Goal: Task Accomplishment & Management: Use online tool/utility

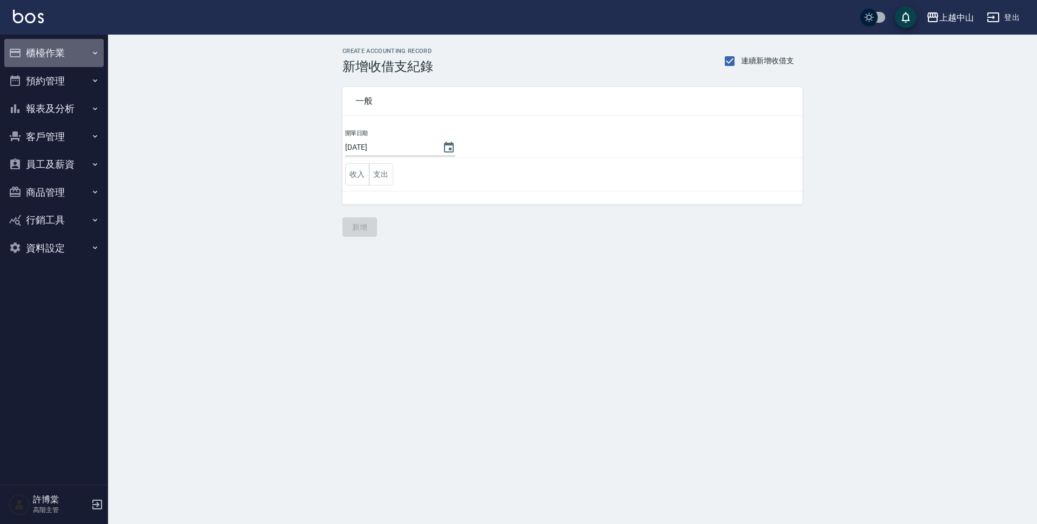
click at [51, 41] on button "櫃檯作業" at bounding box center [53, 53] width 99 height 28
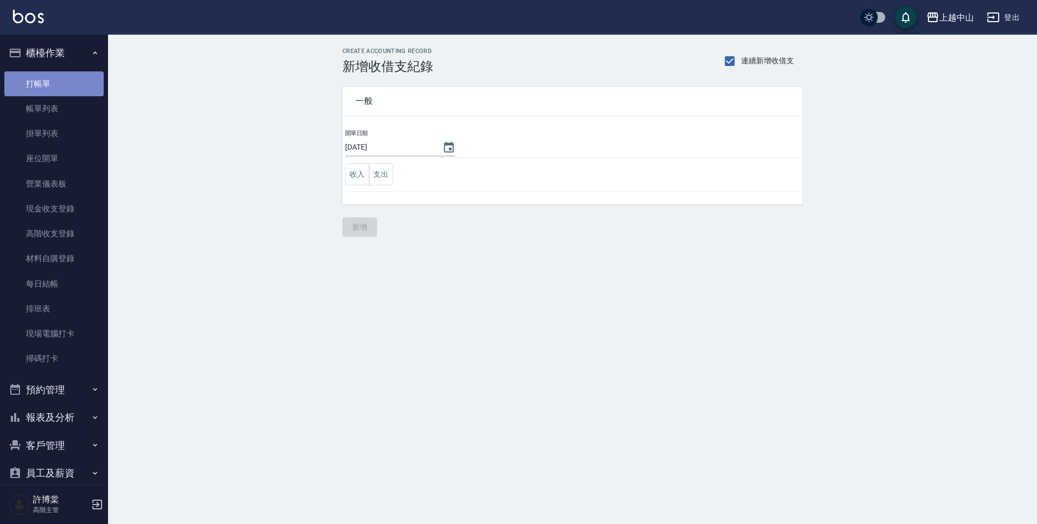
click at [64, 84] on link "打帳單" at bounding box center [53, 83] width 99 height 25
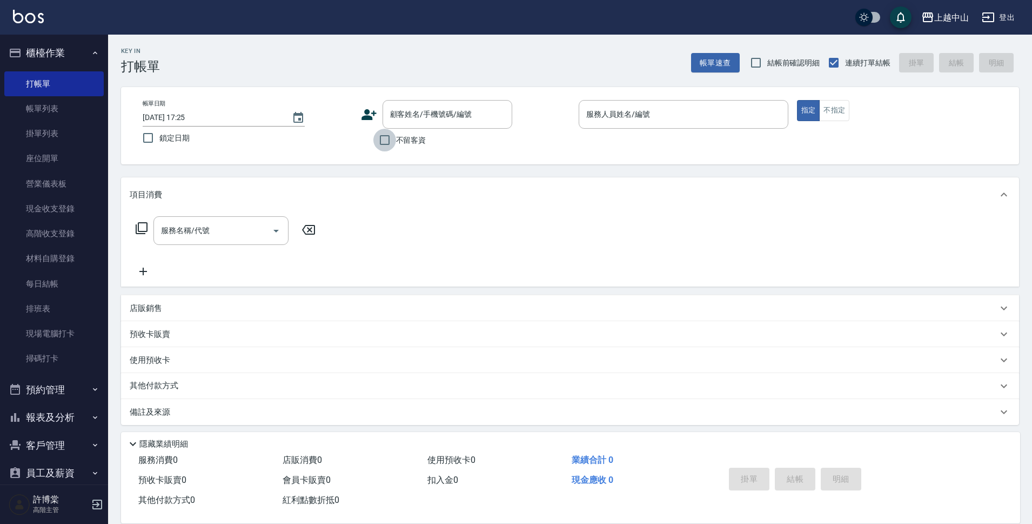
click at [383, 143] on input "不留客資" at bounding box center [384, 140] width 23 height 23
checkbox input "true"
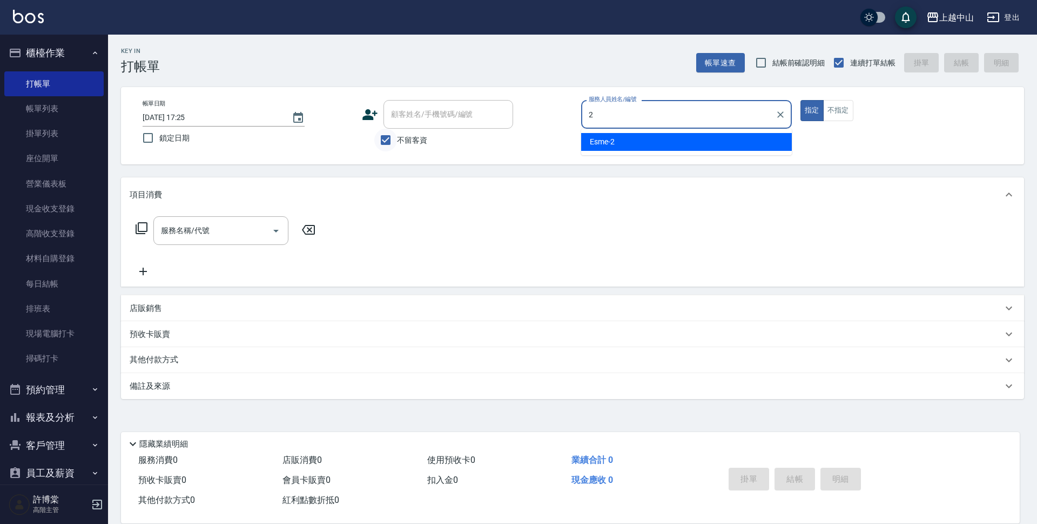
type input "Esme-2"
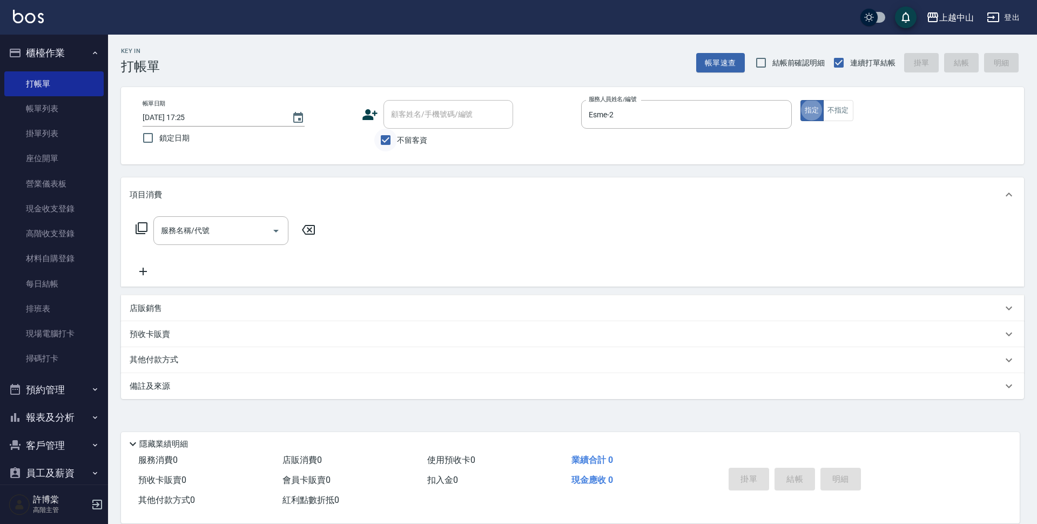
type button "true"
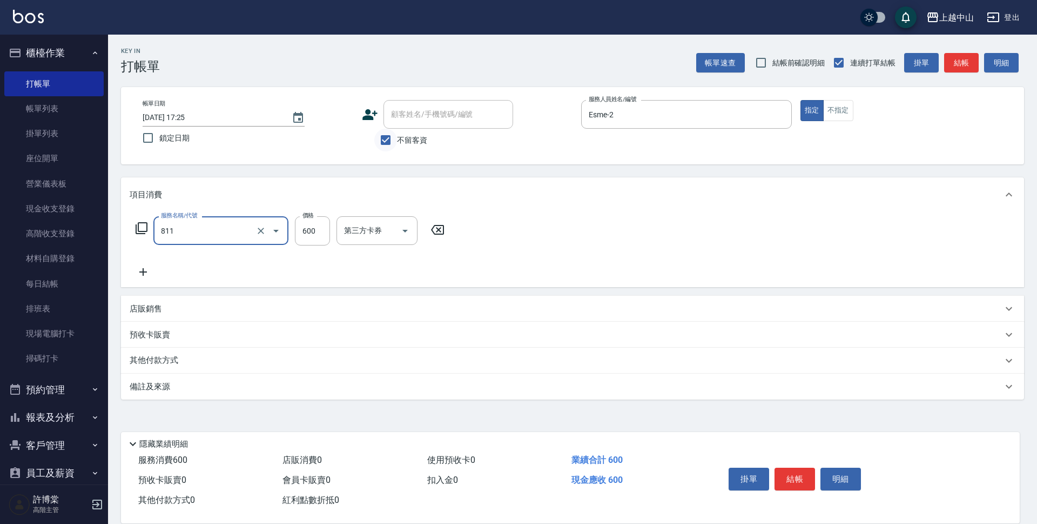
type input "洗+剪(811)"
type input "600"
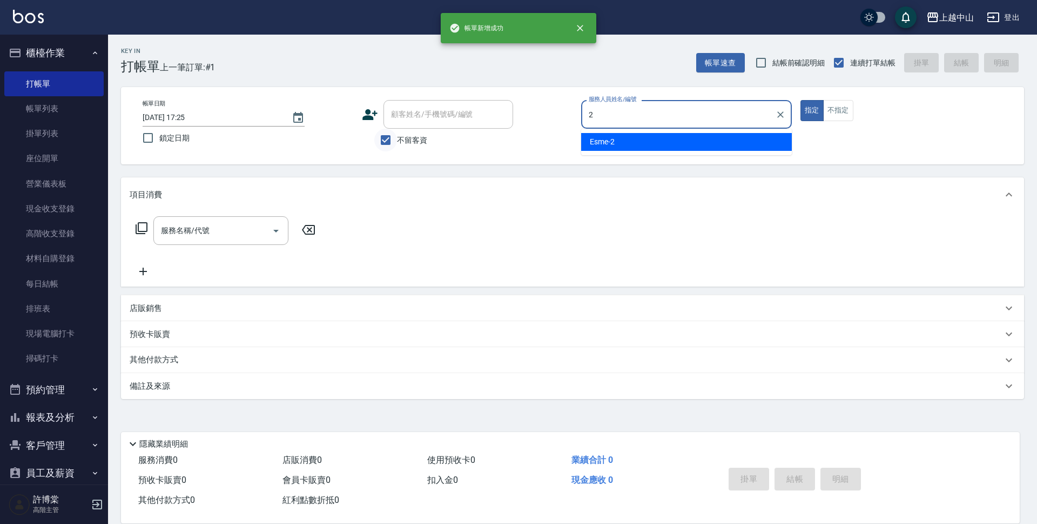
type input "Esme-2"
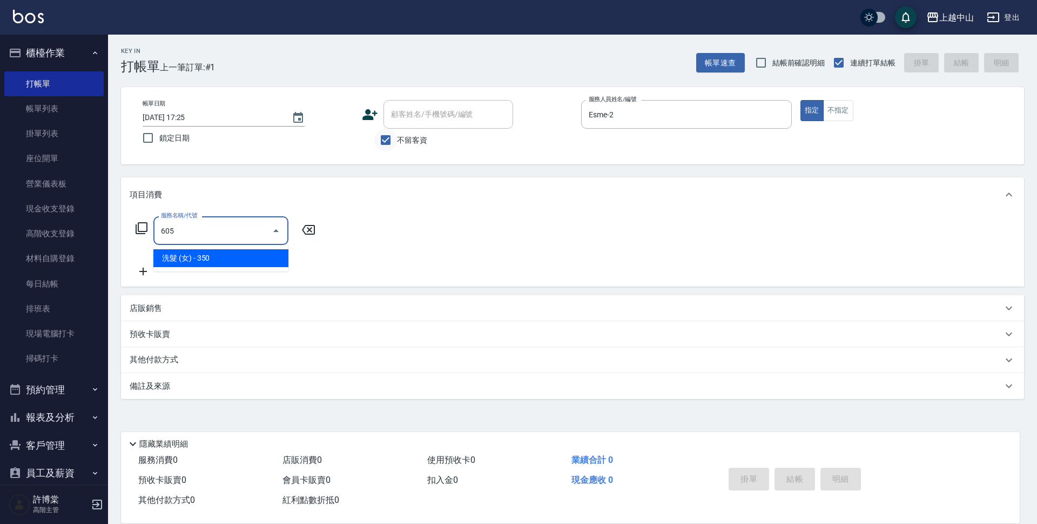
type input "洗髮 (女)(605)"
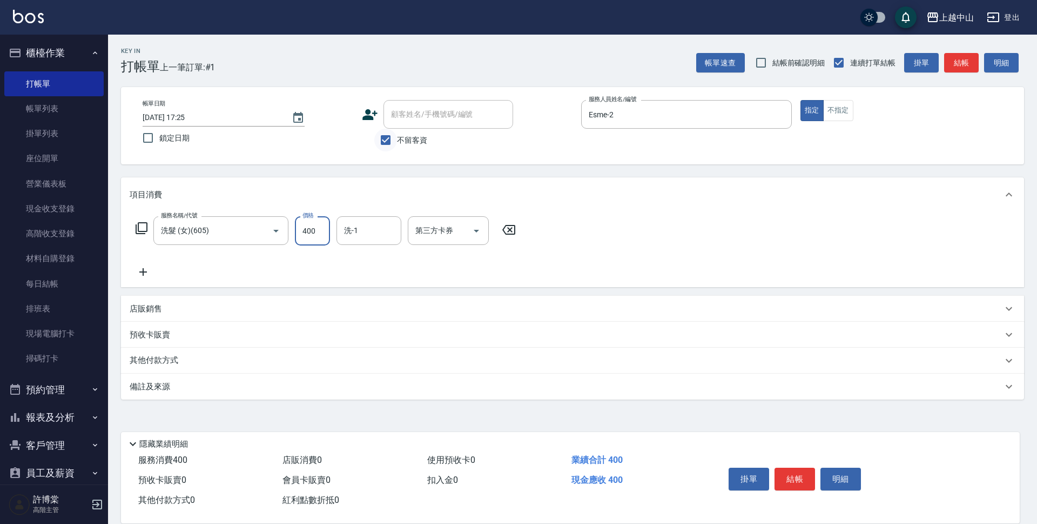
type input "400"
type input "[PERSON_NAME]-39"
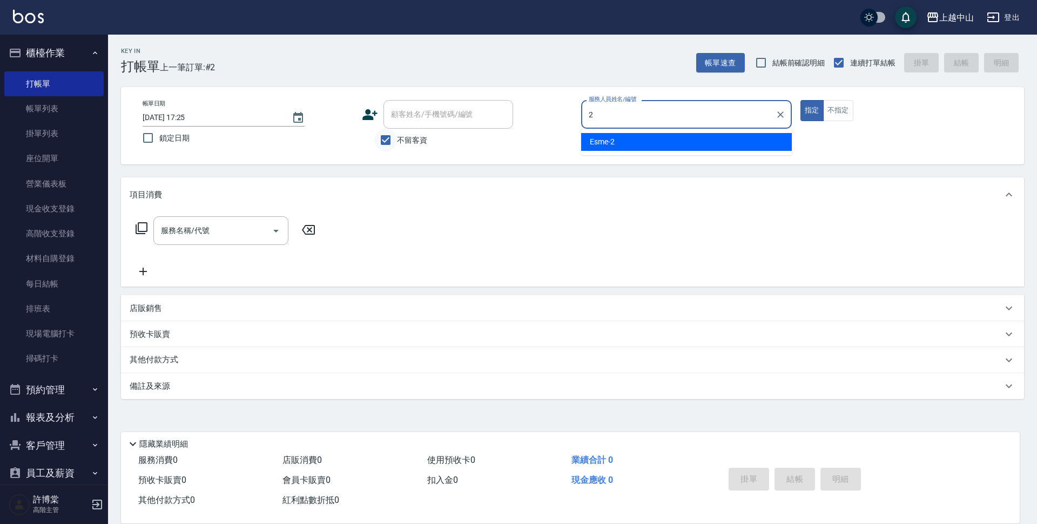
type input "Esme-2"
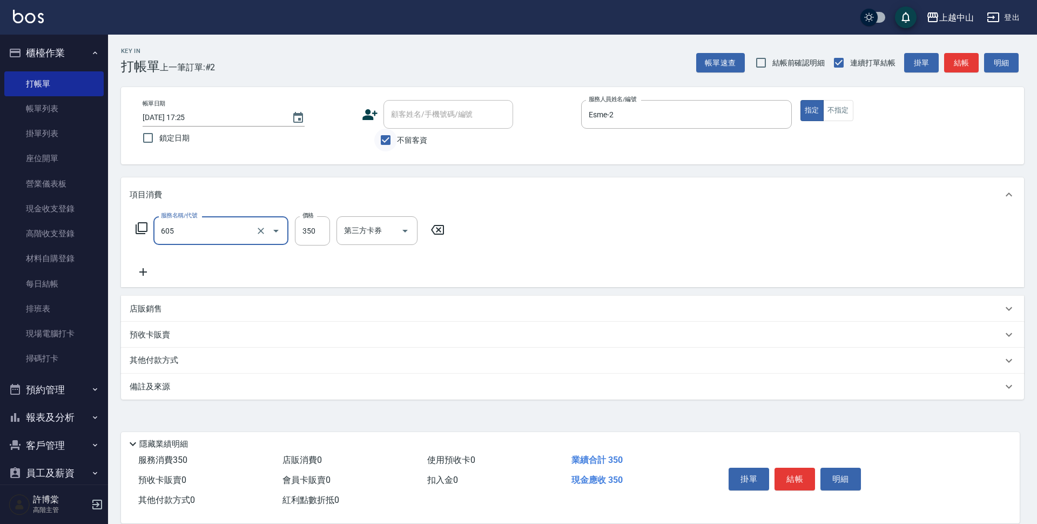
type input "洗髮 (女)(605)"
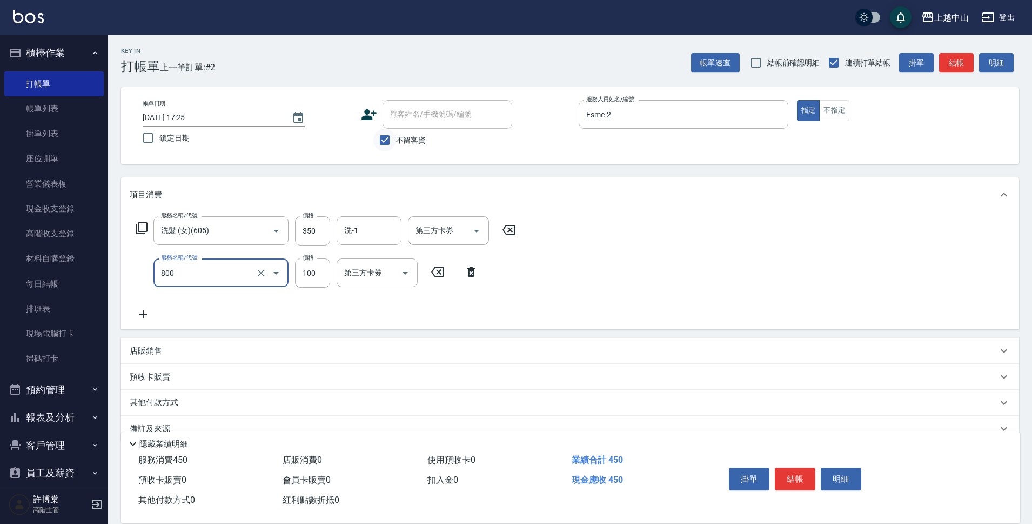
type input "梳髮(800)"
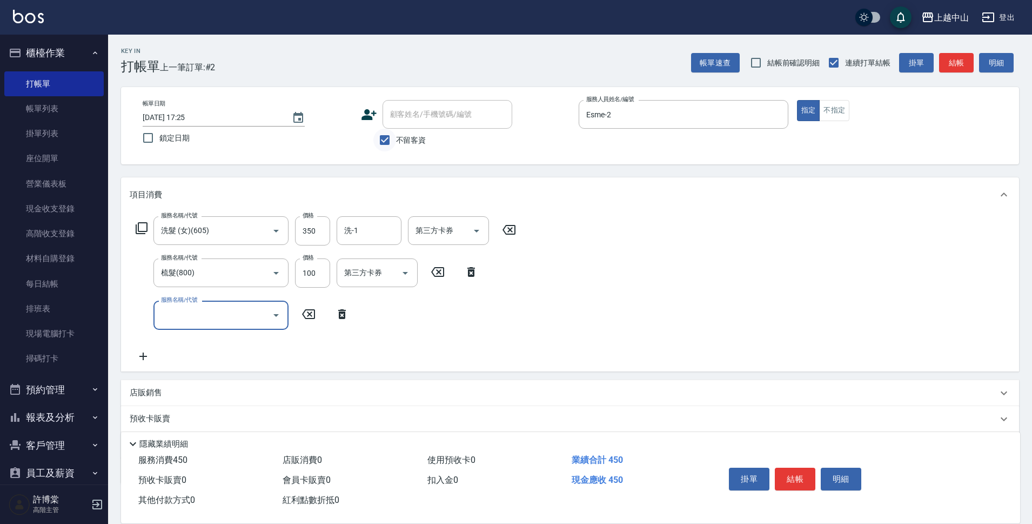
click at [391, 137] on input "不留客資" at bounding box center [384, 140] width 23 height 23
checkbox input "false"
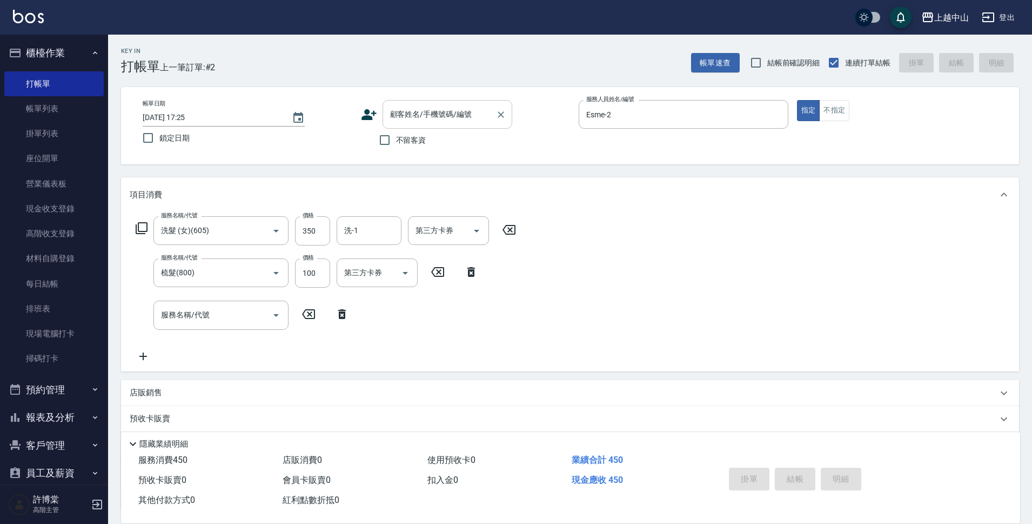
click at [399, 123] on input "顧客姓名/手機號碼/編號" at bounding box center [439, 114] width 104 height 19
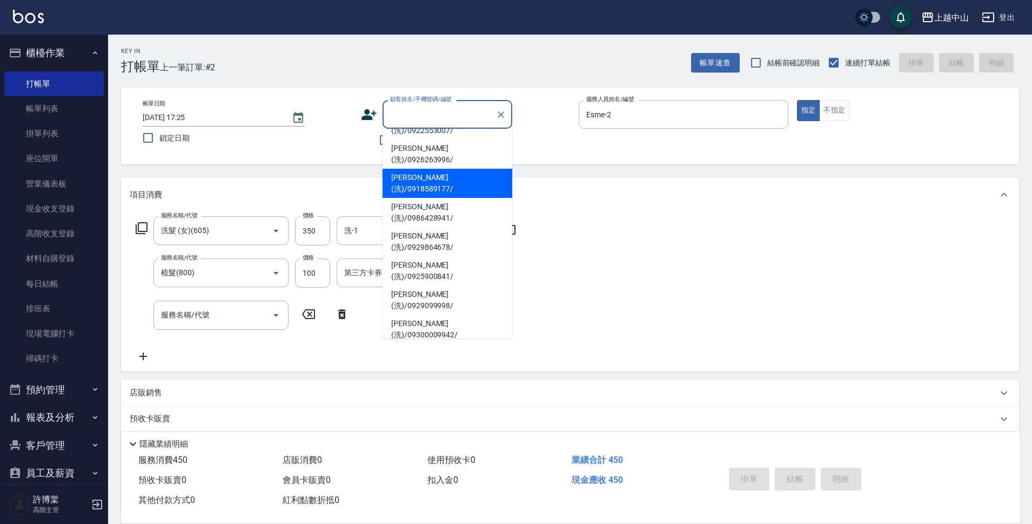
scroll to position [91, 0]
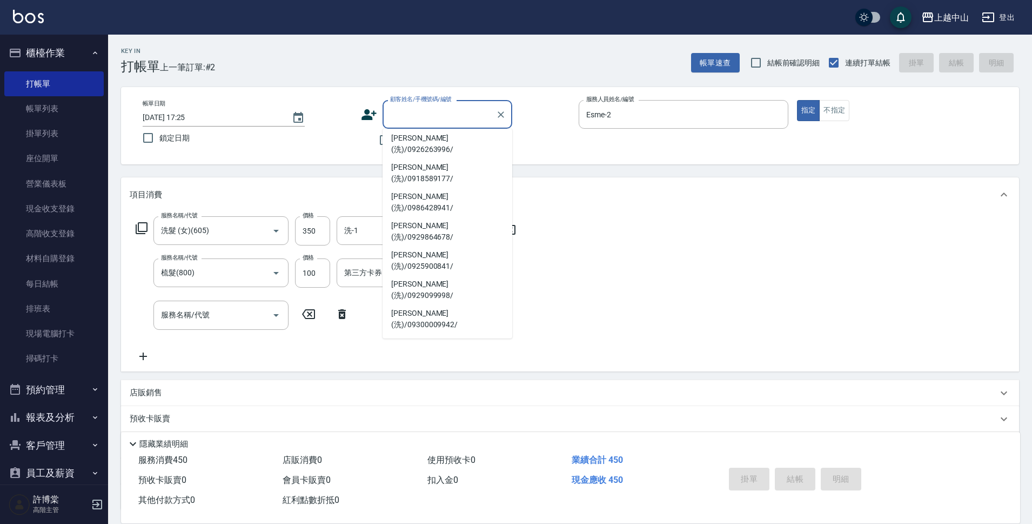
click at [474, 421] on li "[PERSON_NAME](洗)/0905083761/" at bounding box center [448, 435] width 130 height 29
type input "[PERSON_NAME](洗)/0905083761/"
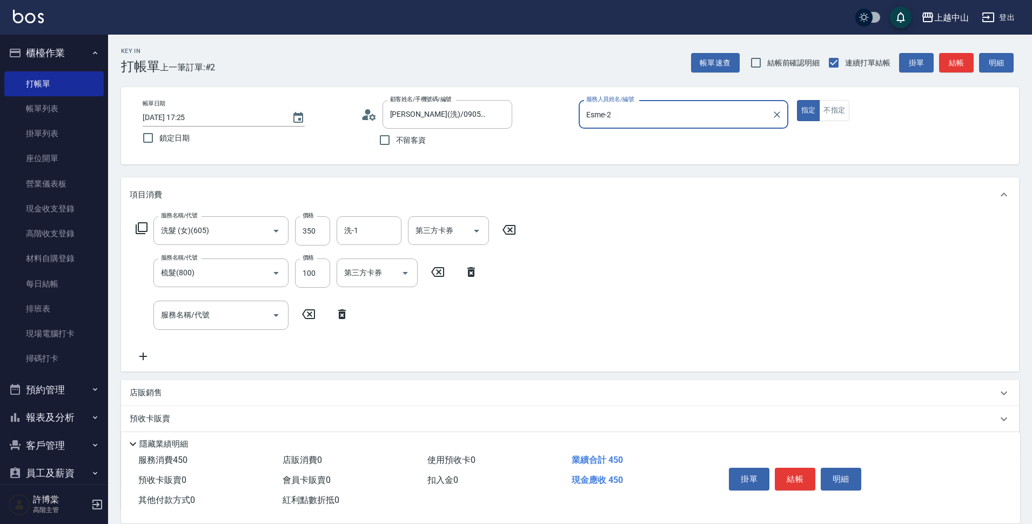
scroll to position [90, 0]
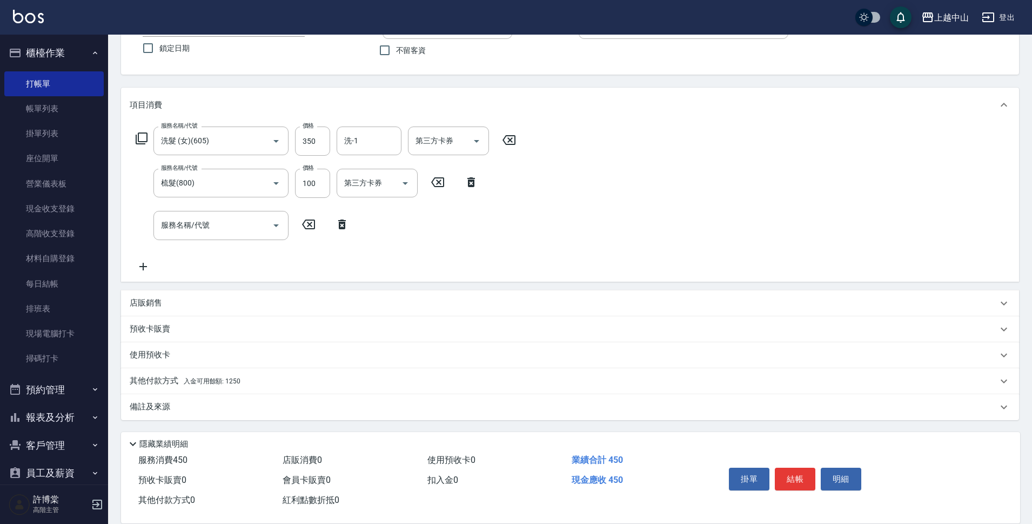
click at [228, 385] on p "其他付款方式 入金可用餘額: 1250" at bounding box center [185, 381] width 111 height 12
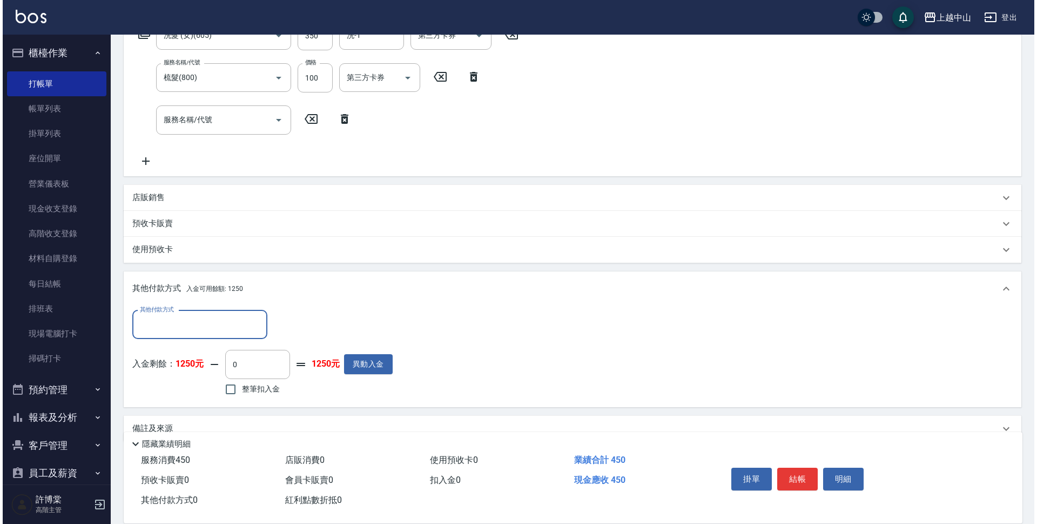
scroll to position [217, 0]
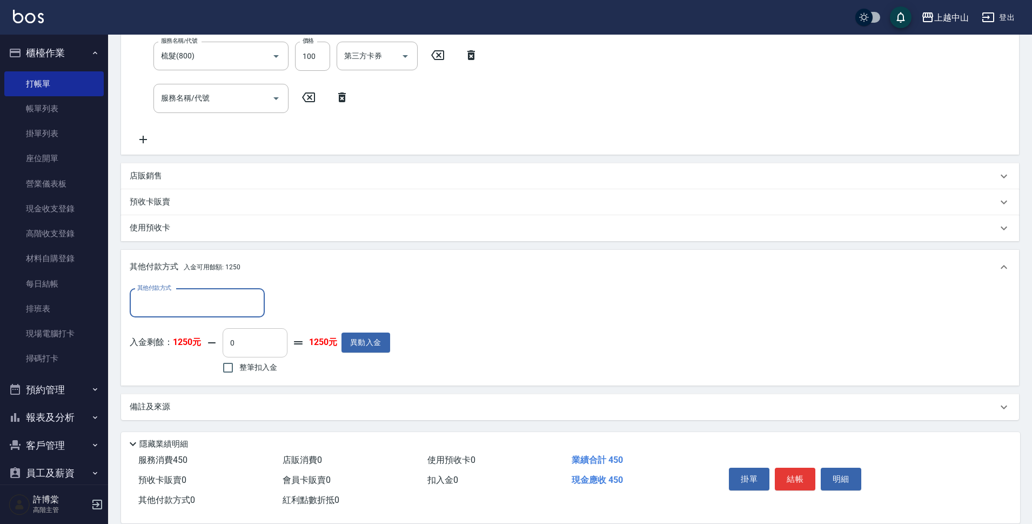
click at [238, 343] on input "0" at bounding box center [255, 342] width 65 height 29
type input "350"
click at [844, 467] on button "明細" at bounding box center [841, 478] width 41 height 23
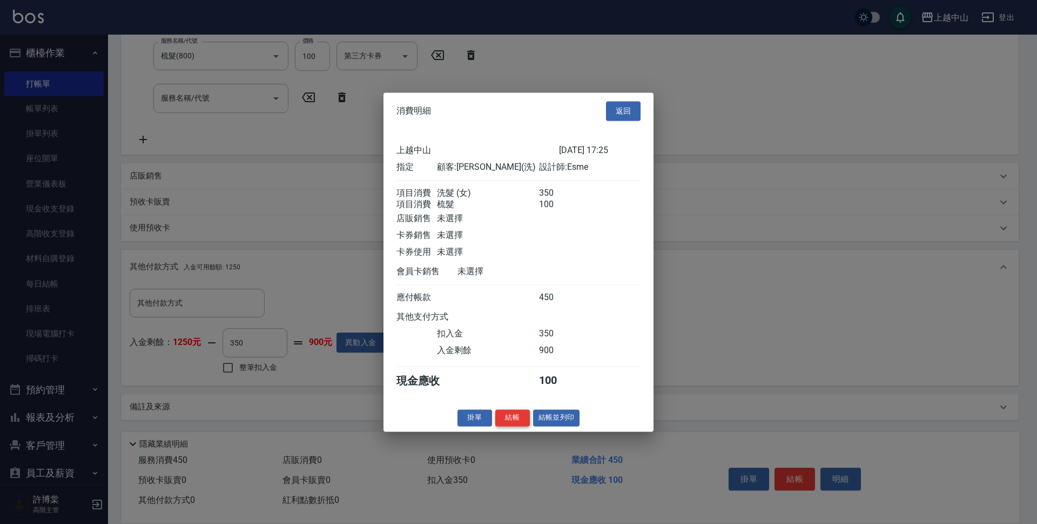
click at [524, 426] on button "結帳" at bounding box center [512, 417] width 35 height 17
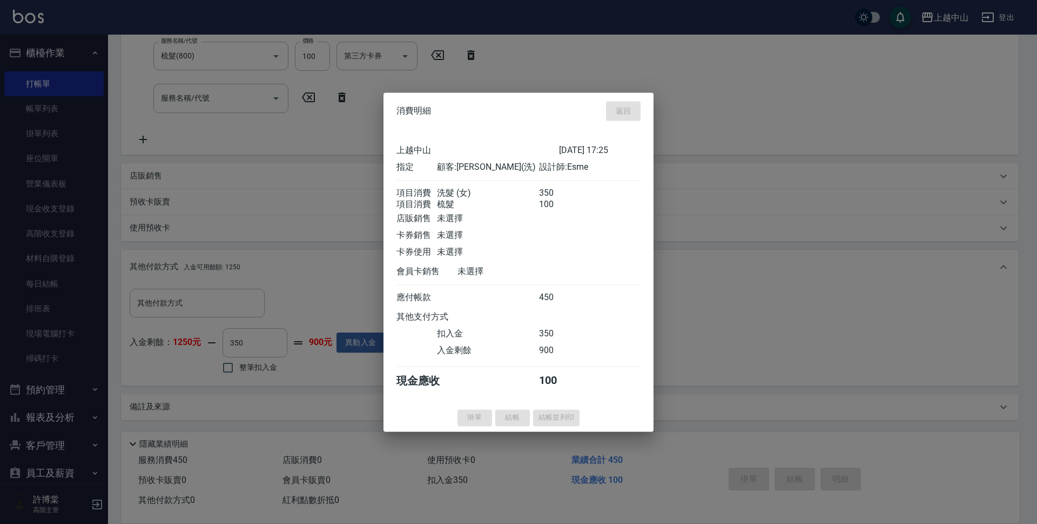
type input "[DATE] 17:28"
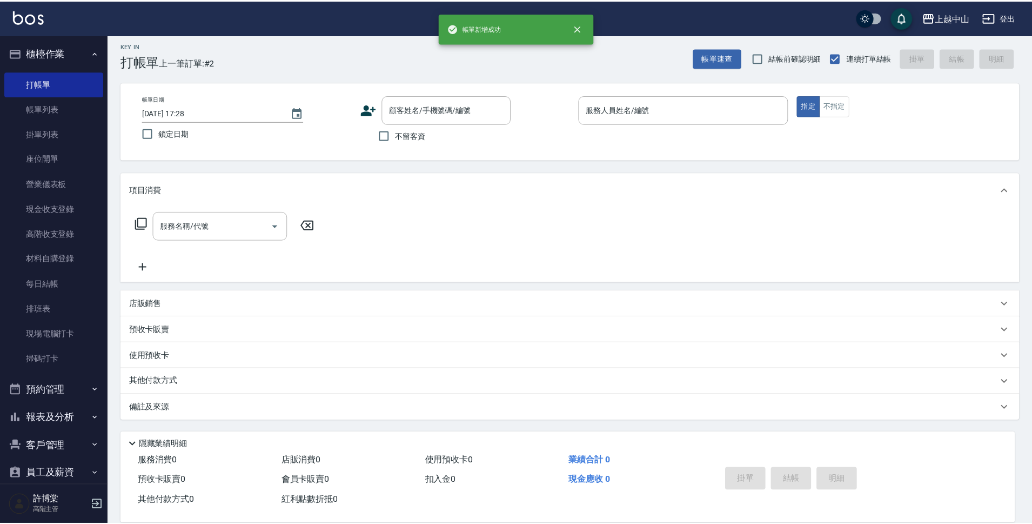
scroll to position [0, 0]
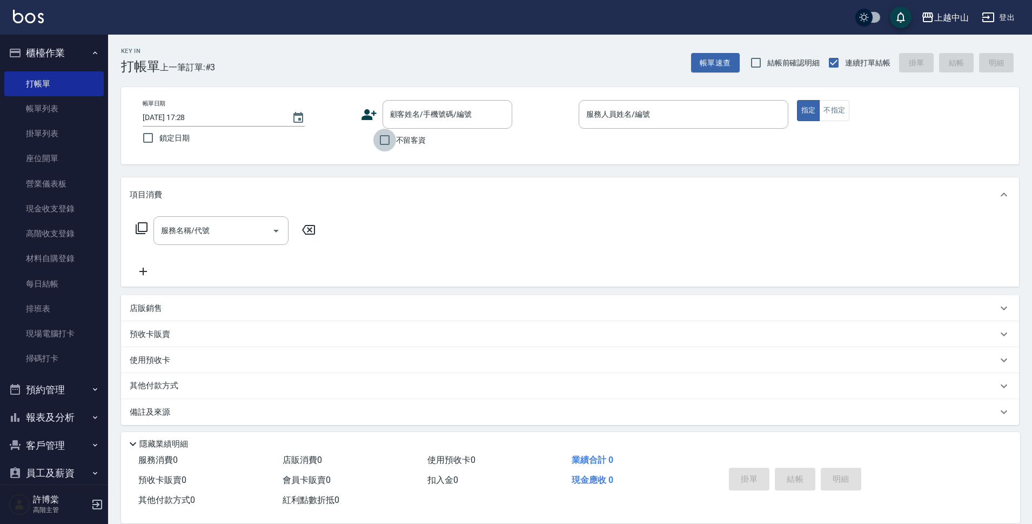
click at [388, 143] on input "不留客資" at bounding box center [384, 140] width 23 height 23
checkbox input "true"
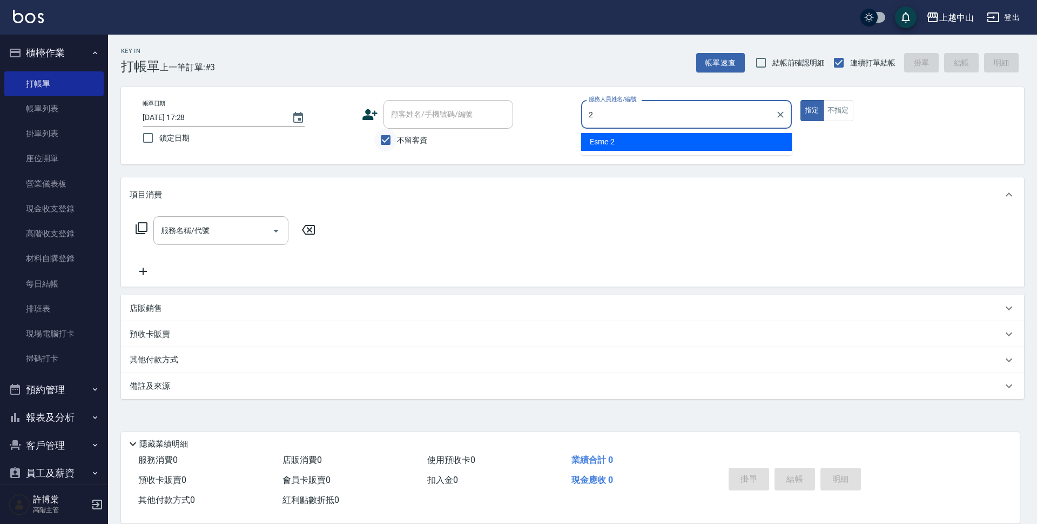
type input "Esme-2"
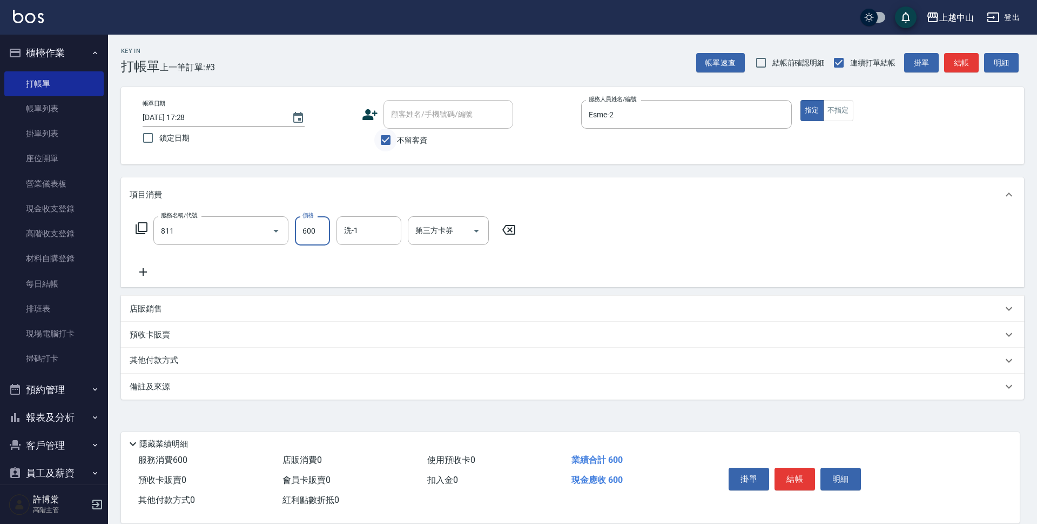
type input "洗+剪(811)"
type input "600"
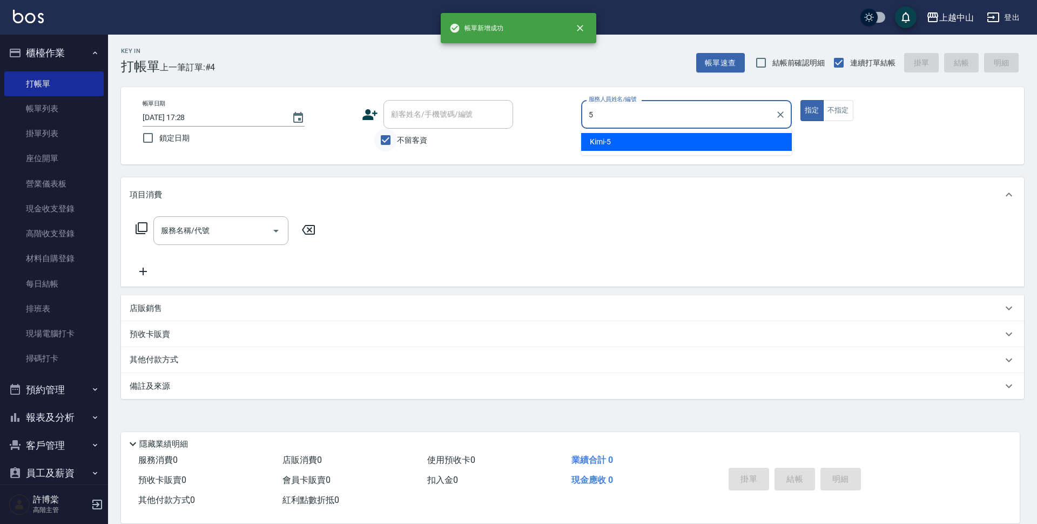
type input "Kimi-5"
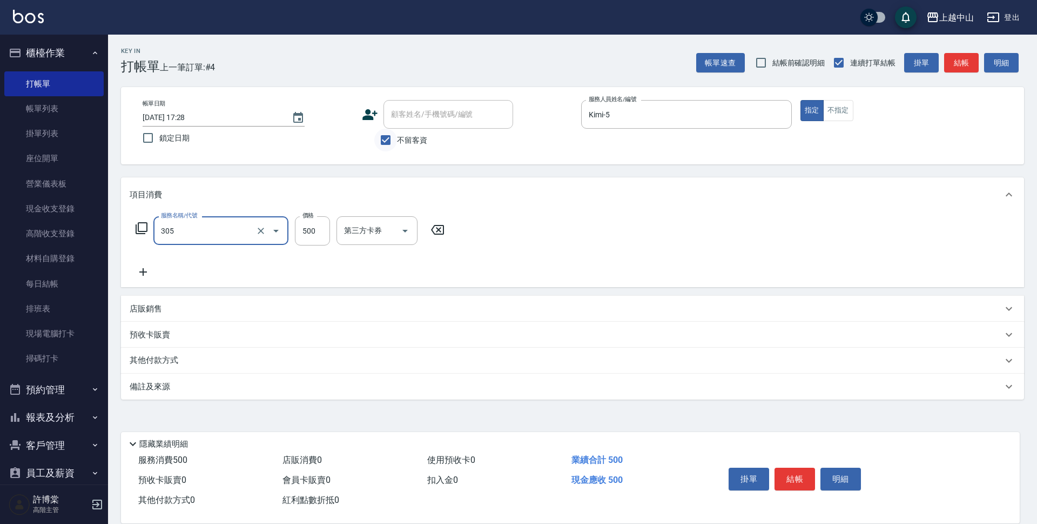
type input "剪髮(305)"
type input "500"
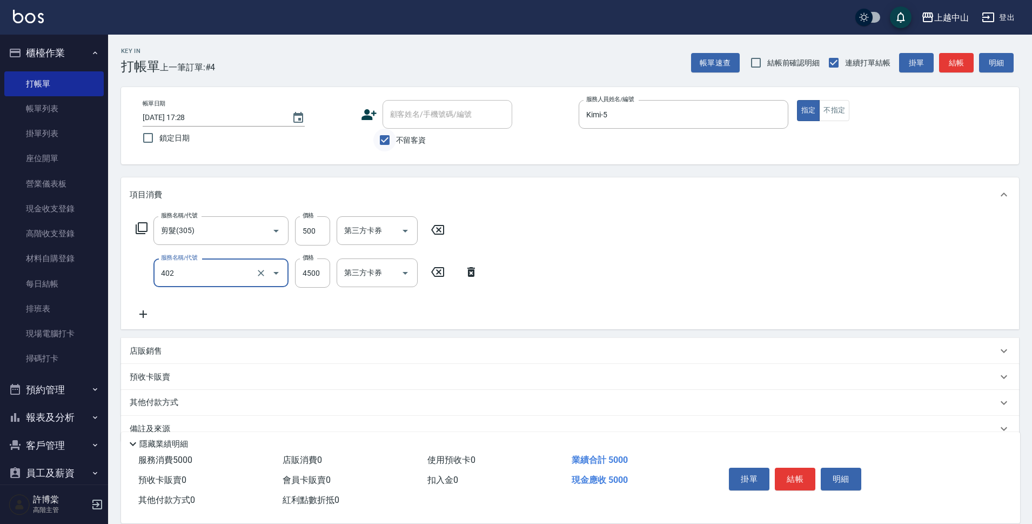
type input "2段式結構自備卡(402)"
type input "4900"
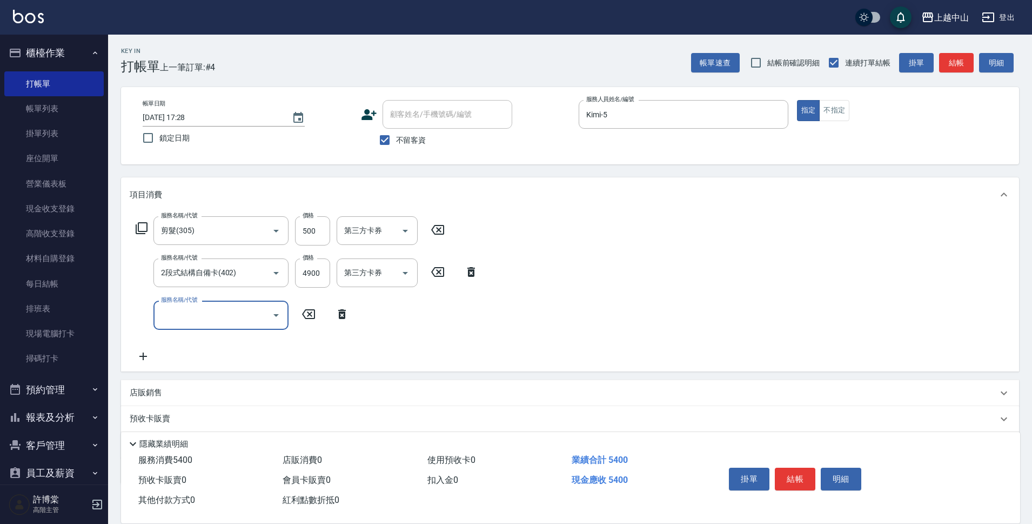
scroll to position [64, 0]
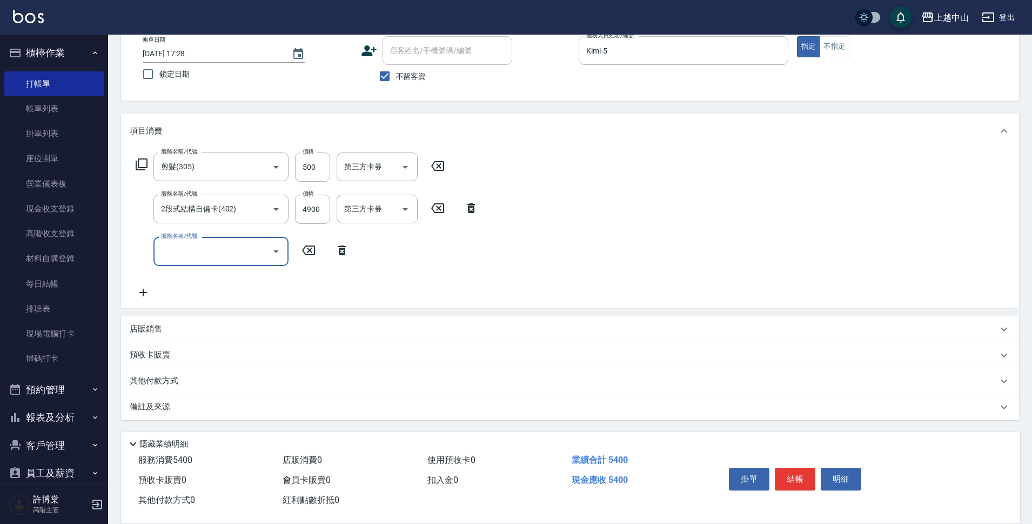
click at [164, 318] on div "店販銷售" at bounding box center [570, 329] width 898 height 26
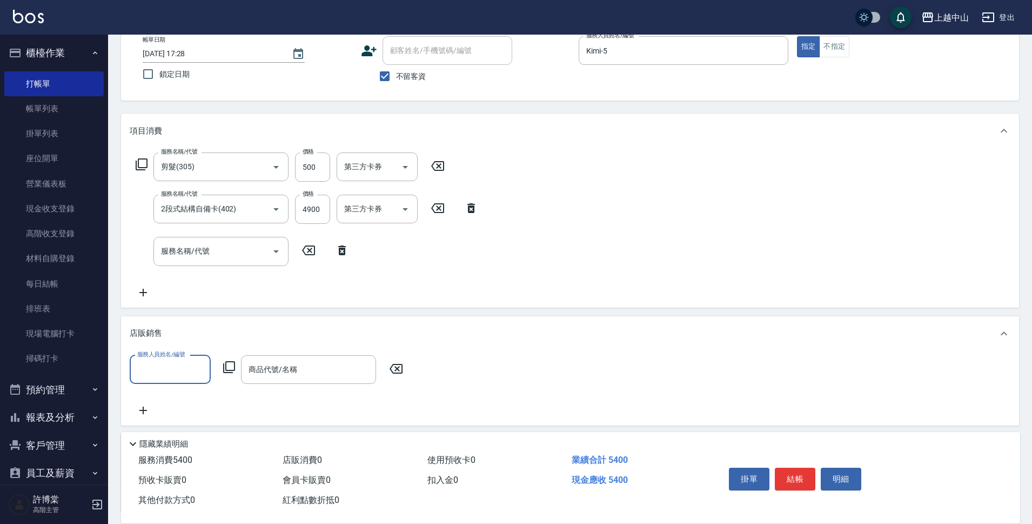
scroll to position [0, 0]
click at [180, 374] on input "服務人員姓名/編號" at bounding box center [170, 369] width 71 height 19
type input "Kimi-5"
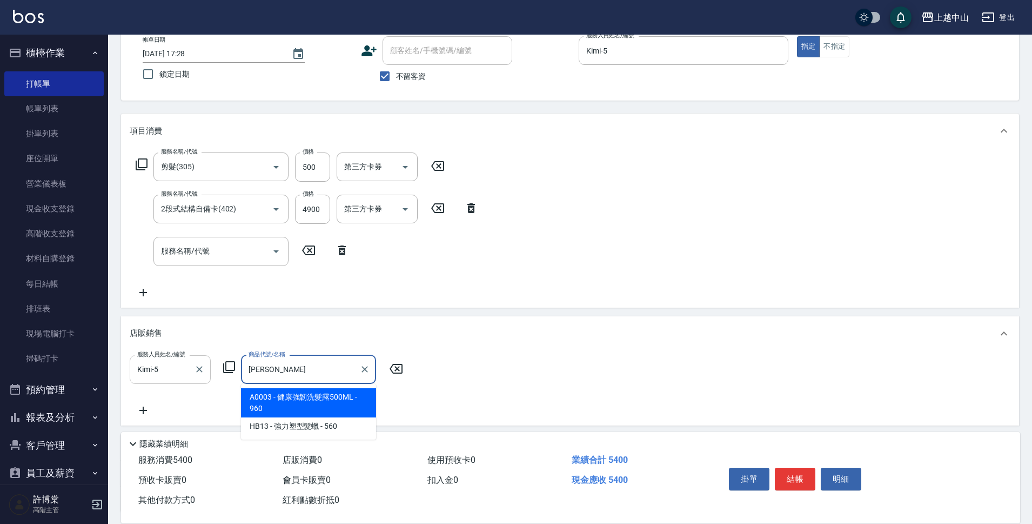
type input "健康強韌洗髮露500ML"
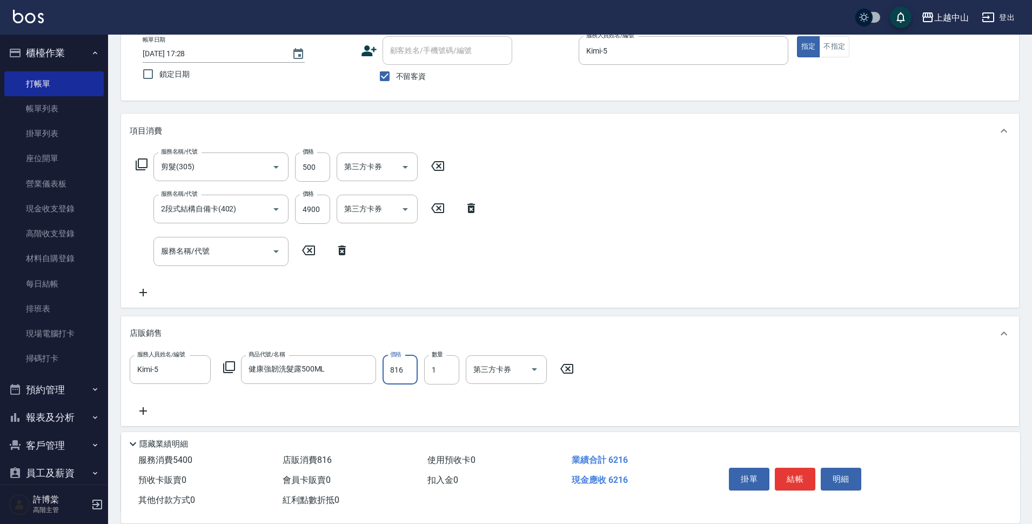
type input "816"
click at [199, 423] on div "服務人員姓名/編號" at bounding box center [170, 411] width 81 height 29
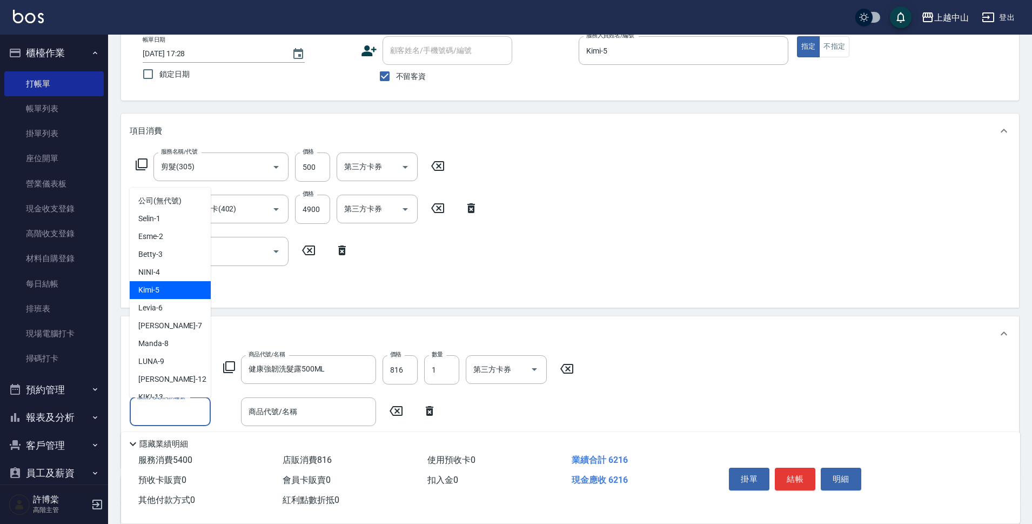
click at [169, 292] on div "Kimi -5" at bounding box center [170, 290] width 81 height 18
type input "Kimi-5"
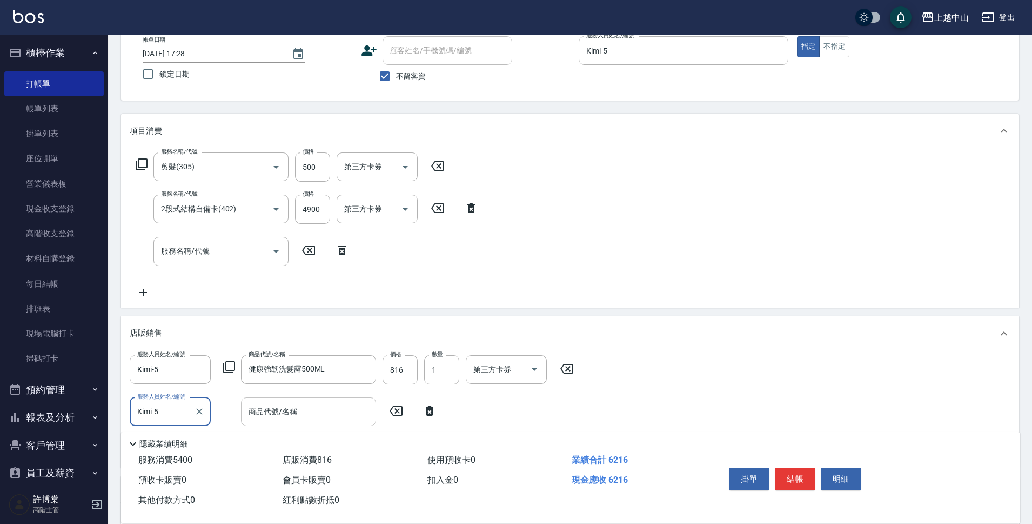
click at [358, 415] on input "商品代號/名稱" at bounding box center [308, 411] width 125 height 19
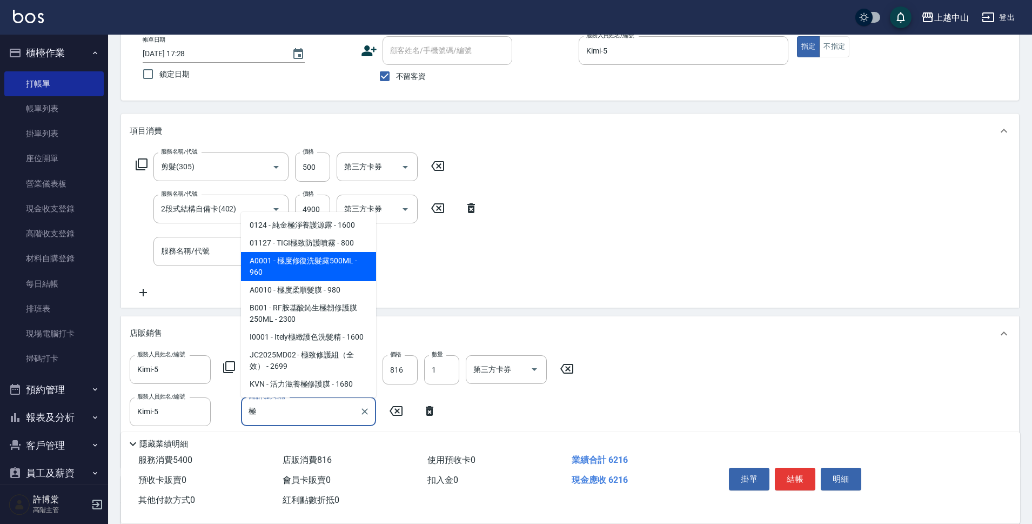
click at [338, 263] on span "A0001 - 極度修復洗髮露500ML - 960" at bounding box center [308, 266] width 135 height 29
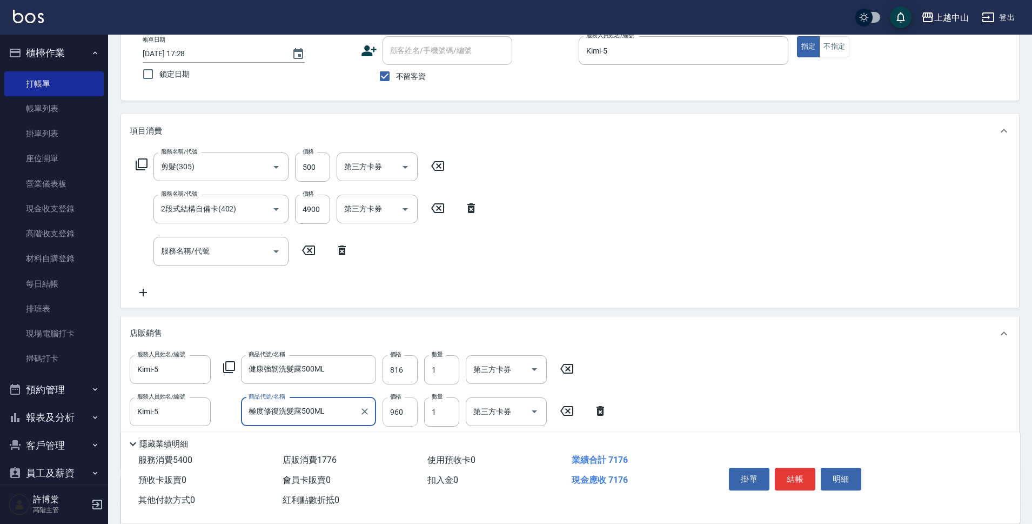
type input "極度修復洗髮露500ML"
click at [397, 406] on input "960" at bounding box center [400, 411] width 35 height 29
type input "833"
click at [799, 474] on button "結帳" at bounding box center [795, 478] width 41 height 23
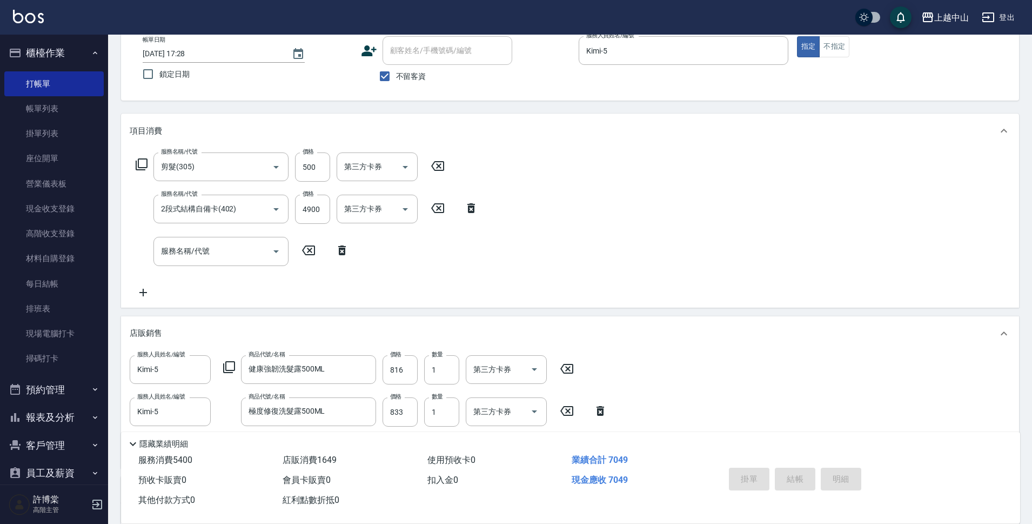
type input "[DATE] 17:29"
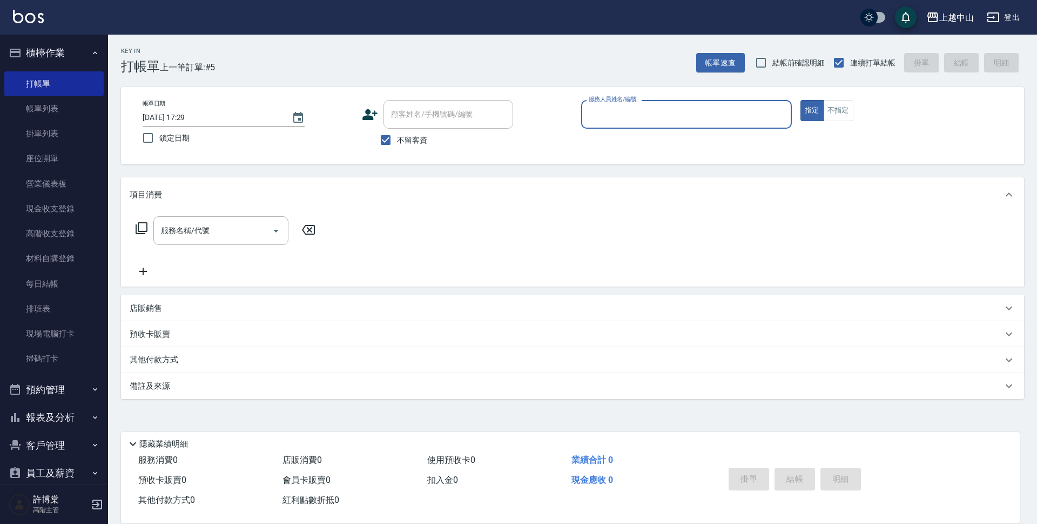
click at [735, 111] on input "服務人員姓名/編號" at bounding box center [686, 114] width 201 height 19
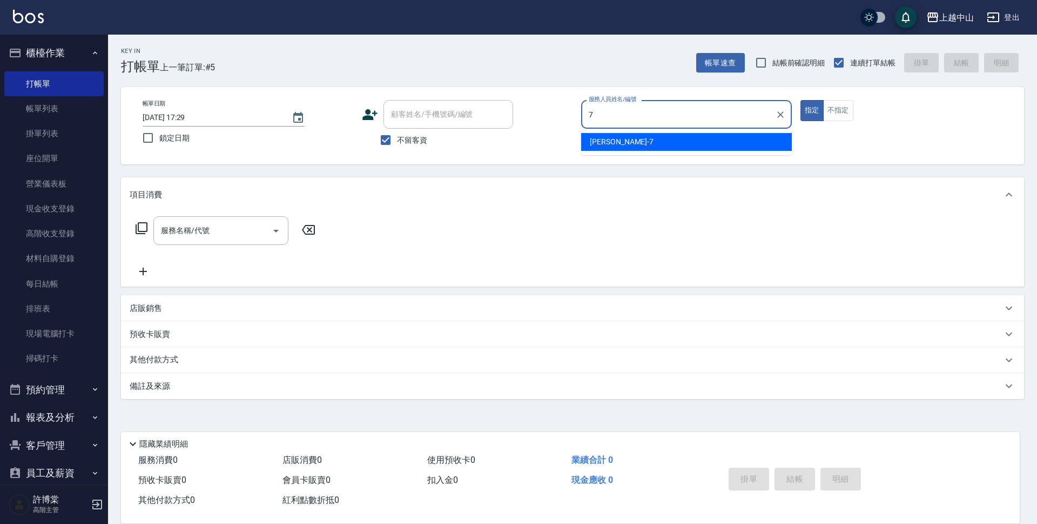
type input "[PERSON_NAME]-7"
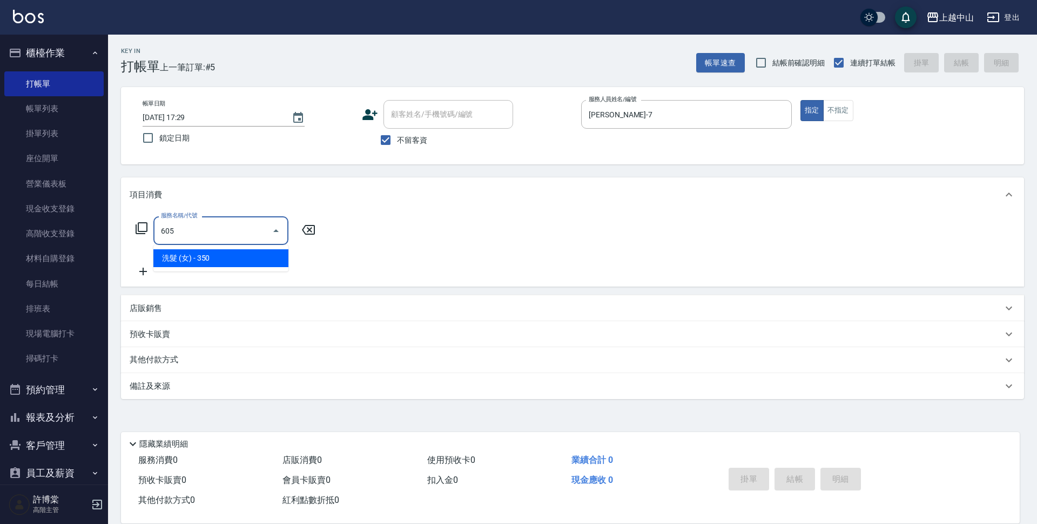
type input "洗髮 (女)(605)"
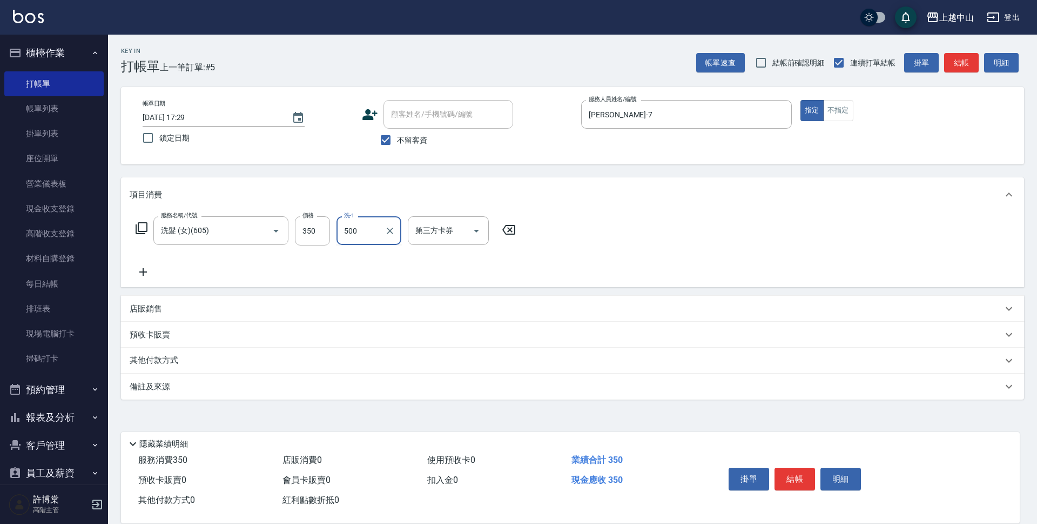
type input "500"
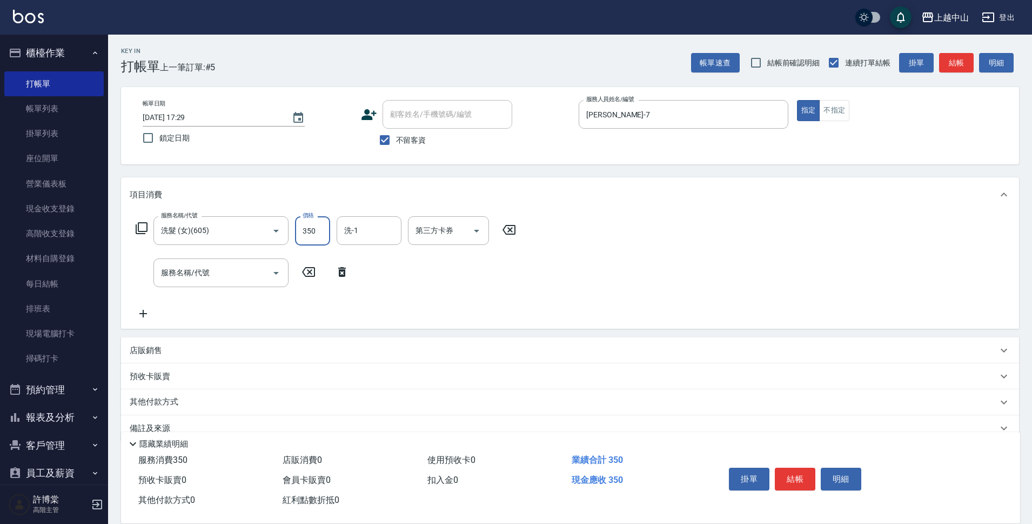
click at [317, 236] on input "350" at bounding box center [312, 230] width 35 height 29
type input "500"
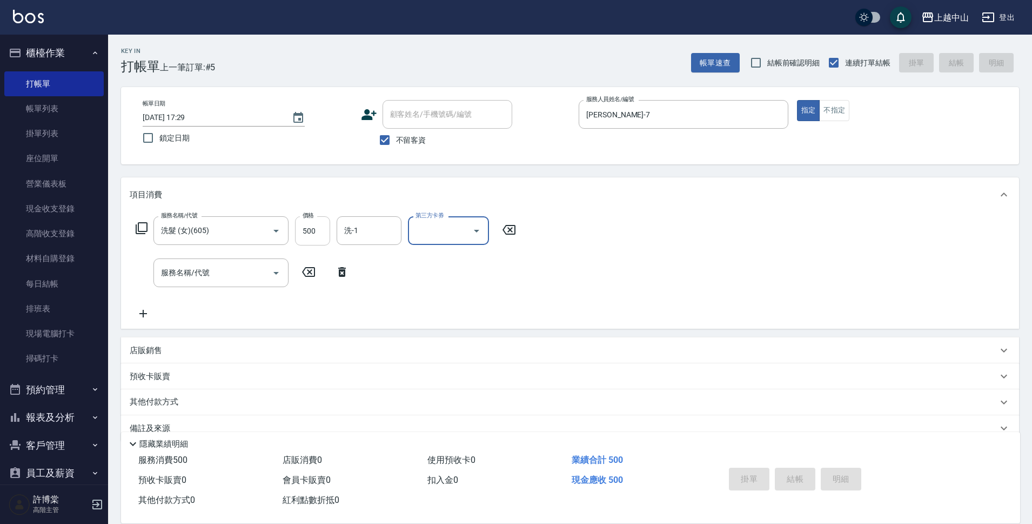
type input "[DATE] 17:30"
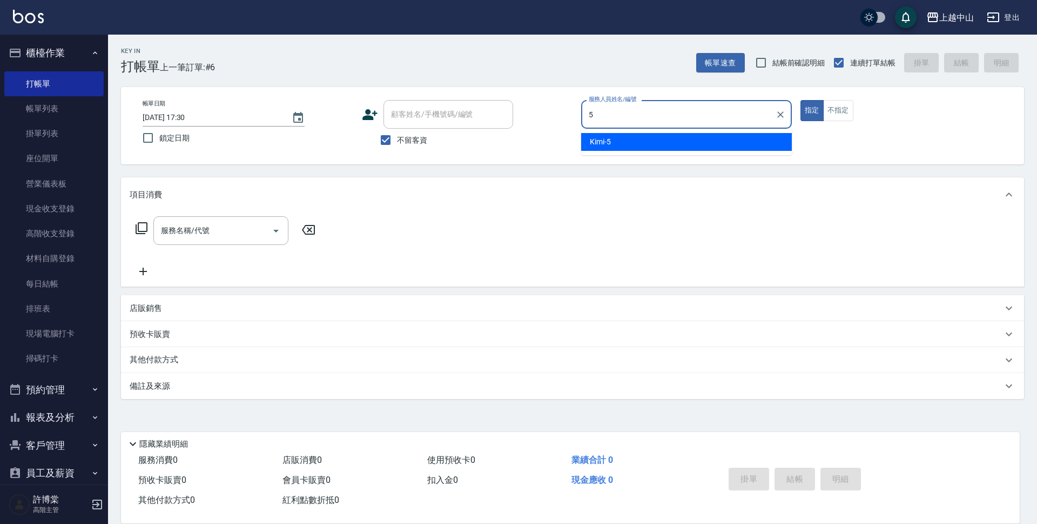
type input "Kimi-5"
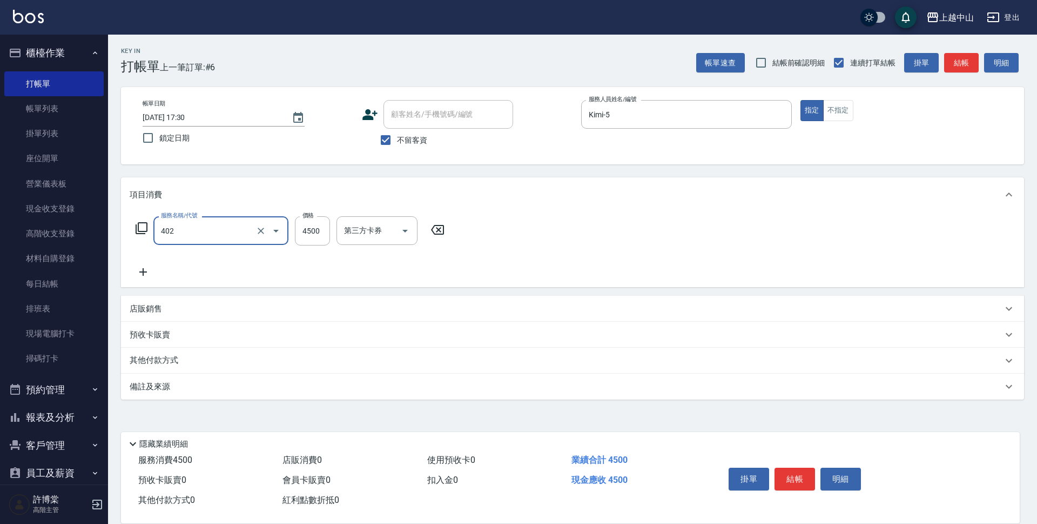
type input "2段式結構自備卡(402)"
type input "8400"
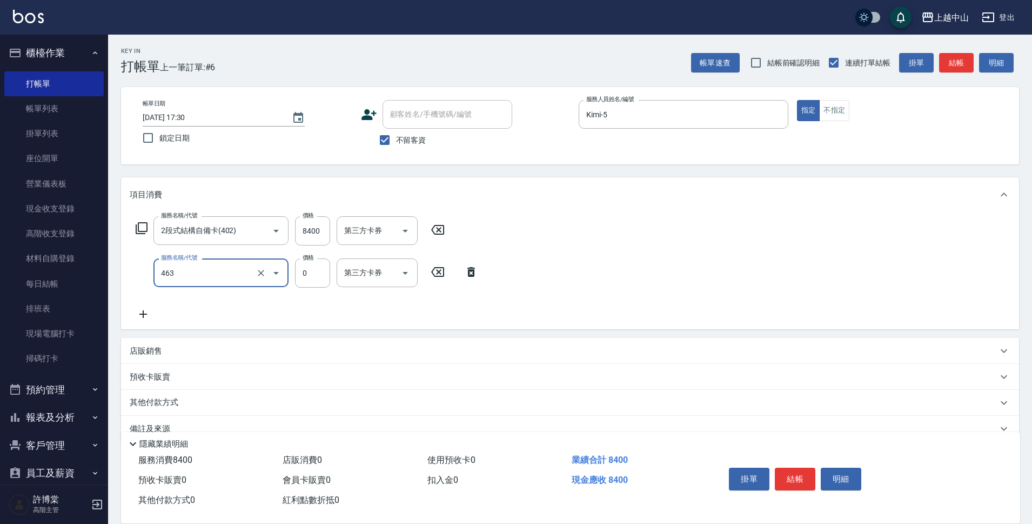
type input "護髮卡使用(463)"
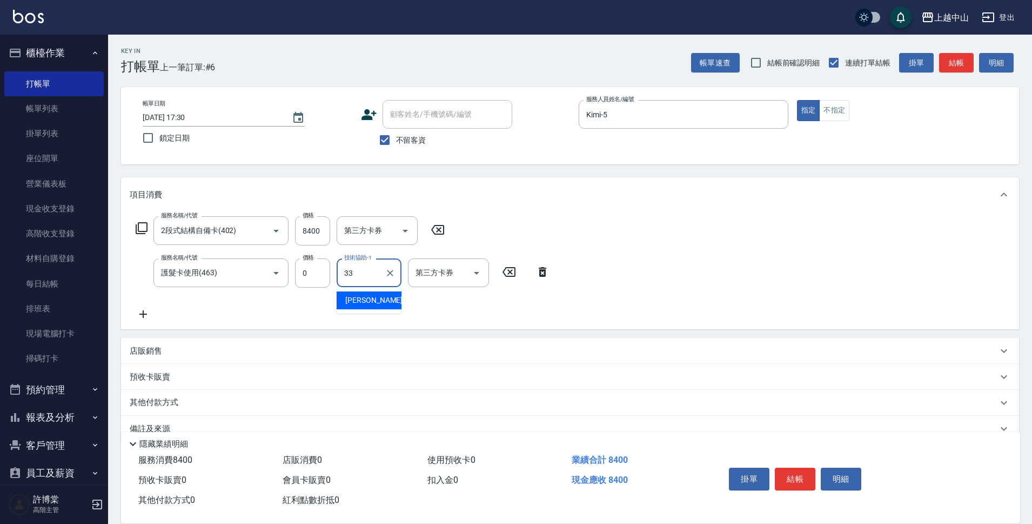
type input "[PERSON_NAME]-33"
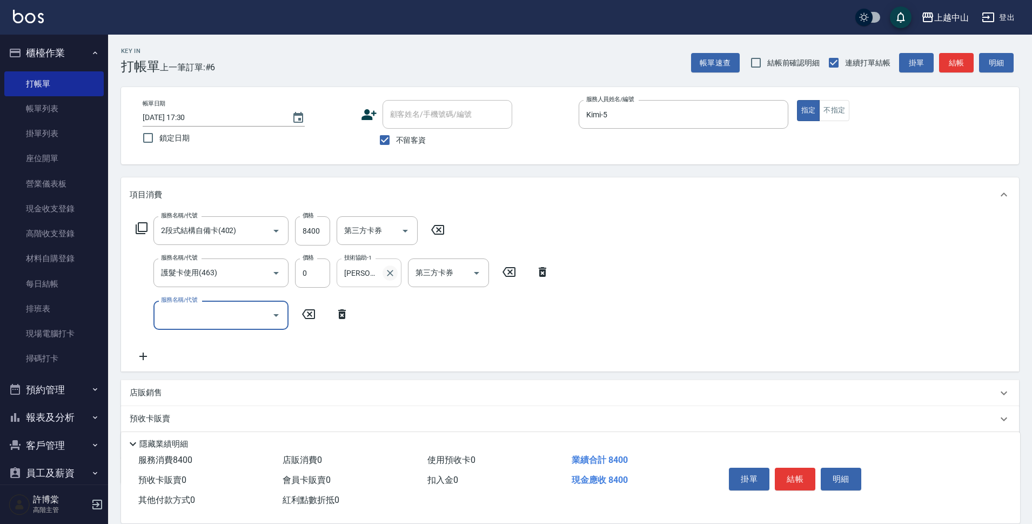
click at [388, 273] on icon "Clear" at bounding box center [390, 272] width 11 height 11
click at [541, 267] on icon at bounding box center [543, 272] width 8 height 10
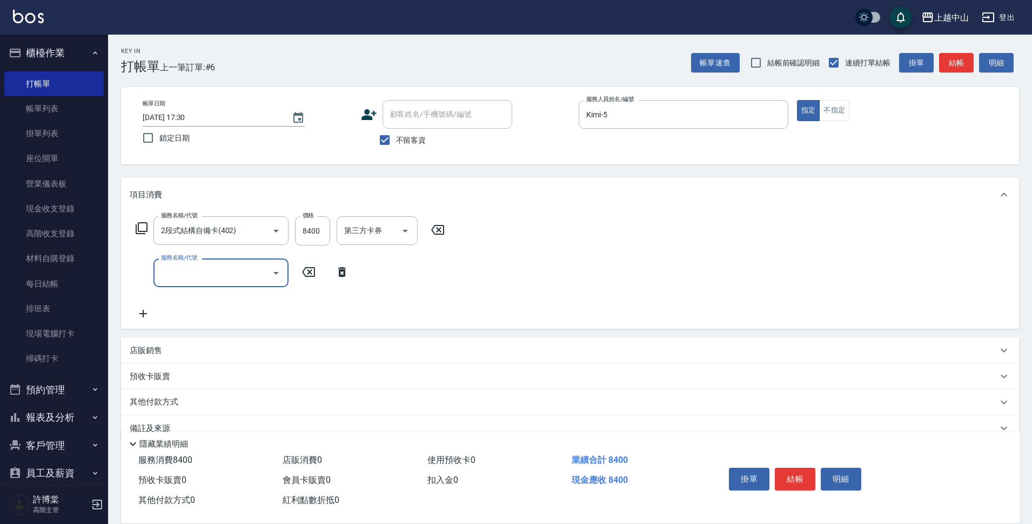
click at [224, 259] on div "服務名稱/代號" at bounding box center [220, 272] width 135 height 29
type input "護髮卡使用(463)"
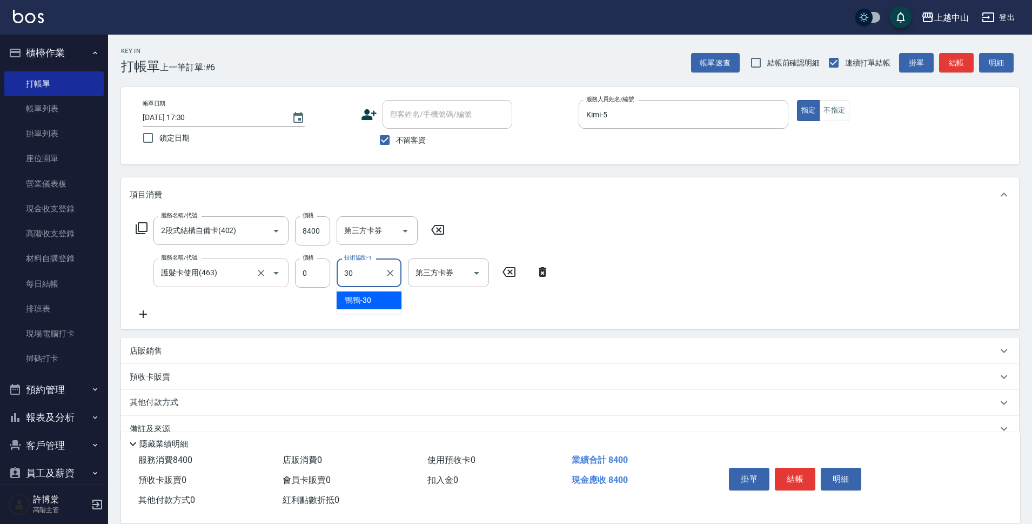
type input "鴨鴨-30"
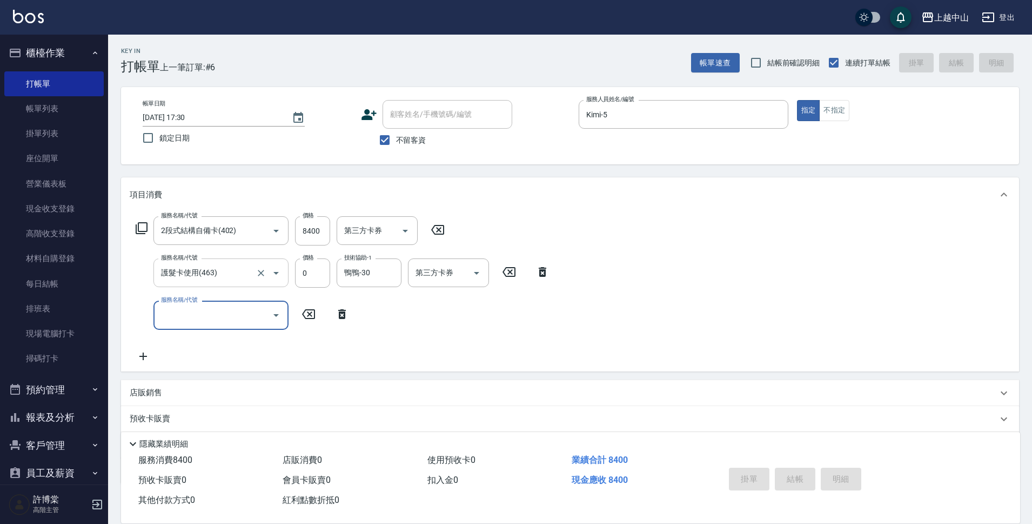
type input "[DATE] 17:31"
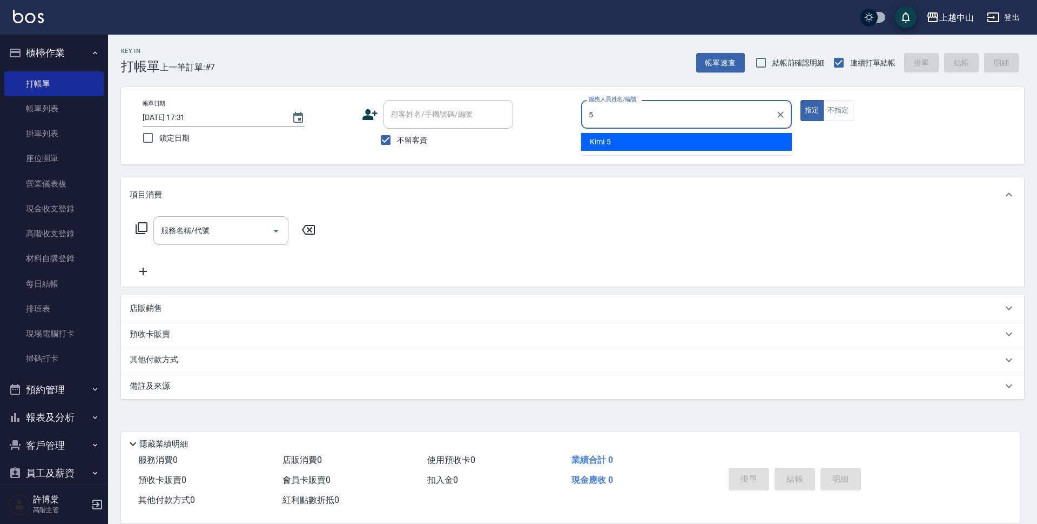
type input "Kimi-5"
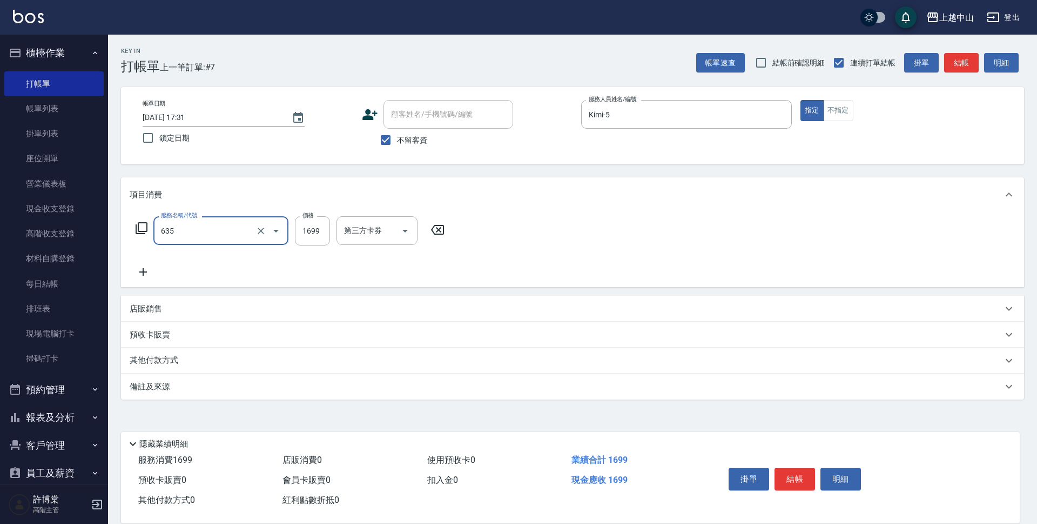
type input "兩段自備單次(635)"
type input "1500"
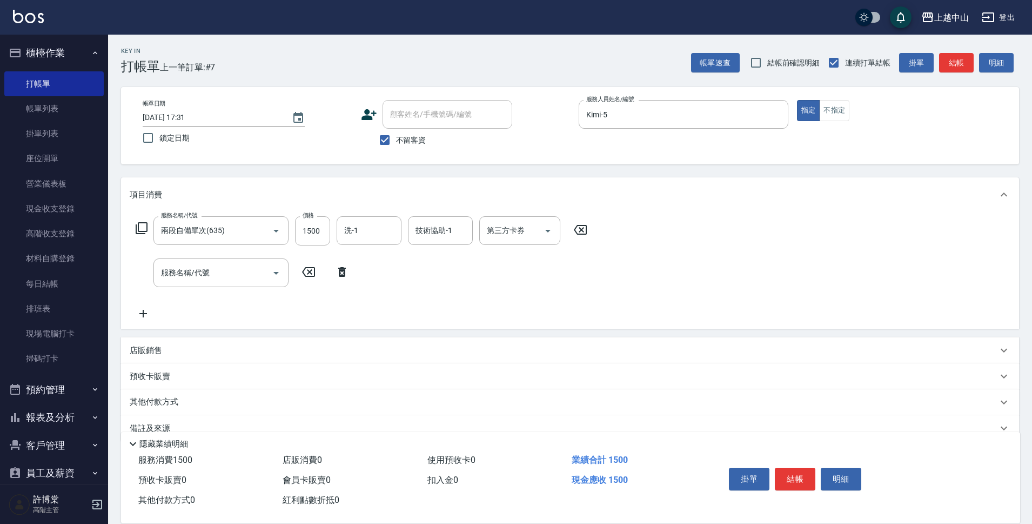
drag, startPoint x: 1029, startPoint y: 391, endPoint x: 1037, endPoint y: 508, distance: 118.1
click at [1032, 508] on html "上越中山 登出 櫃檯作業 打帳單 帳單列表 掛單列表 座位開單 營業儀表板 現金收支登錄 高階收支登錄 材料自購登錄 每日結帳 排班表 現場電腦打卡 掃碼打卡…" at bounding box center [516, 272] width 1032 height 545
click at [139, 347] on p "店販銷售" at bounding box center [146, 350] width 32 height 11
click at [188, 396] on input "服務人員姓名/編號" at bounding box center [170, 390] width 71 height 19
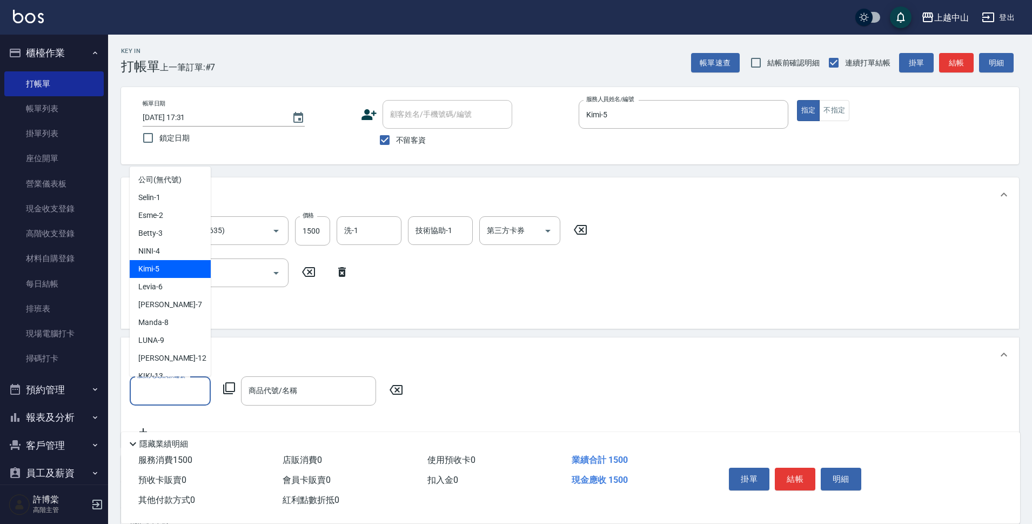
click at [184, 267] on div "Kimi -5" at bounding box center [170, 269] width 81 height 18
type input "Kimi-5"
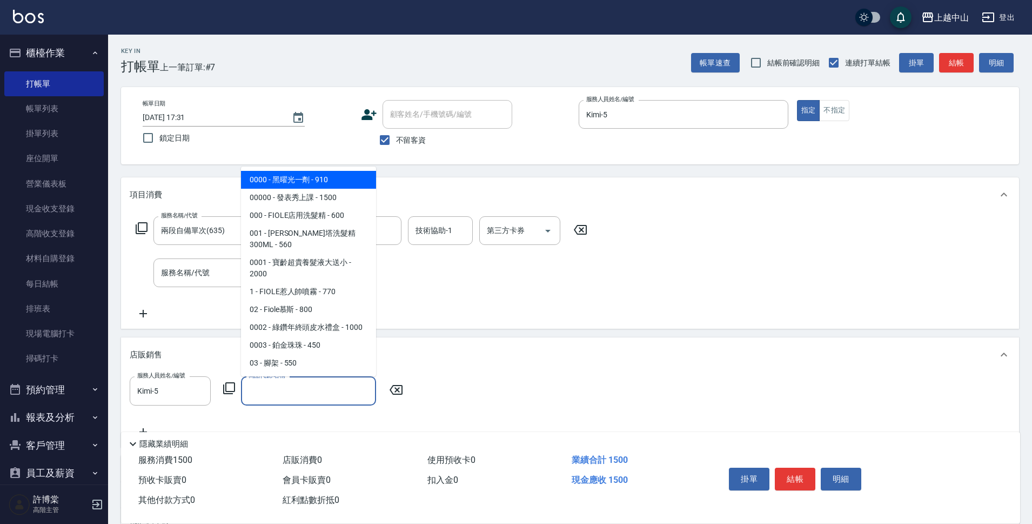
click at [316, 388] on input "商品代號/名稱" at bounding box center [308, 390] width 125 height 19
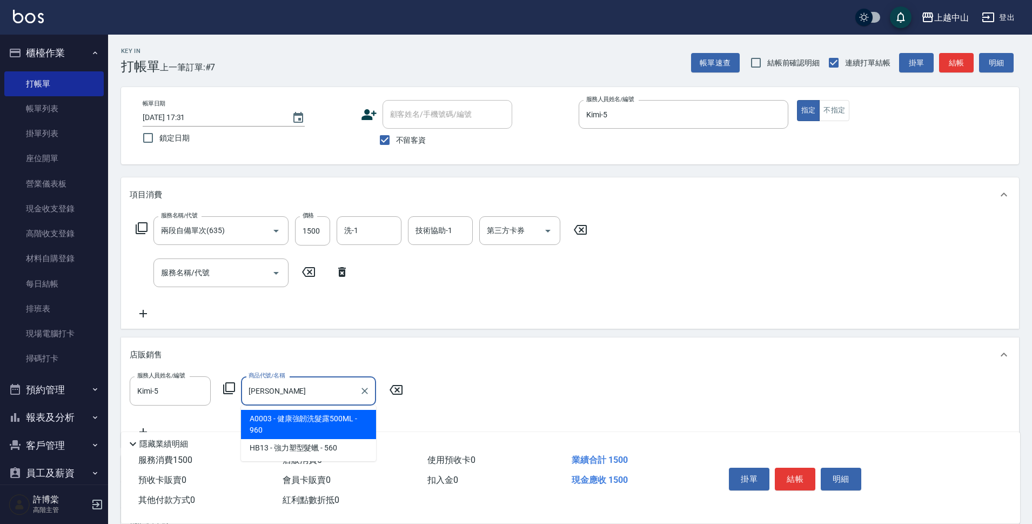
click at [324, 417] on span "A0003 - 健康強韌洗髮露500ML - 960" at bounding box center [308, 424] width 135 height 29
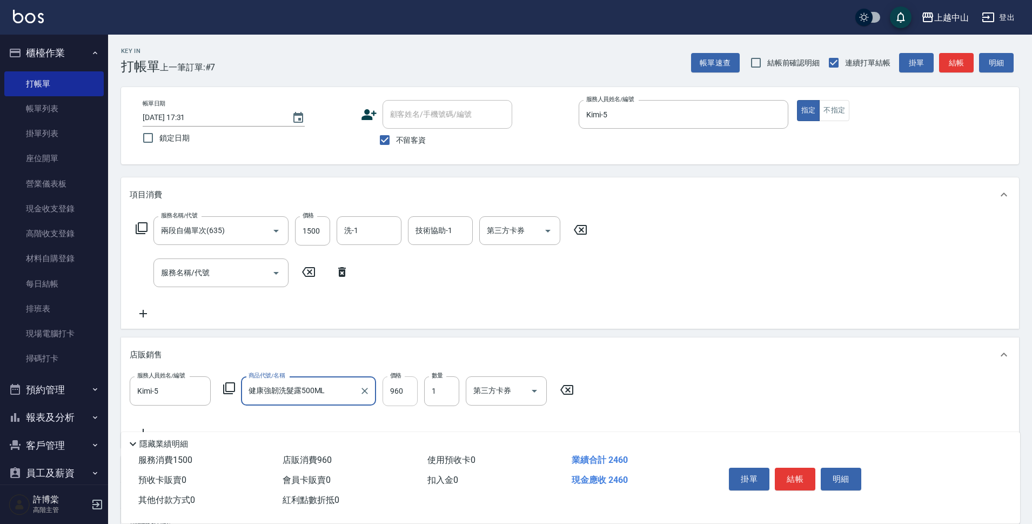
type input "健康強韌洗髮露500ML"
click at [401, 390] on input "960" at bounding box center [400, 390] width 35 height 29
type input "864"
type input "Kimi-5"
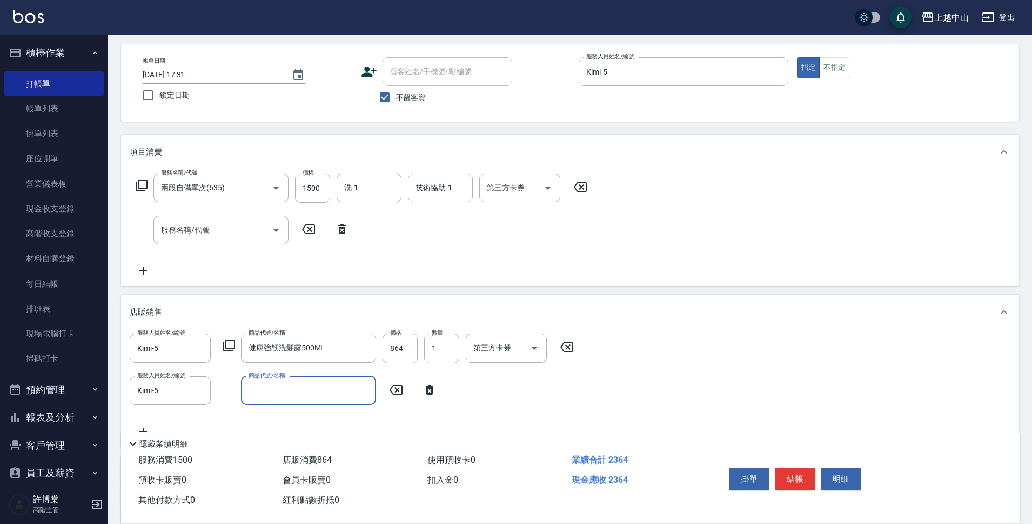
scroll to position [71, 0]
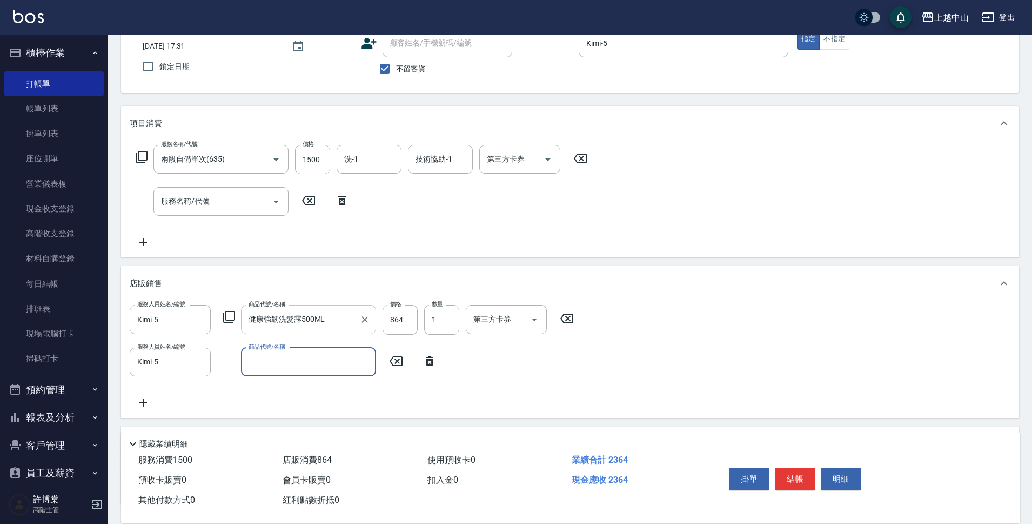
click at [271, 314] on input "健康強韌洗髮露500ML" at bounding box center [300, 319] width 109 height 19
click at [276, 314] on input "健康強韌洗髮露500ML" at bounding box center [300, 319] width 109 height 19
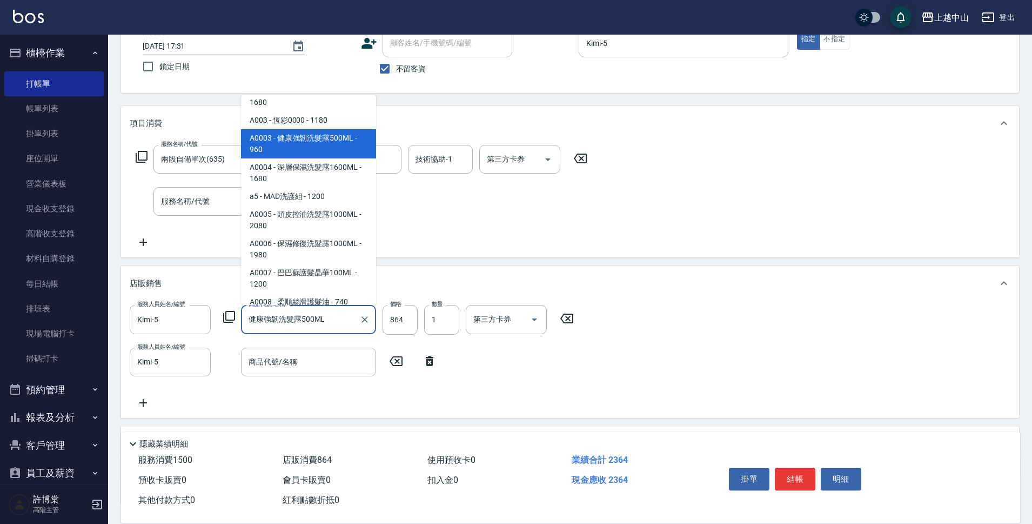
scroll to position [2030, 0]
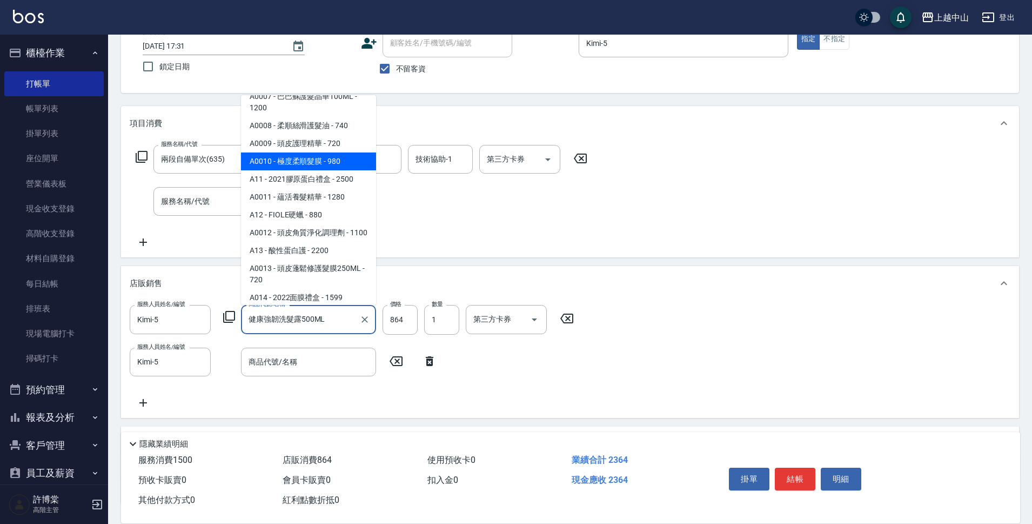
click at [347, 170] on span "A0010 - 極度柔順髮膜 - 980" at bounding box center [308, 161] width 135 height 18
type input "極度柔順髮膜"
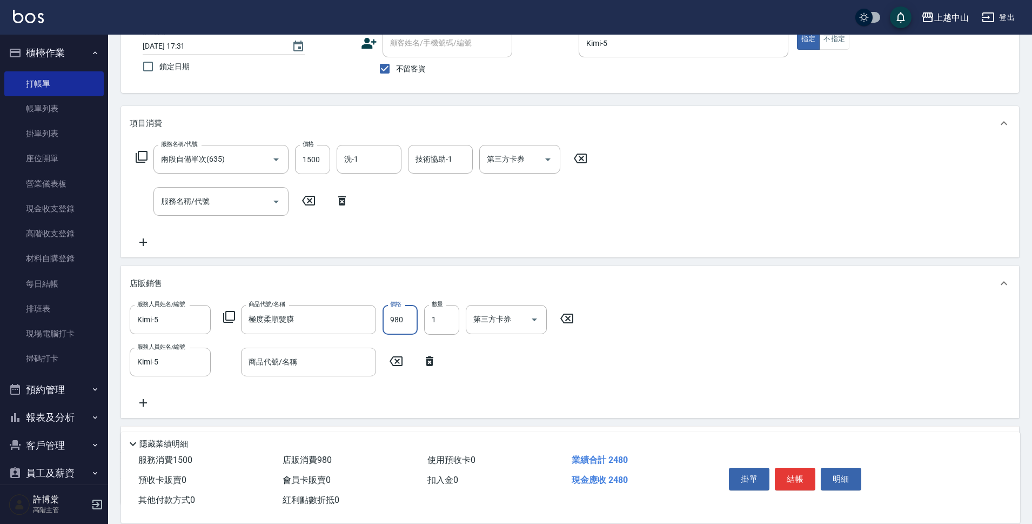
click at [389, 323] on input "980" at bounding box center [400, 319] width 35 height 29
type input "882"
click at [292, 353] on input "商品代號/名稱" at bounding box center [308, 361] width 125 height 19
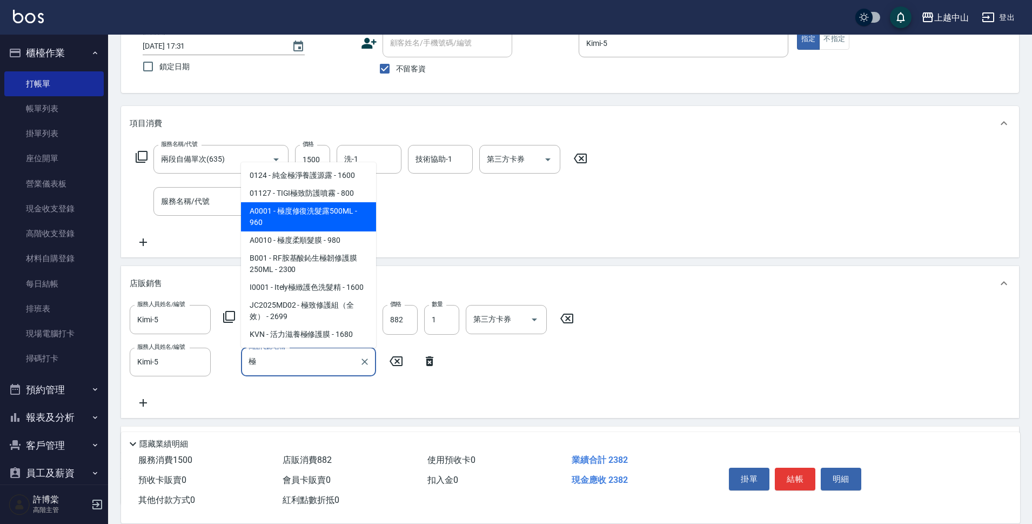
click at [338, 223] on span "A0001 - 極度修復洗髮露500ML - 960" at bounding box center [308, 216] width 135 height 29
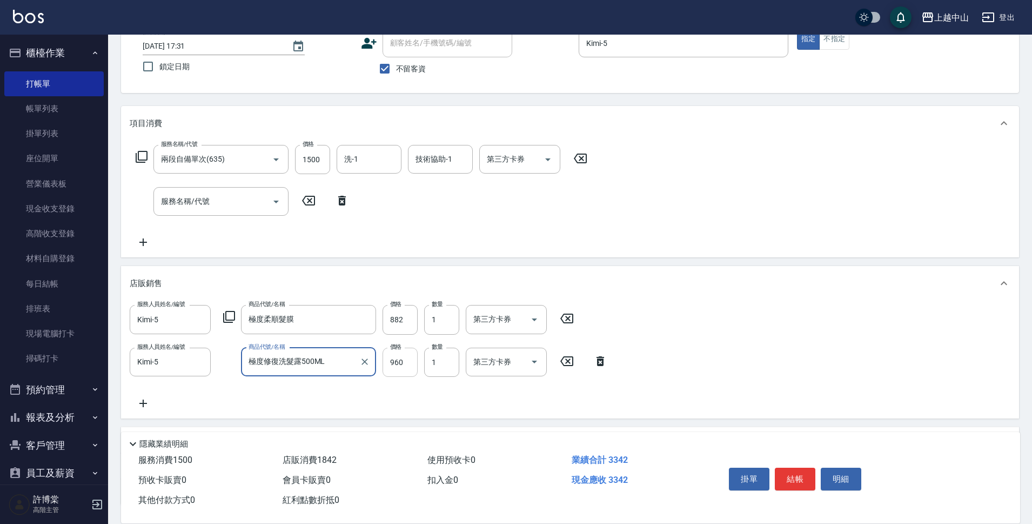
type input "極度修復洗髮露500ML"
click at [405, 366] on input "960" at bounding box center [400, 361] width 35 height 29
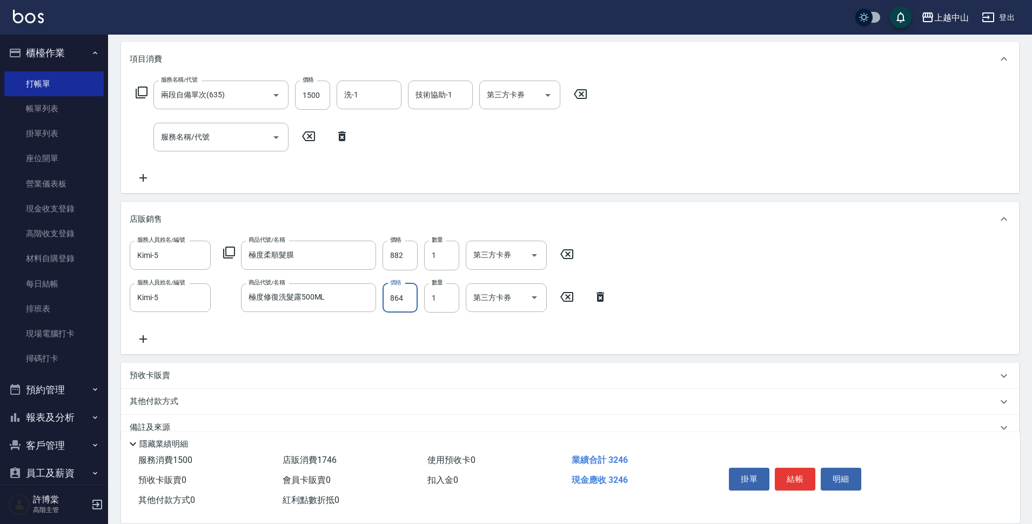
scroll to position [156, 0]
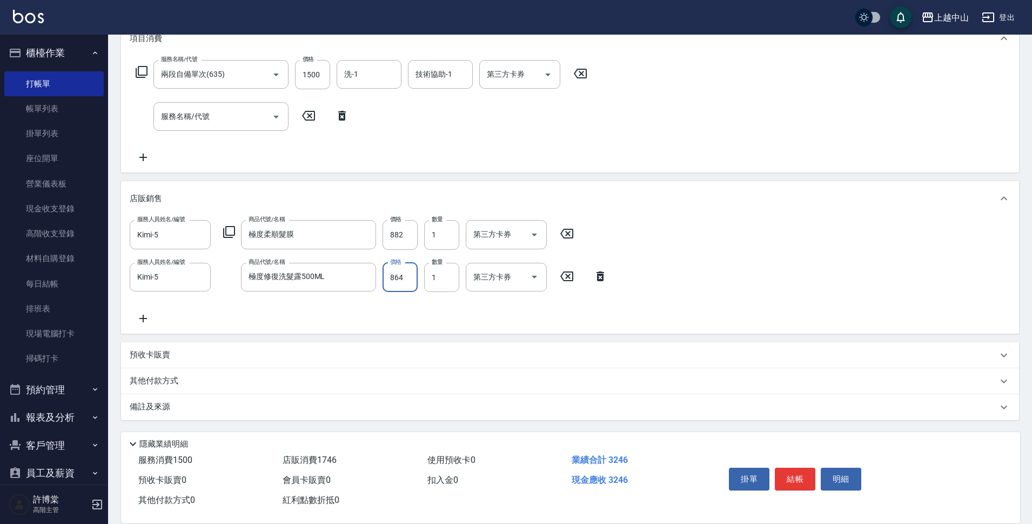
type input "864"
click at [163, 384] on p "其他付款方式" at bounding box center [157, 381] width 54 height 12
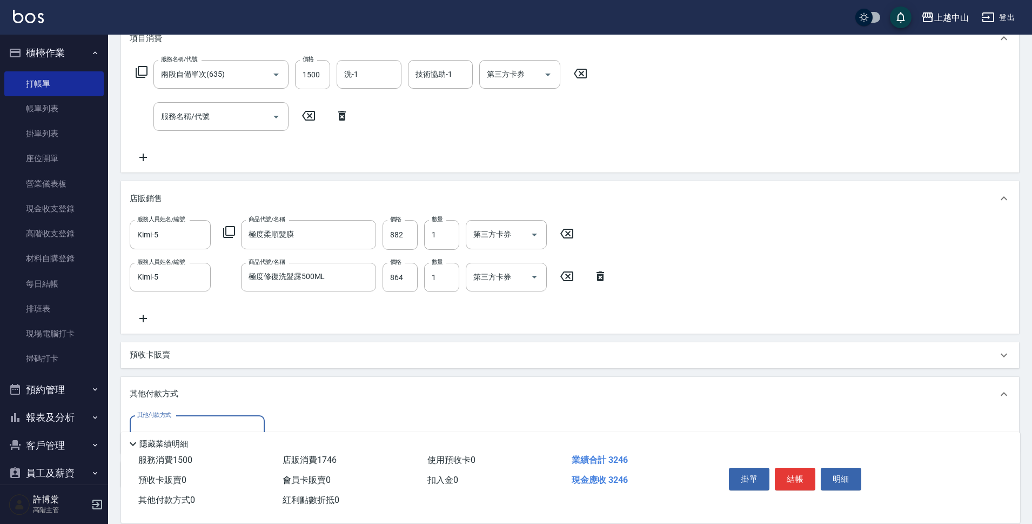
scroll to position [0, 0]
click at [200, 419] on div "其他付款方式" at bounding box center [197, 429] width 135 height 29
click at [203, 400] on span "信用卡" at bounding box center [197, 402] width 135 height 18
type input "信用卡"
type input "3246"
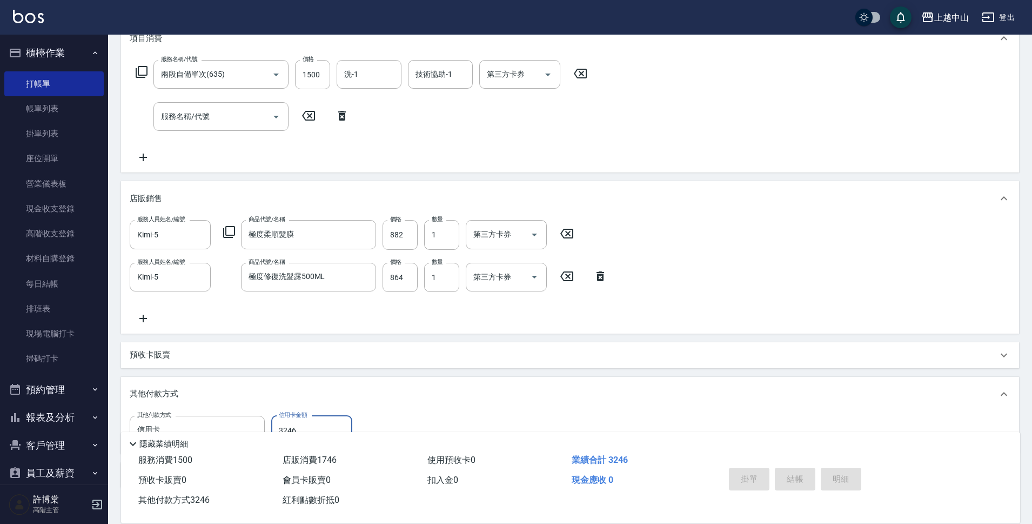
type input "[DATE] 17:32"
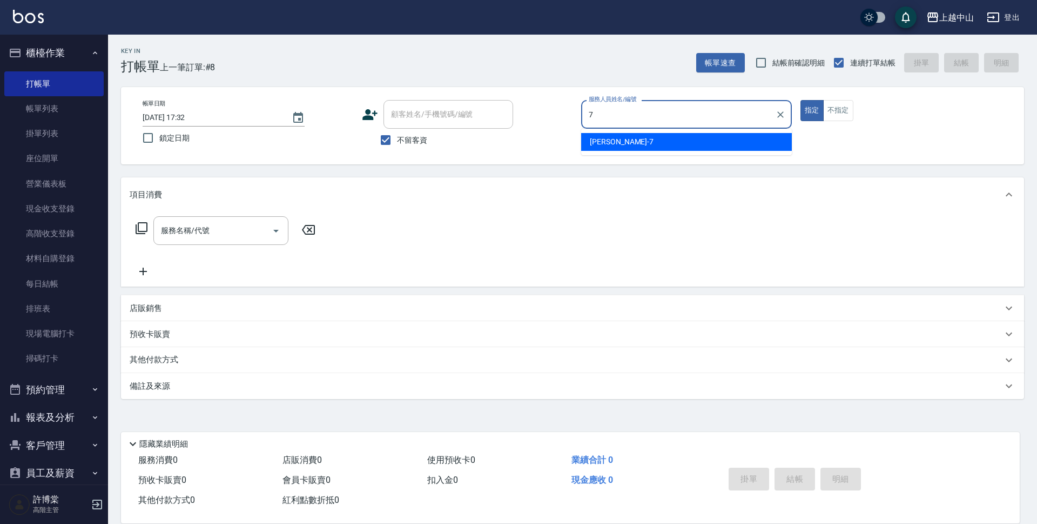
type input "[PERSON_NAME]-7"
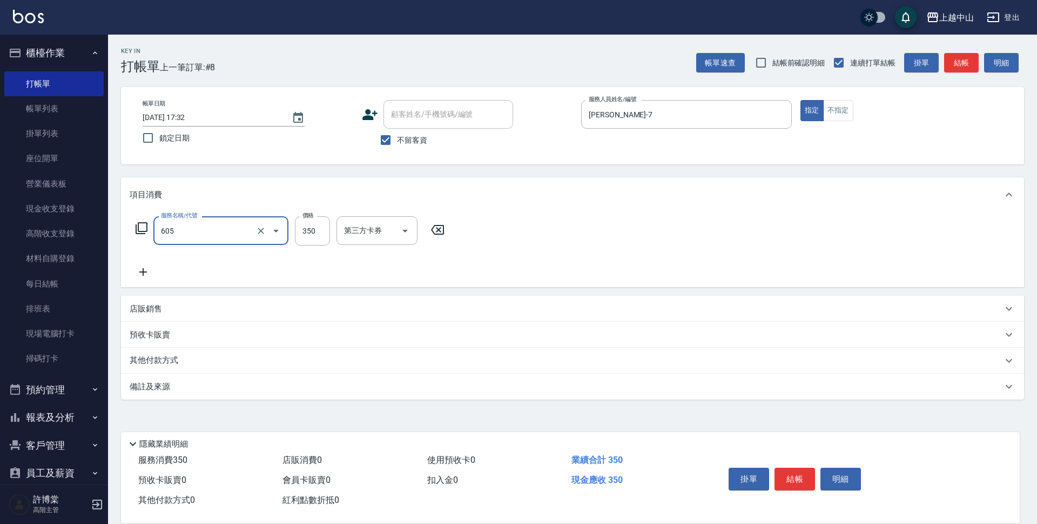
type input "洗髮 (女)(605)"
drag, startPoint x: 387, startPoint y: 139, endPoint x: 403, endPoint y: 119, distance: 25.7
click at [388, 137] on input "不留客資" at bounding box center [385, 140] width 23 height 23
checkbox input "false"
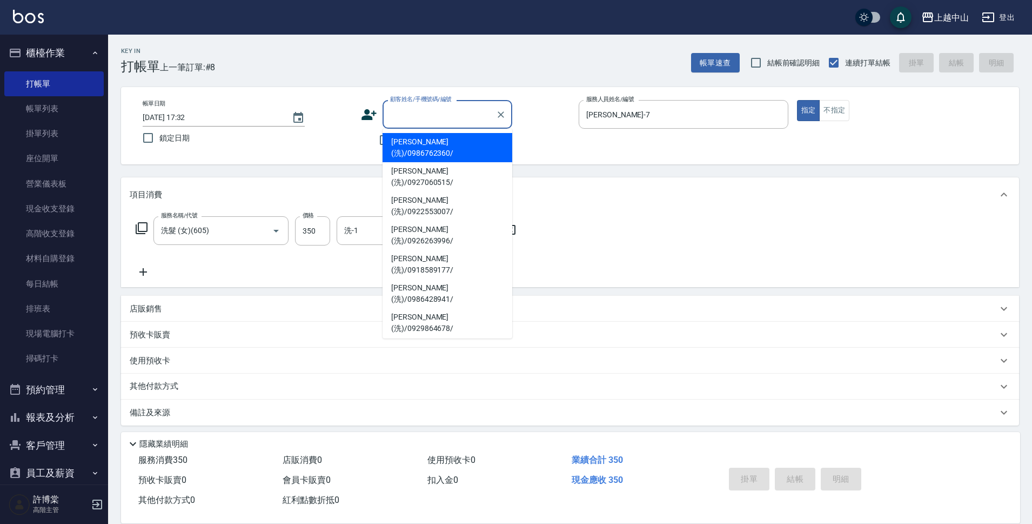
click at [403, 119] on input "顧客姓名/手機號碼/編號" at bounding box center [439, 114] width 104 height 19
click at [494, 366] on li "[PERSON_NAME](洗)/0929099998/" at bounding box center [448, 380] width 130 height 29
type input "[PERSON_NAME](洗)/0929099998/"
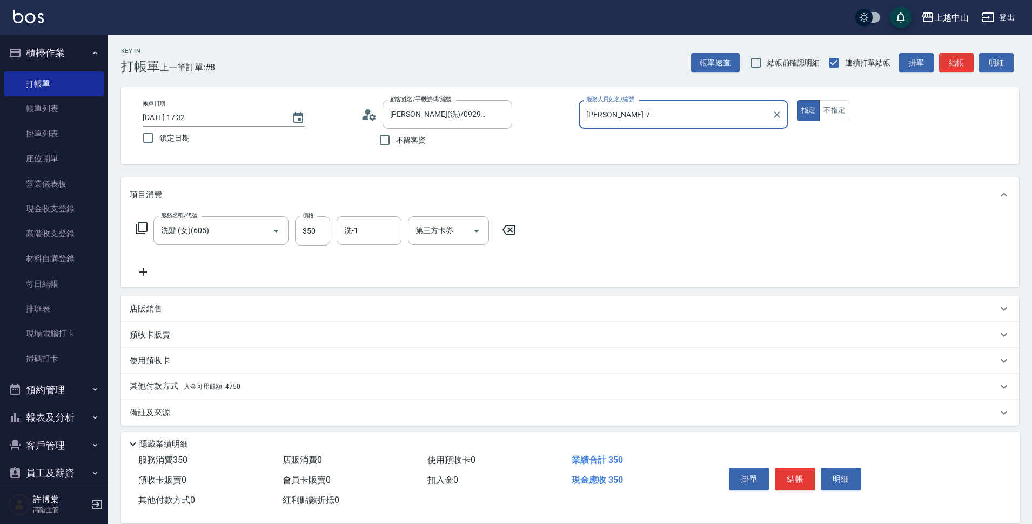
scroll to position [5, 0]
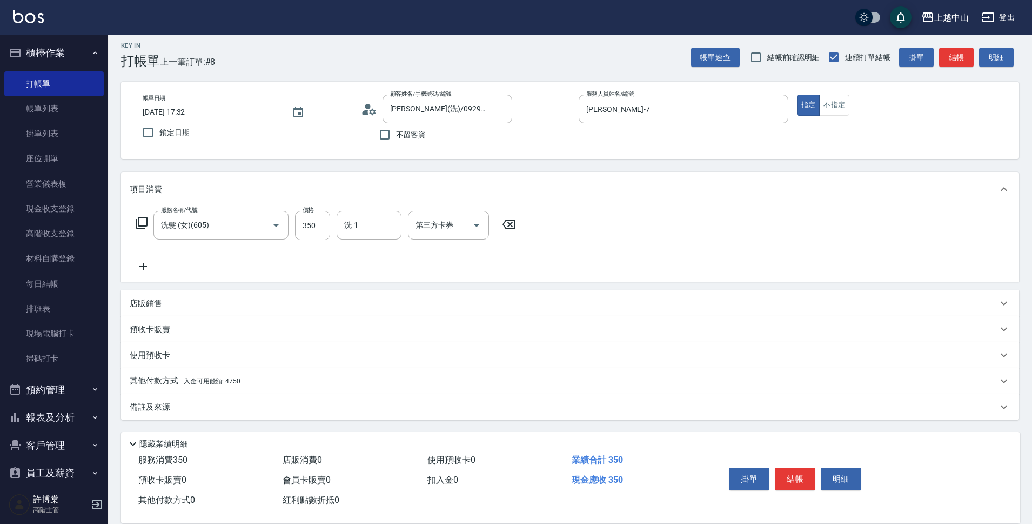
click at [254, 383] on div "其他付款方式 入金可用餘額: 4750" at bounding box center [564, 381] width 868 height 12
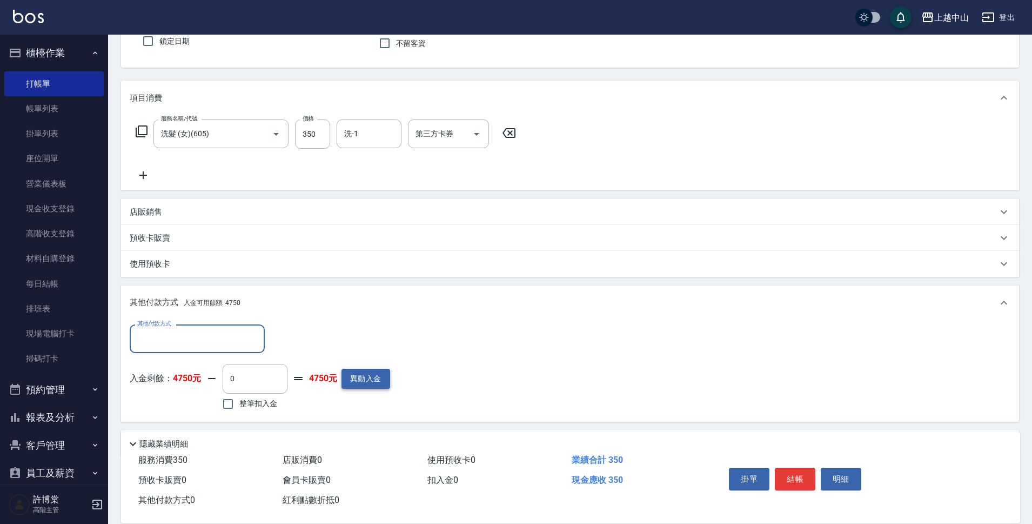
scroll to position [133, 0]
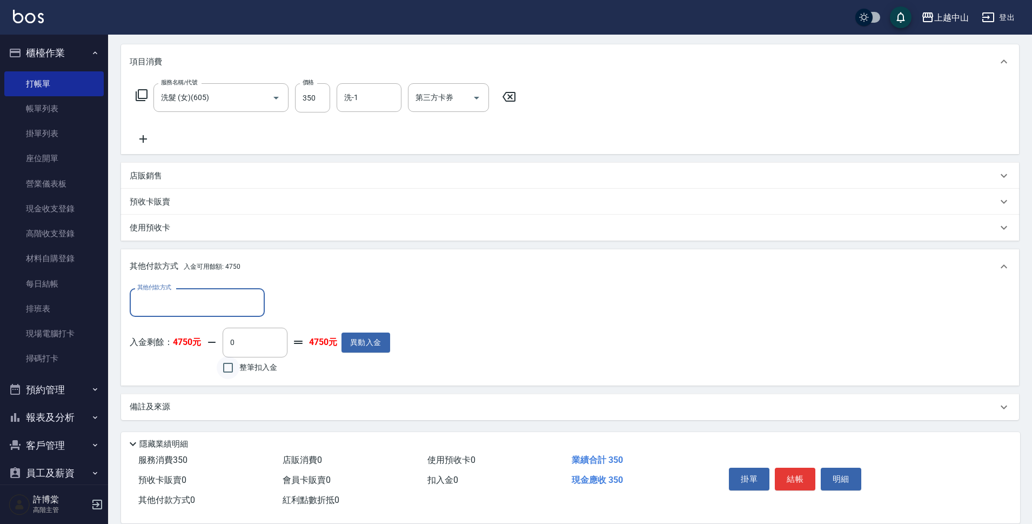
click at [227, 371] on input "整筆扣入金" at bounding box center [228, 367] width 23 height 23
checkbox input "true"
type input "350"
click at [794, 478] on button "結帳" at bounding box center [795, 478] width 41 height 23
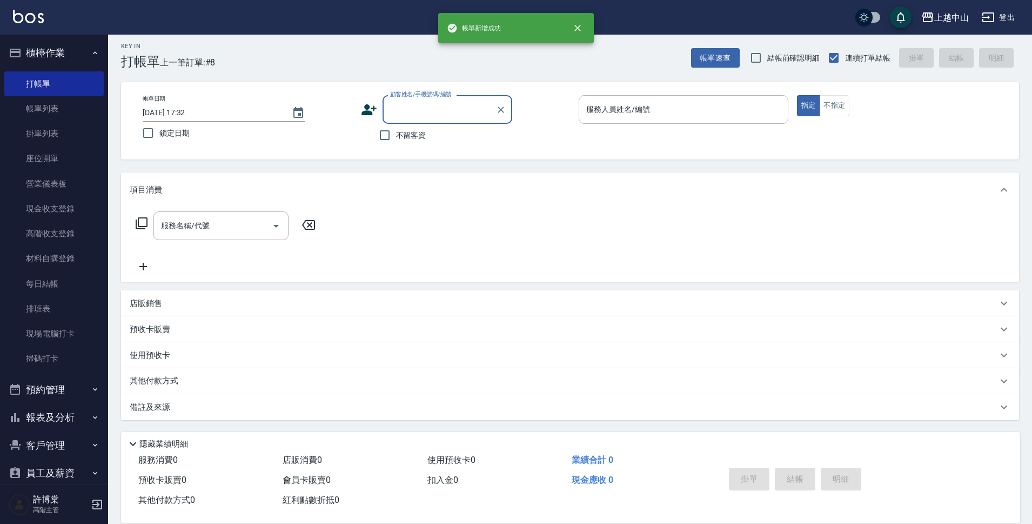
scroll to position [0, 0]
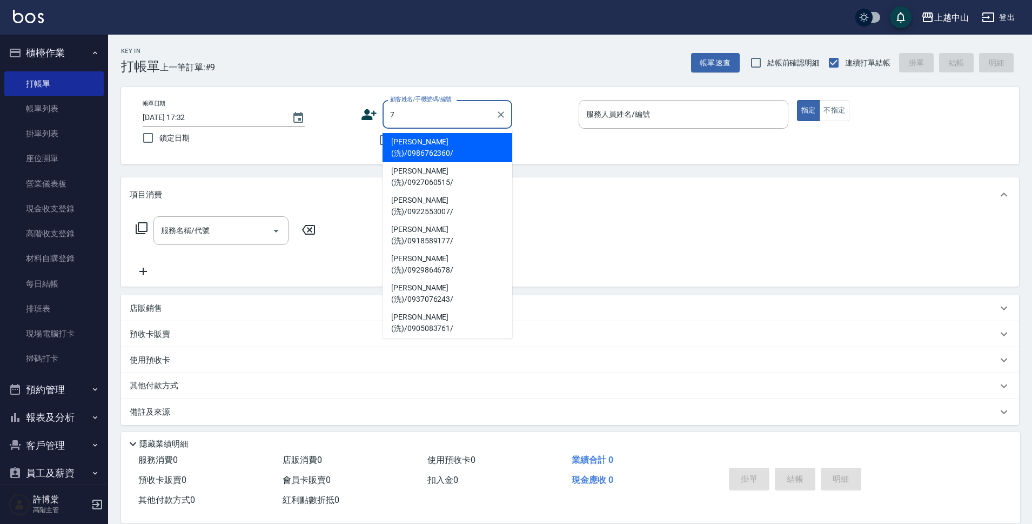
type input "[PERSON_NAME](洗)/0986762360/"
click at [797, 100] on button "指定" at bounding box center [808, 110] width 23 height 21
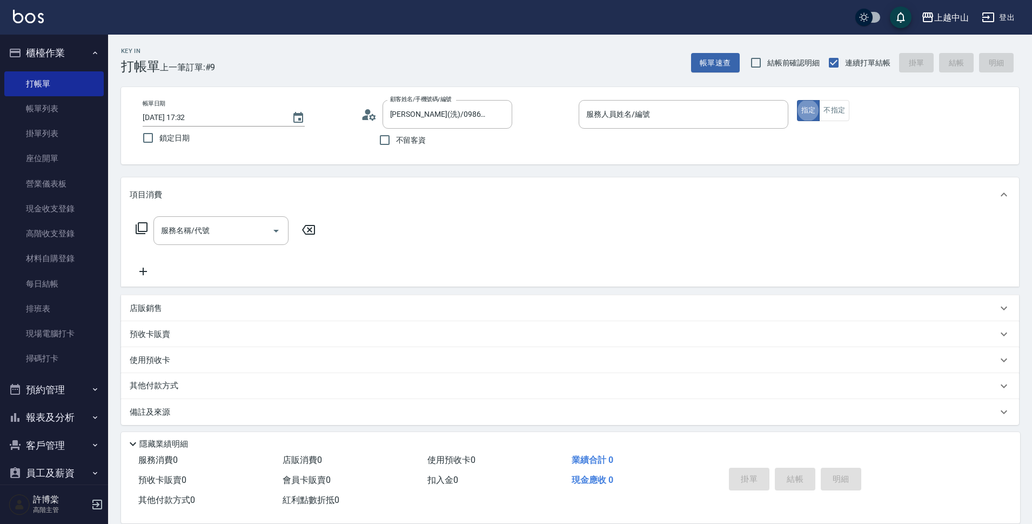
type input "Esme-2"
click at [399, 142] on span "不留客資" at bounding box center [411, 140] width 30 height 11
click at [396, 142] on input "不留客資" at bounding box center [384, 140] width 23 height 23
checkbox input "true"
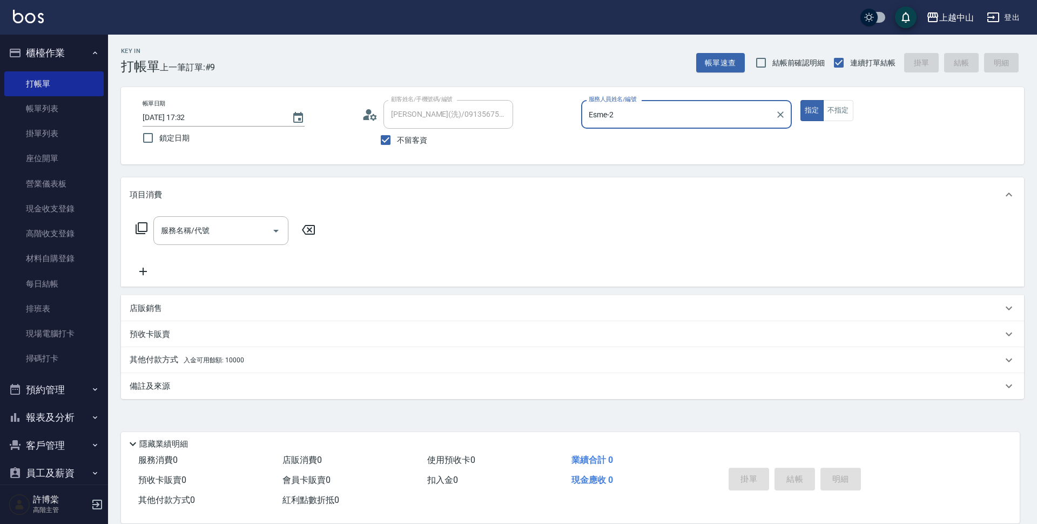
type input "[PERSON_NAME](洗)/0978530869/"
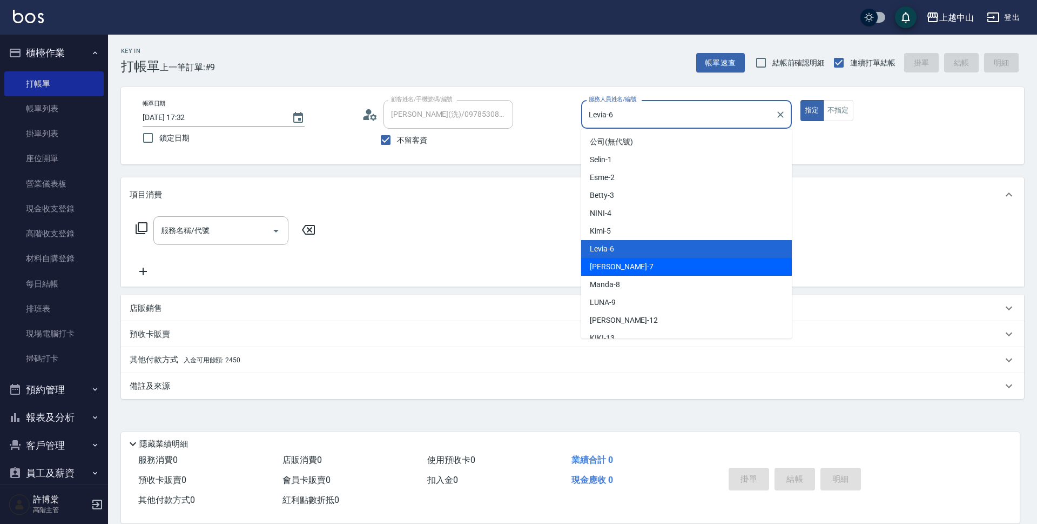
type input "[PERSON_NAME]-7"
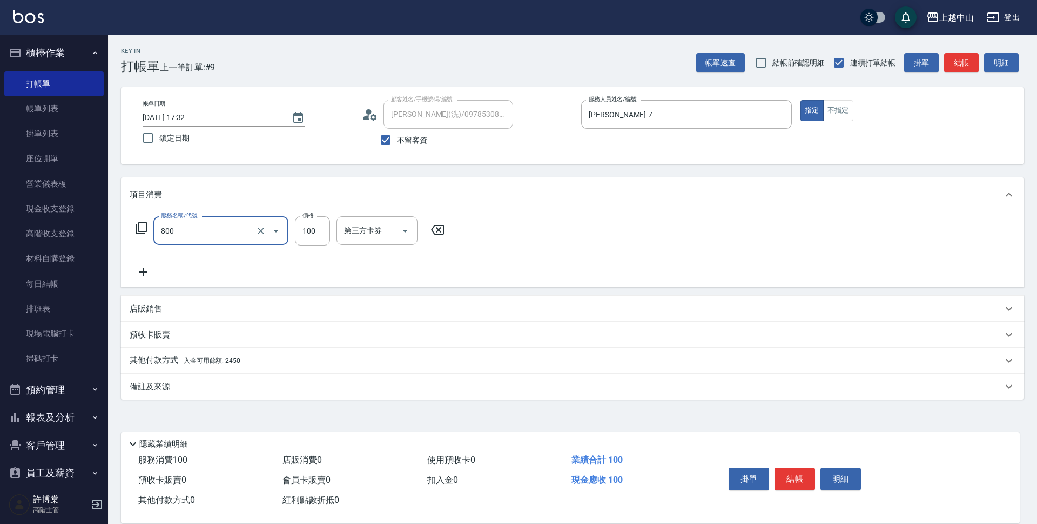
type input "梳髮(800)"
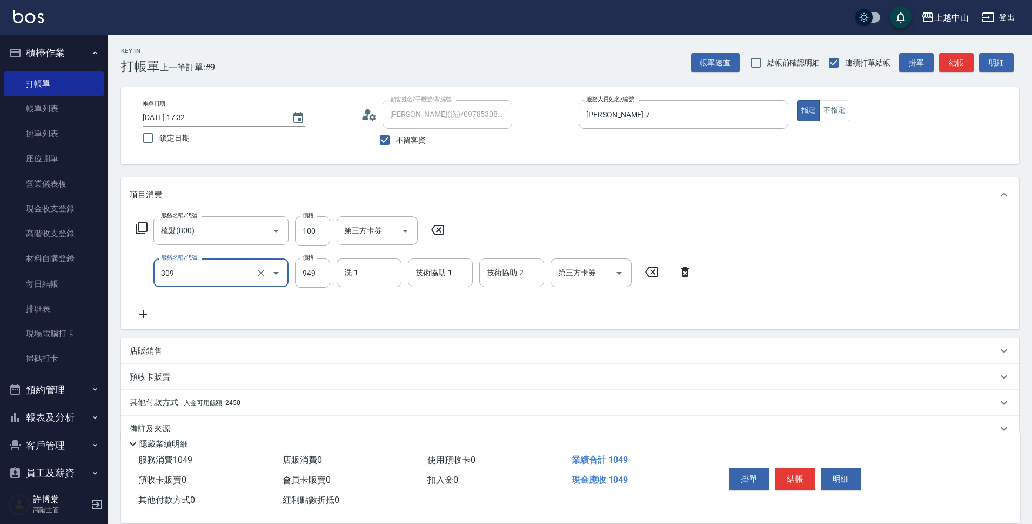
type input "森精萃舒壓調理髮浴(309)"
type input "1000"
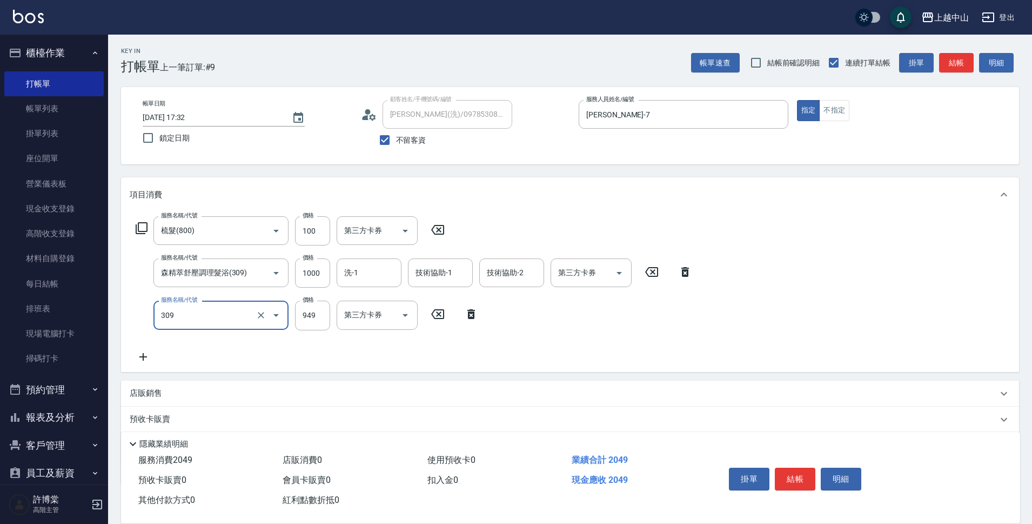
type input "森精萃舒壓調理髮浴(309)"
type input "1000"
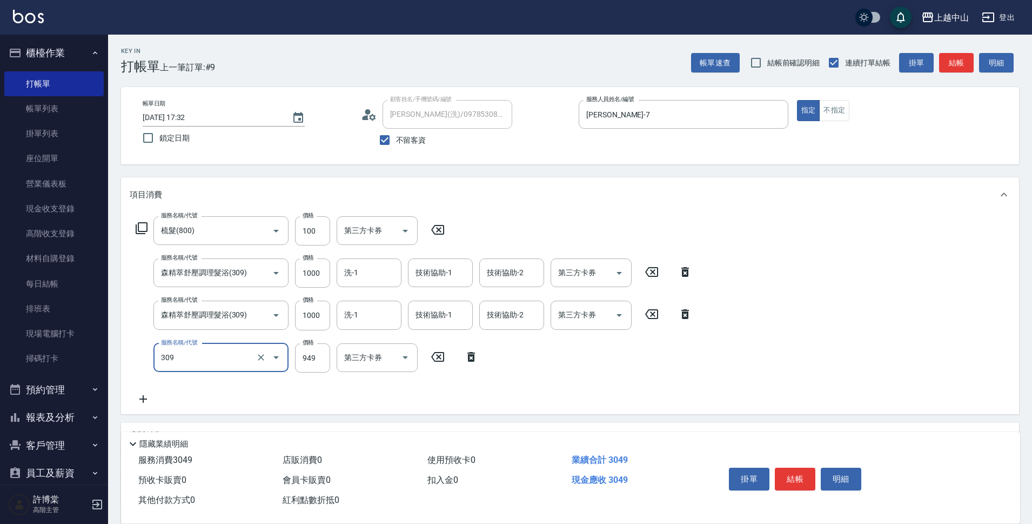
type input "森精萃舒壓調理髮浴(309)"
type input "1000"
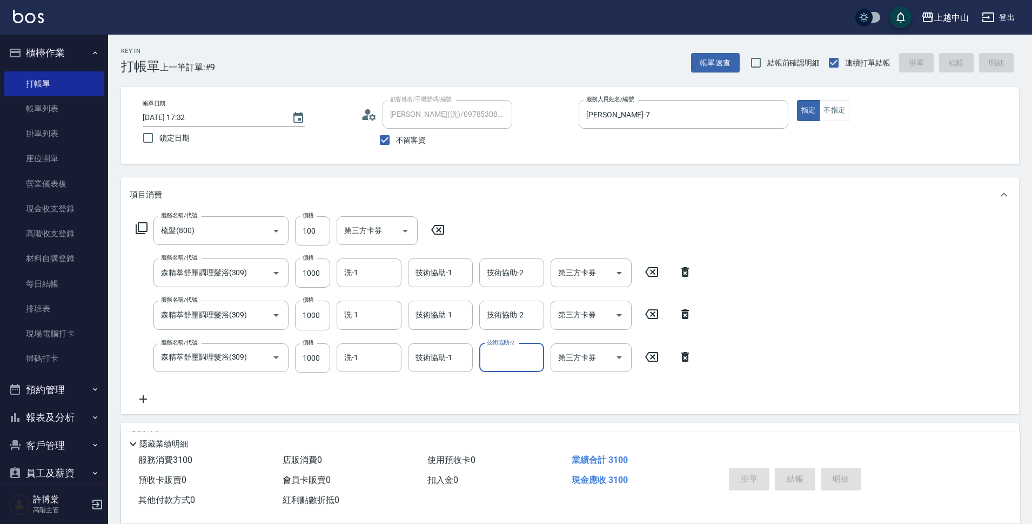
type input "[DATE] 17:33"
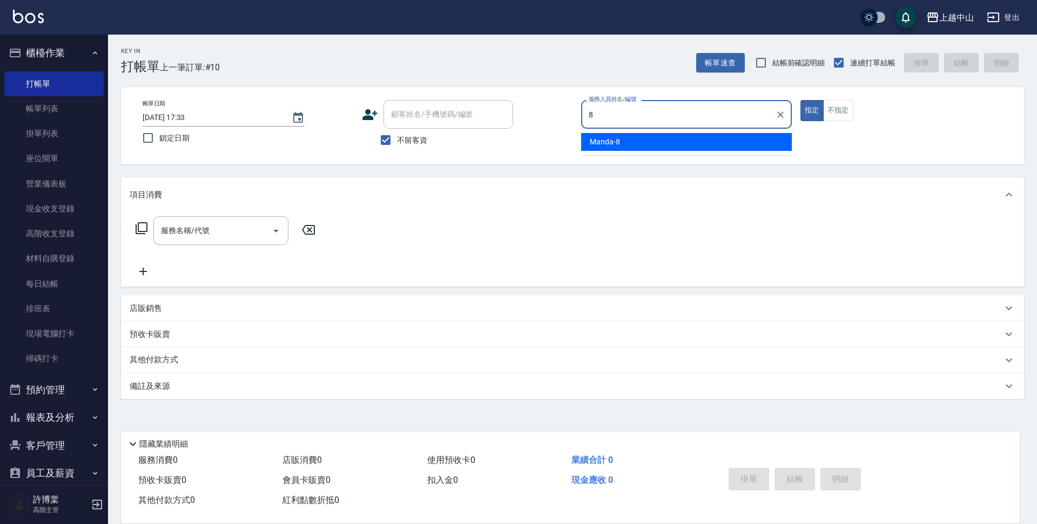
type input "Manda-8"
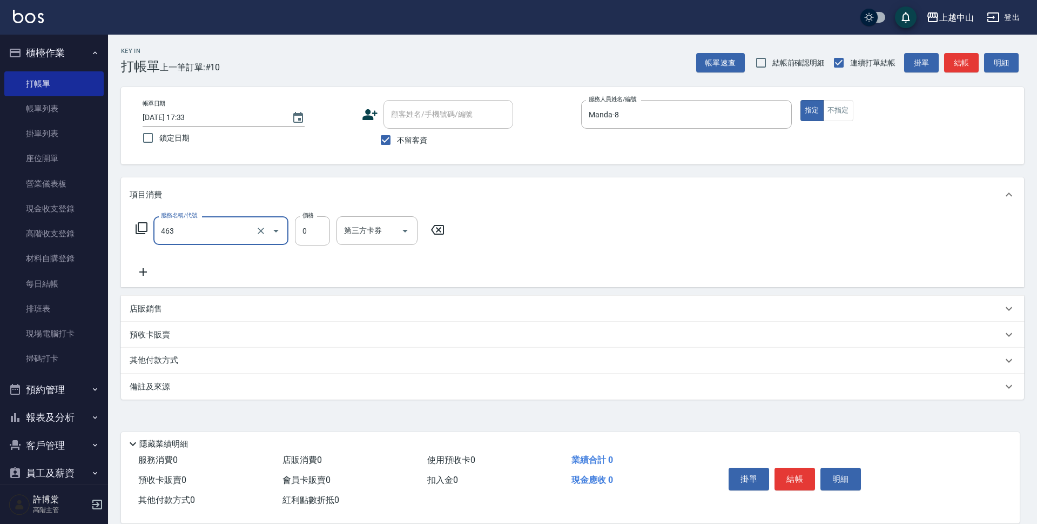
type input "護髮卡使用(463)"
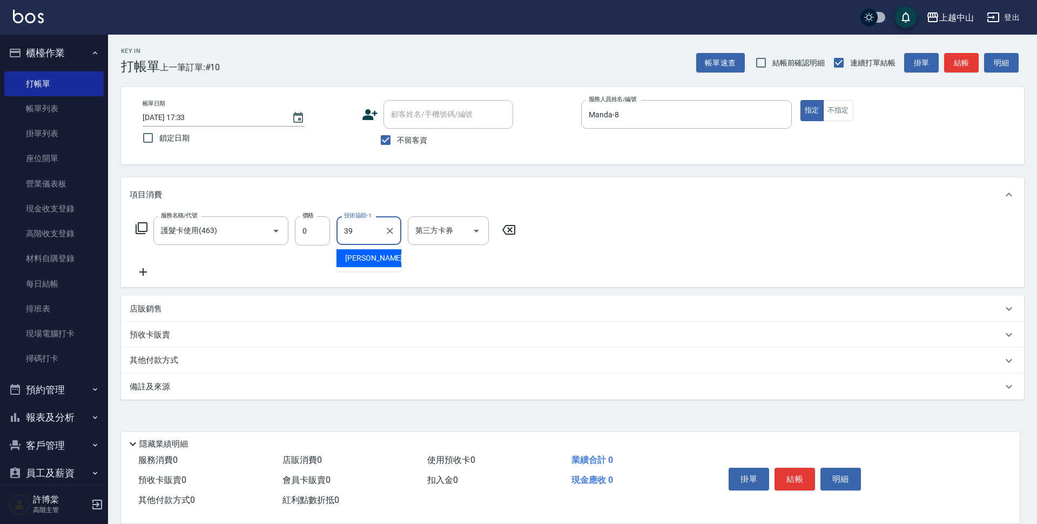
type input "[PERSON_NAME]-39"
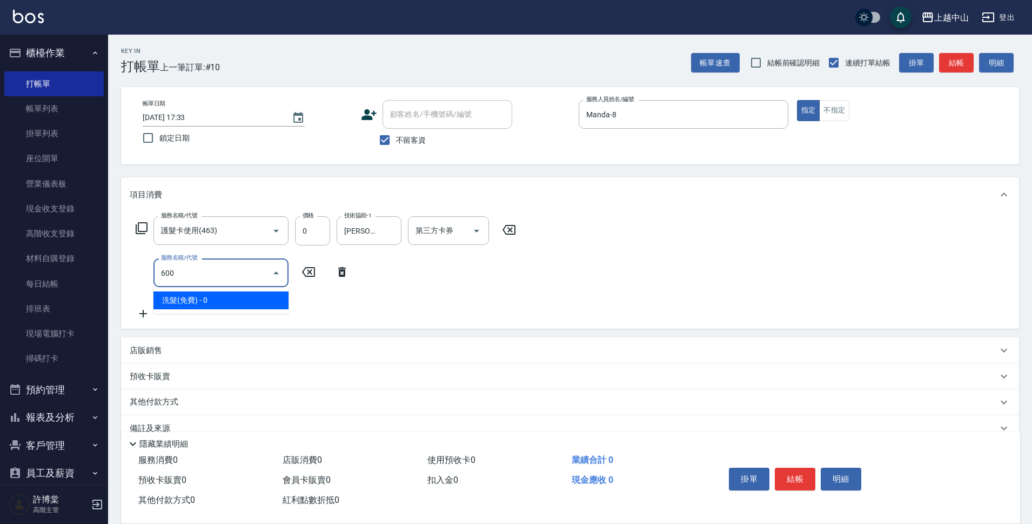
type input "洗髮(免費)(600)"
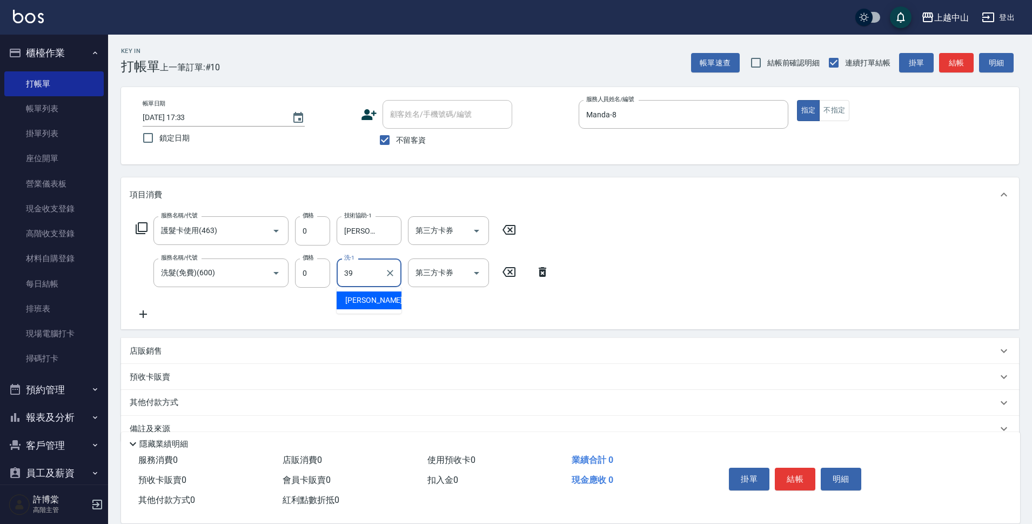
type input "[PERSON_NAME]-39"
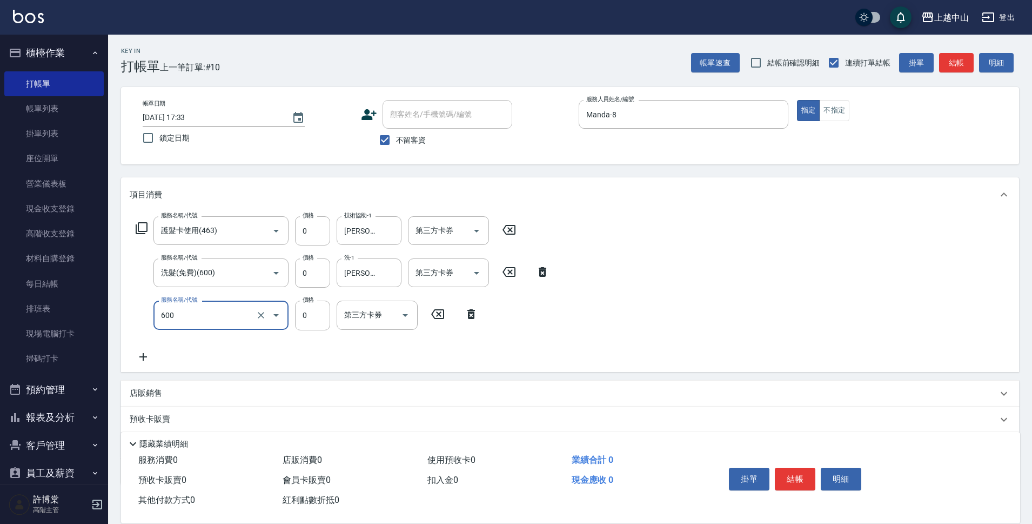
type input "洗髮(免費)(600)"
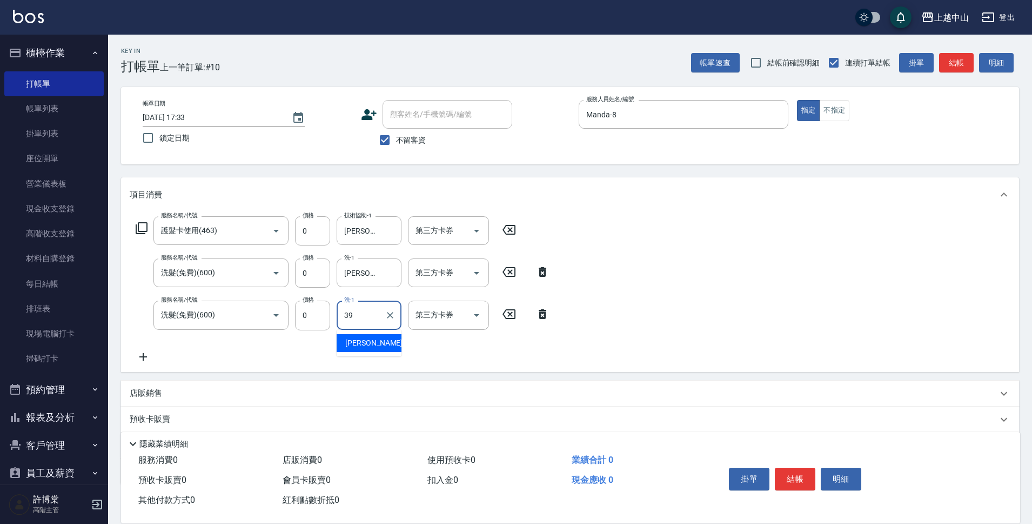
type input "[PERSON_NAME]-39"
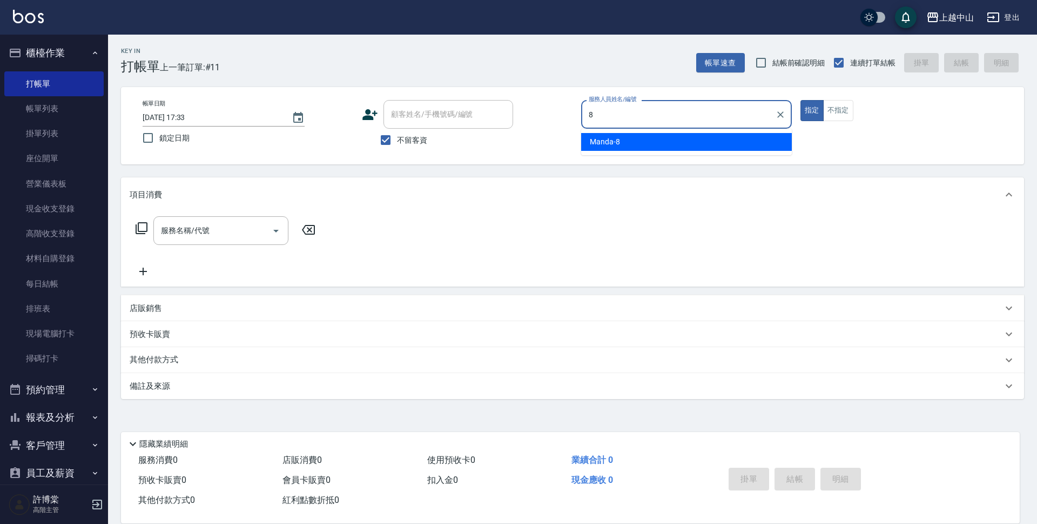
type input "Manda-8"
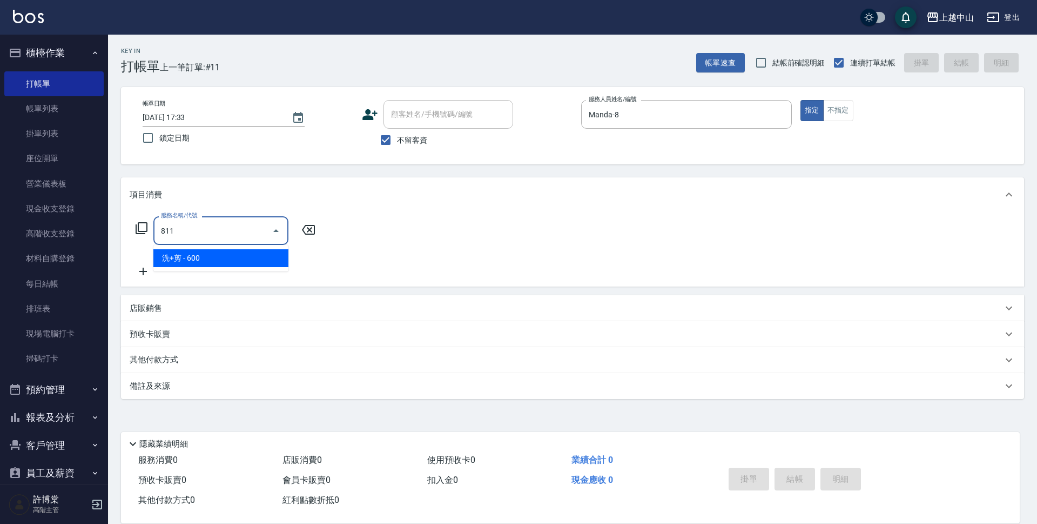
type input "洗+剪(811)"
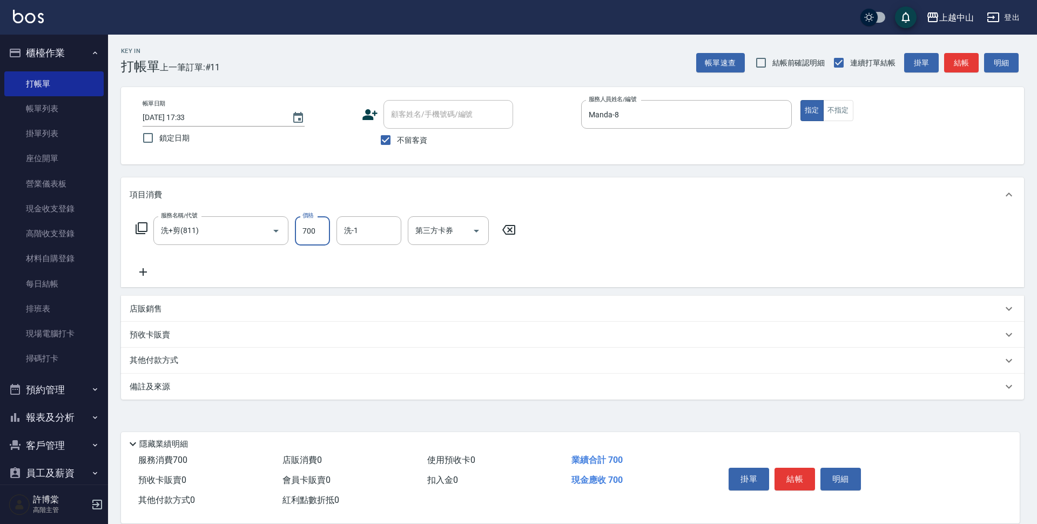
type input "700"
type input "[PERSON_NAME]-39"
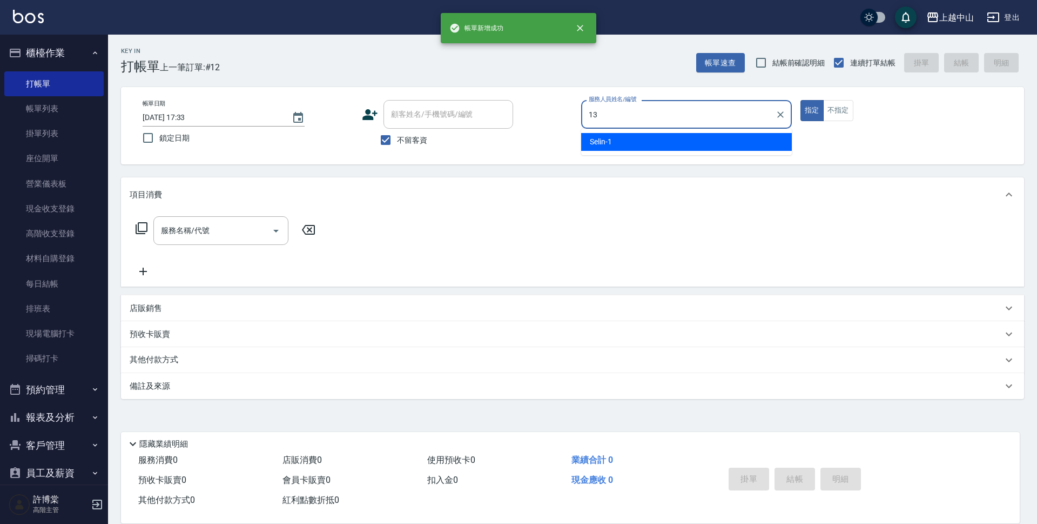
type input "KIKI-13"
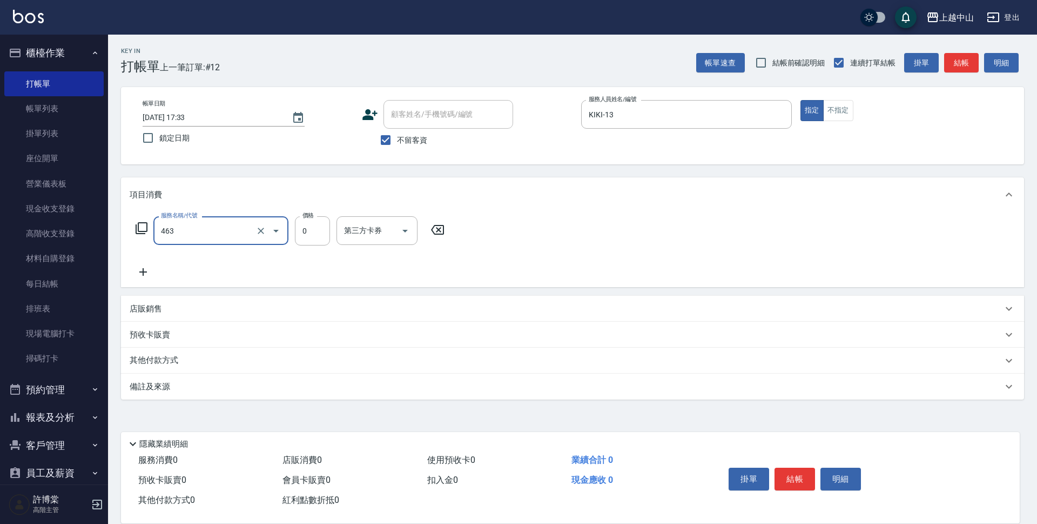
type input "護髮卡使用(463)"
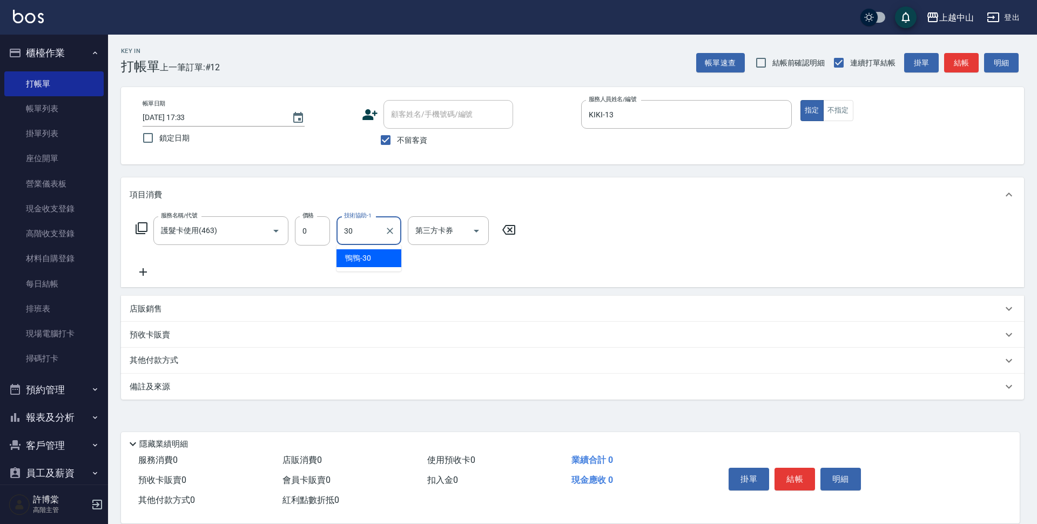
type input "鴨鴨-30"
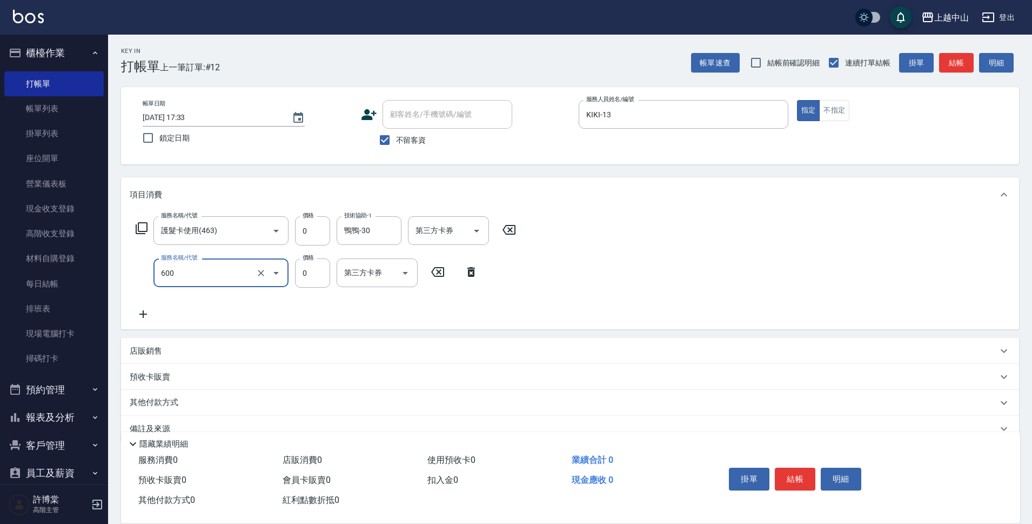
type input "洗髮(免費)(600)"
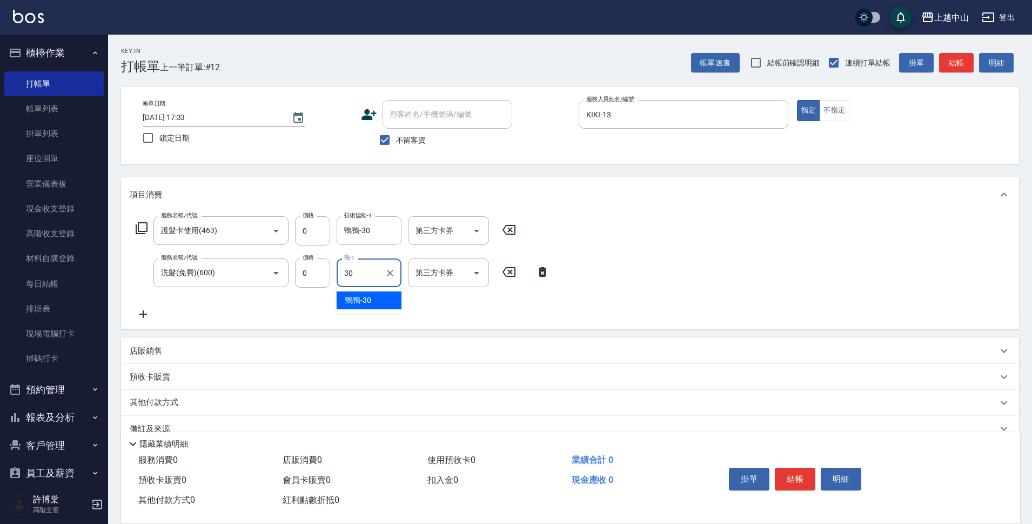
type input "鴨鴨-30"
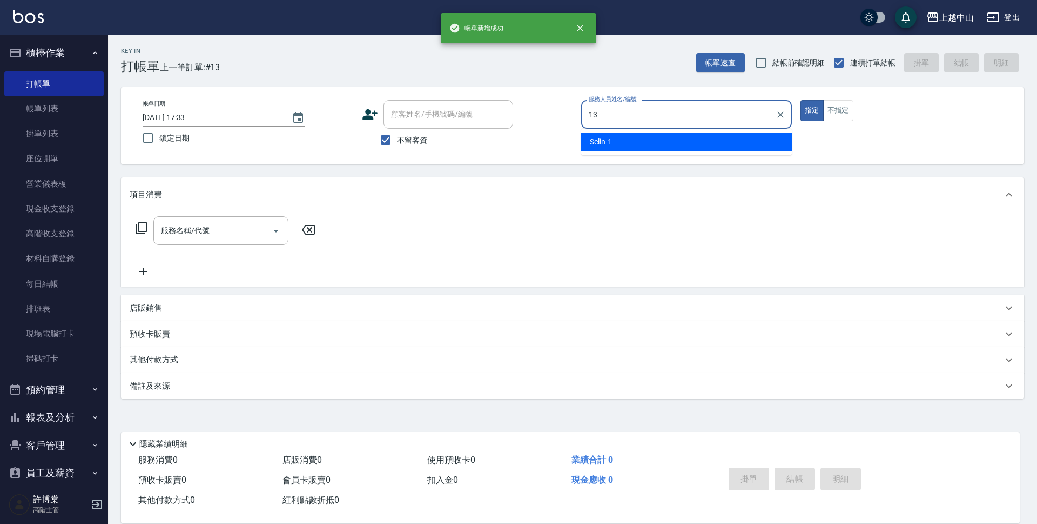
type input "KIKI-13"
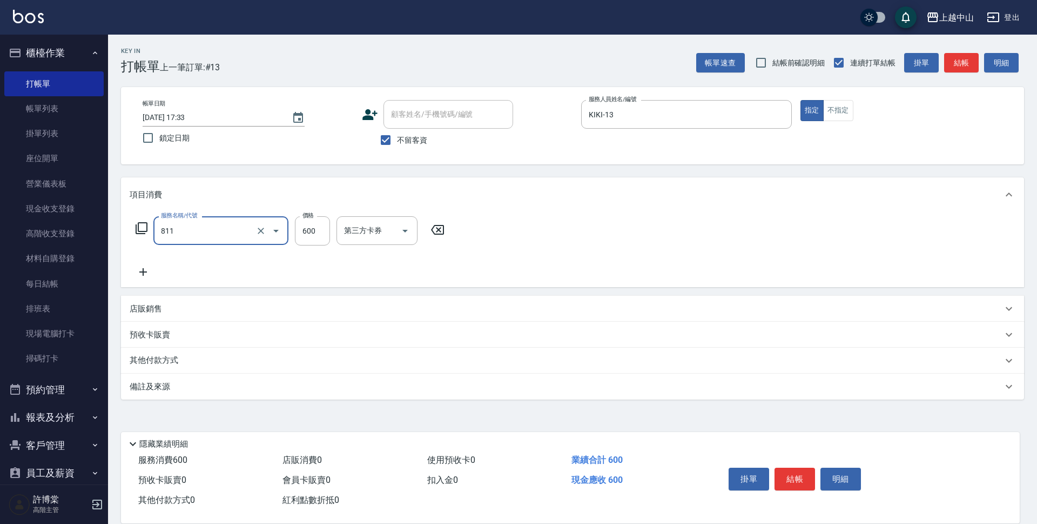
type input "洗+剪(811)"
type input "600"
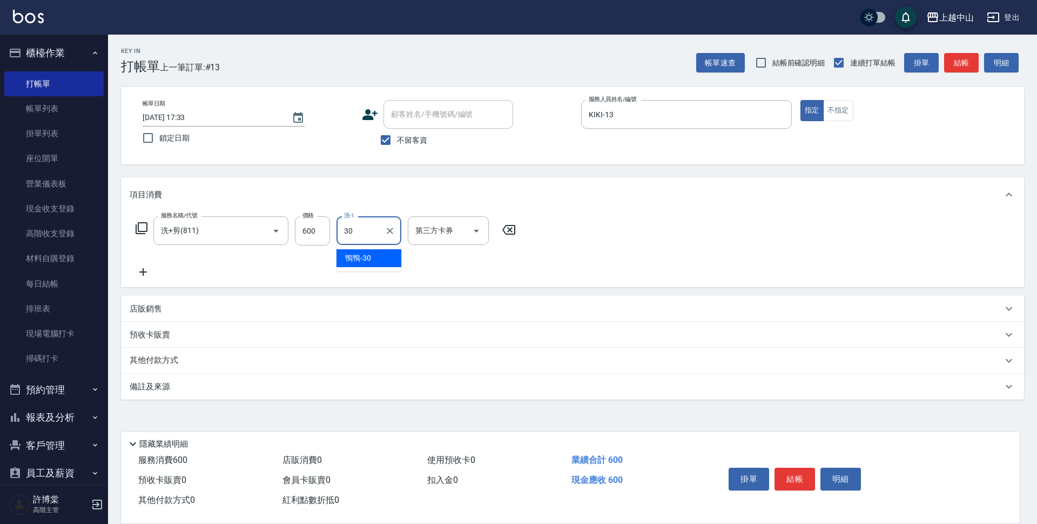
type input "鴨鴨-30"
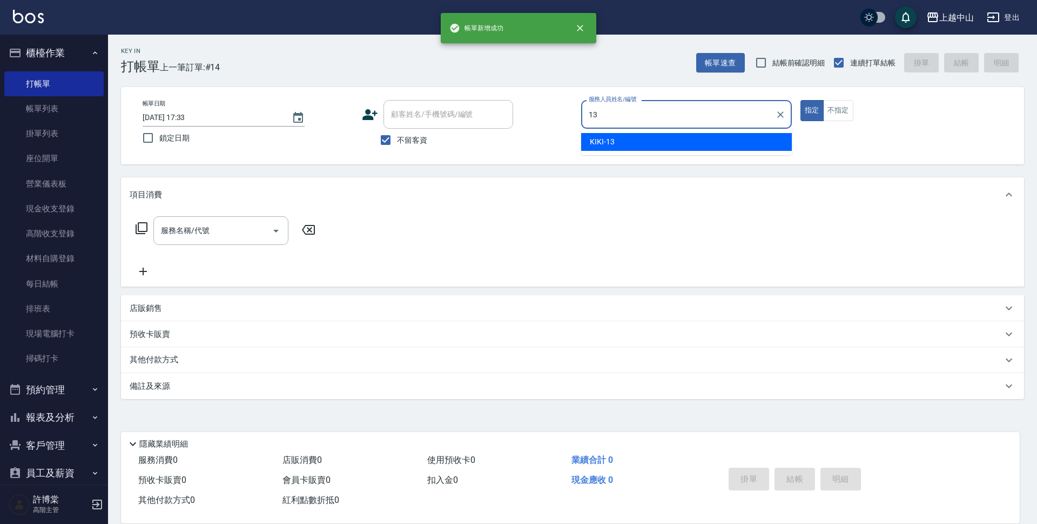
type input "KIKI-13"
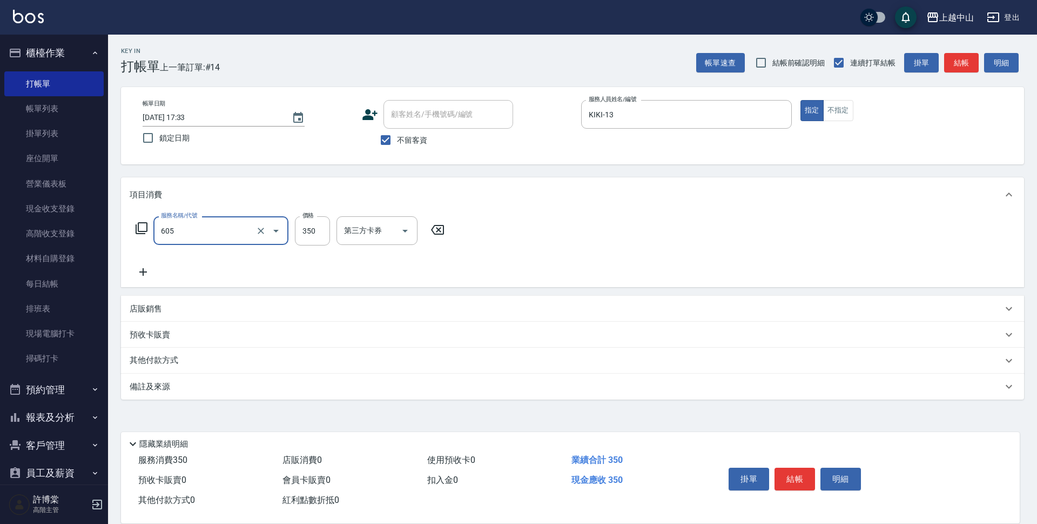
type input "洗髮 (女)(605)"
type input "400"
type input "0"
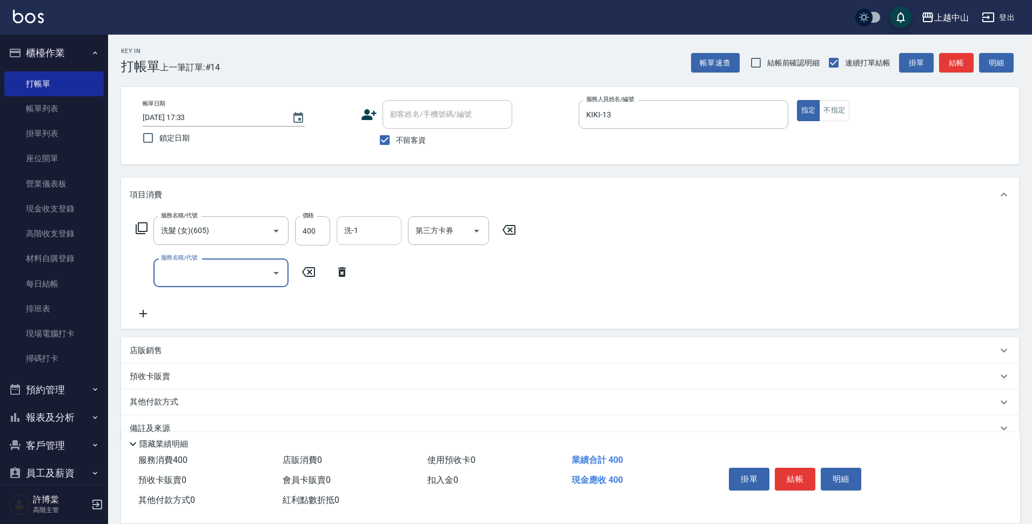
click at [380, 229] on input "洗-1" at bounding box center [368, 230] width 55 height 19
type input "鴨鴨-30"
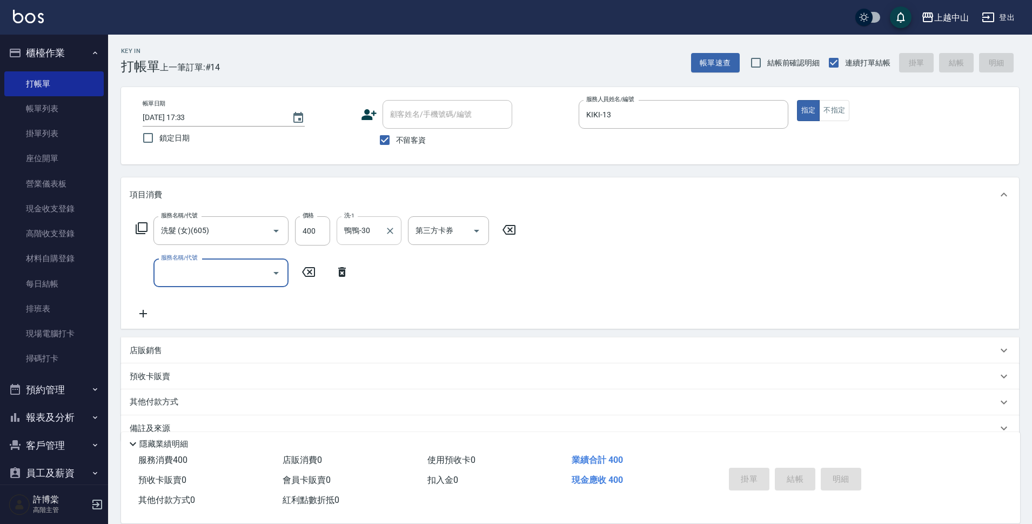
type input "[DATE] 17:34"
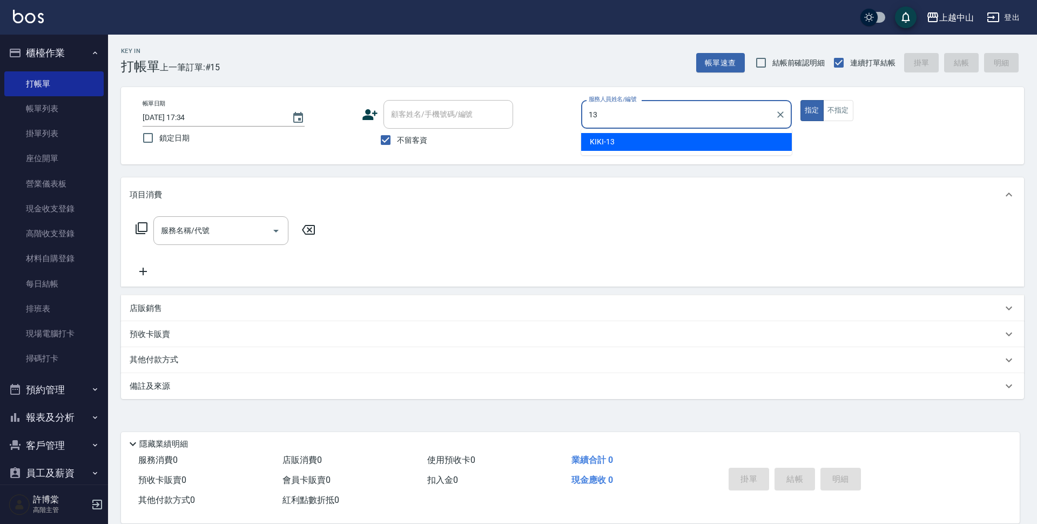
type input "KIKI-13"
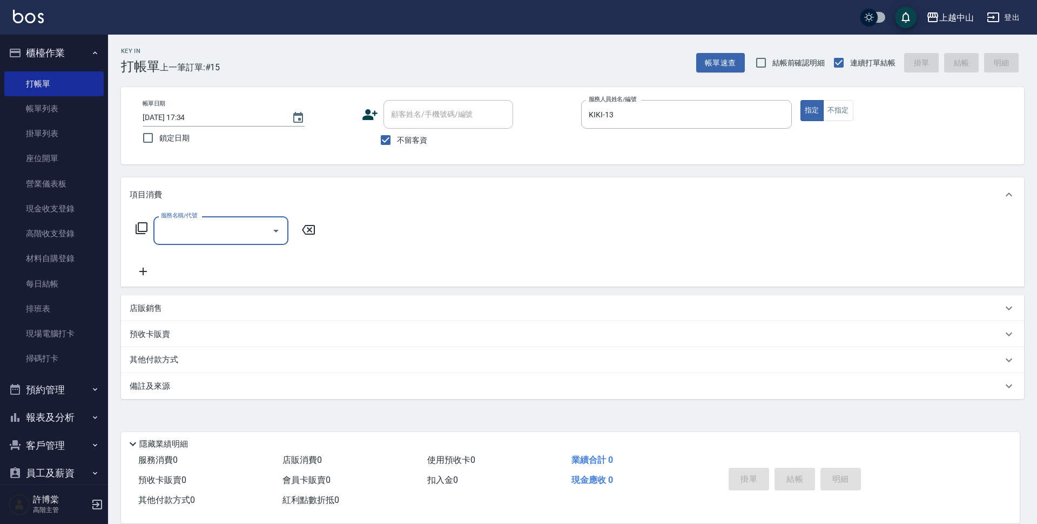
type input "6"
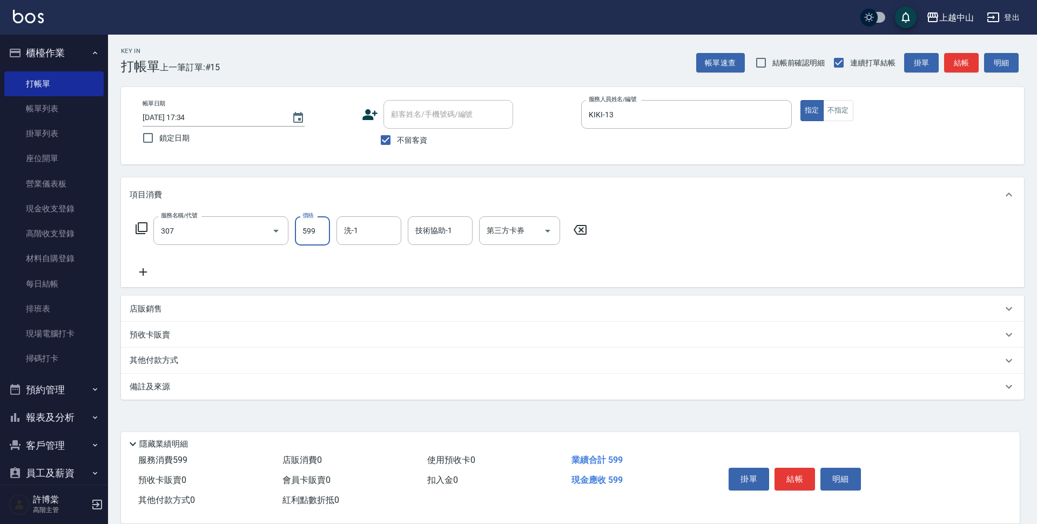
type input "森精萃角質調理髮浴(307)"
type input "650"
type input "鴨鴨-30"
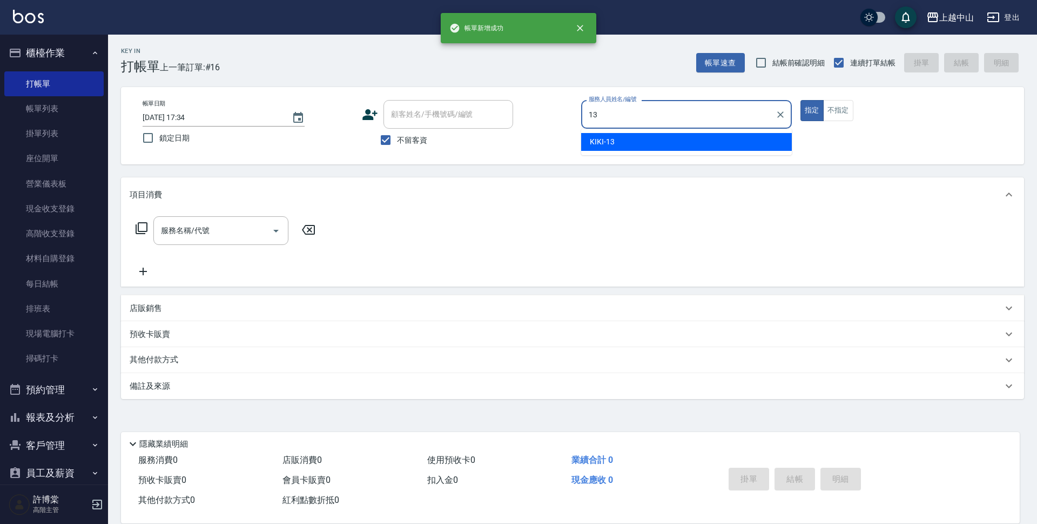
type input "KIKI-13"
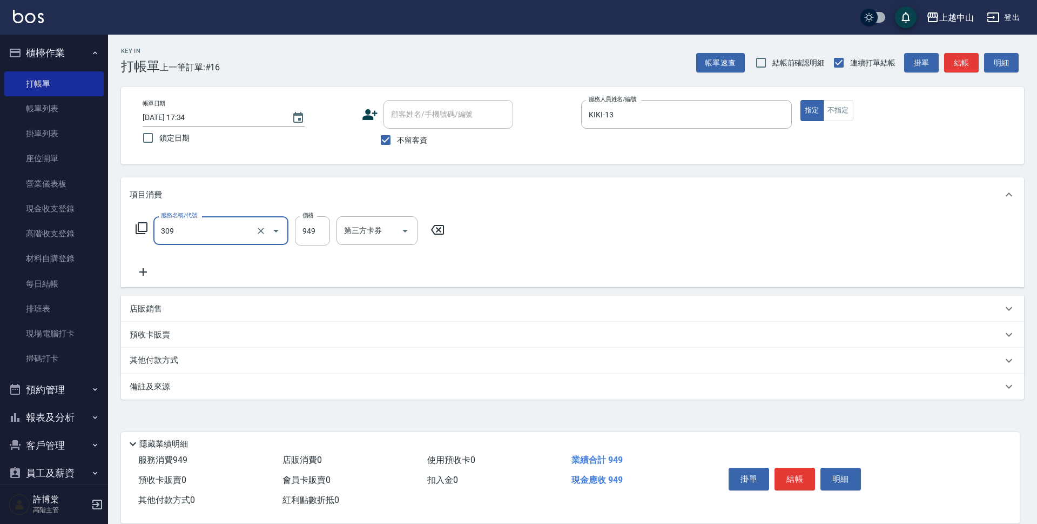
type input "森精萃舒壓調理髮浴(309)"
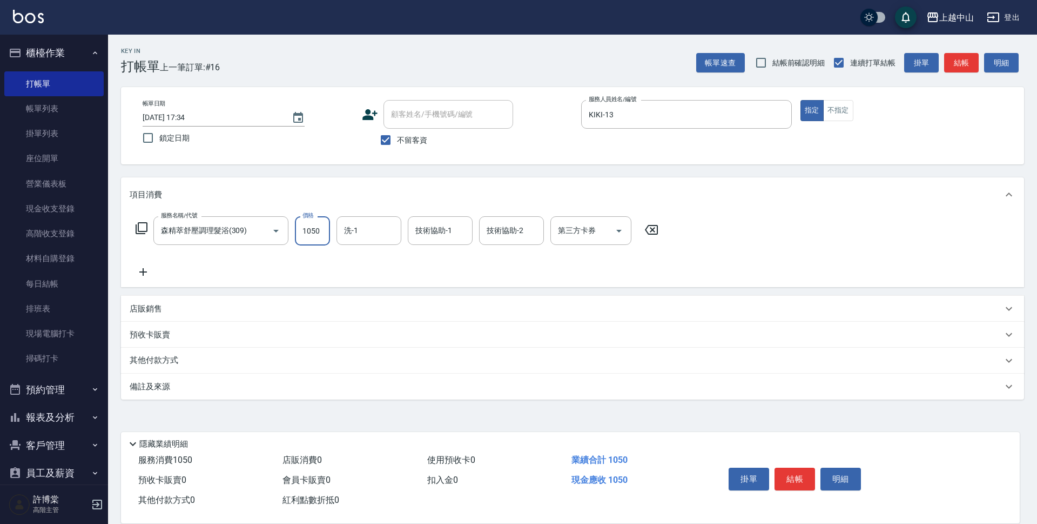
type input "1050"
type input "鴨鴨-30"
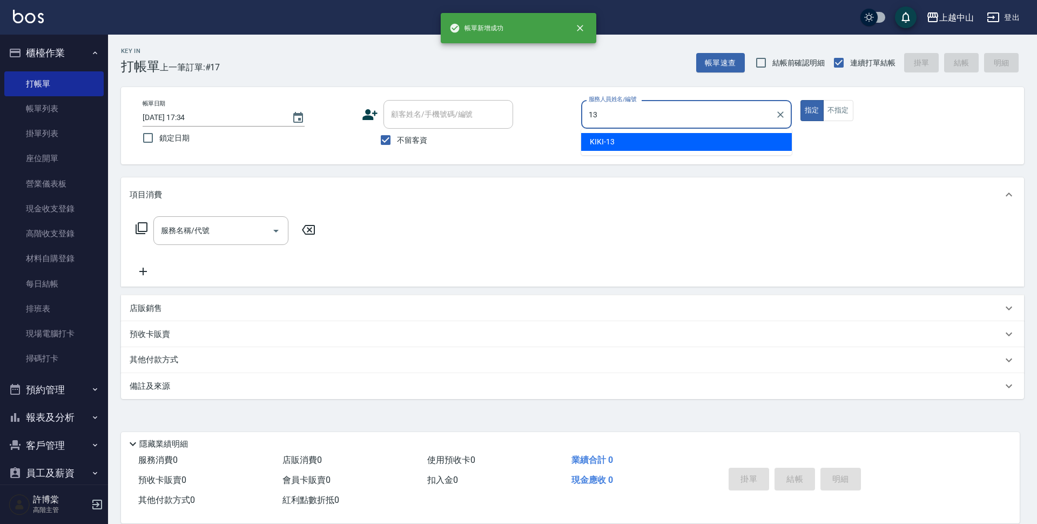
type input "KIKI-13"
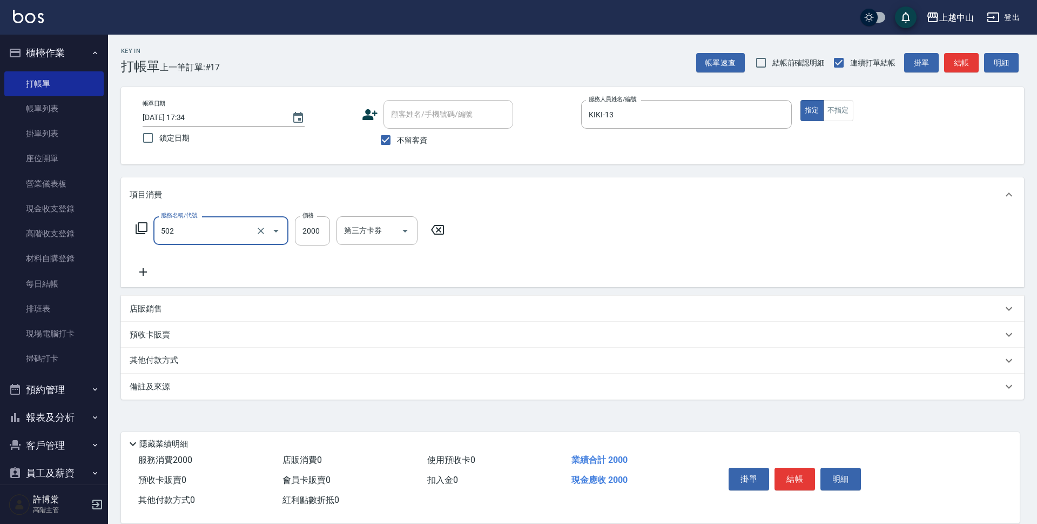
type input "染髮2000以上(502)"
type input "2000"
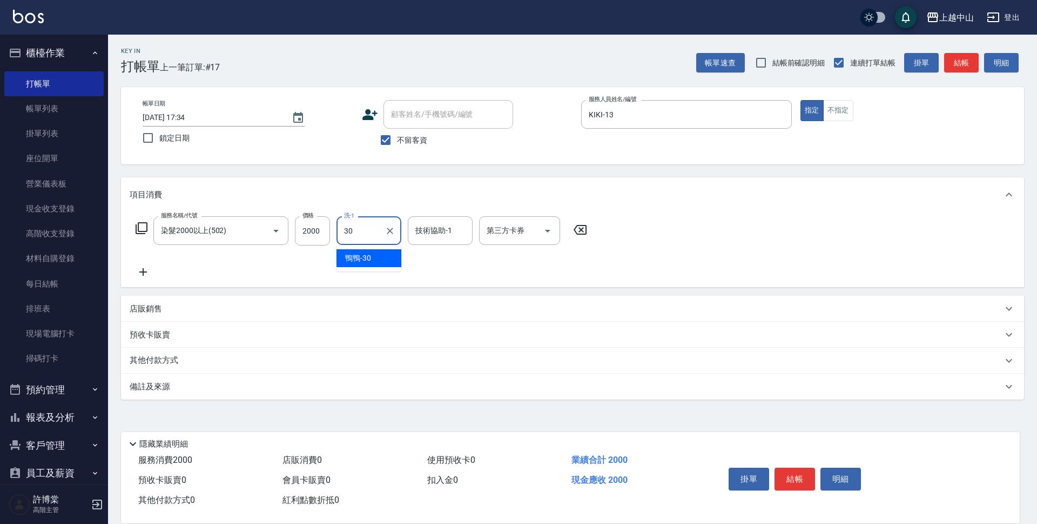
type input "鴨鴨-30"
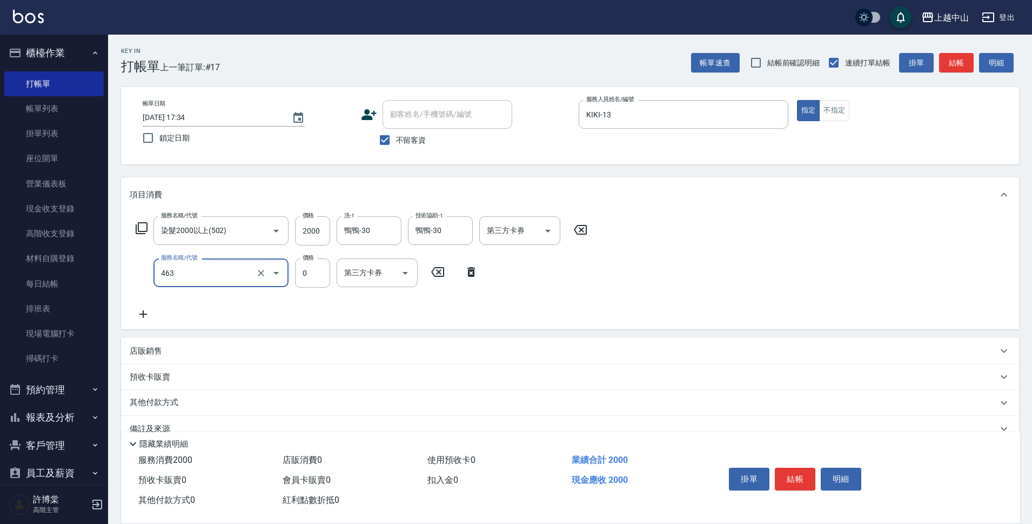
type input "護髮卡使用(463)"
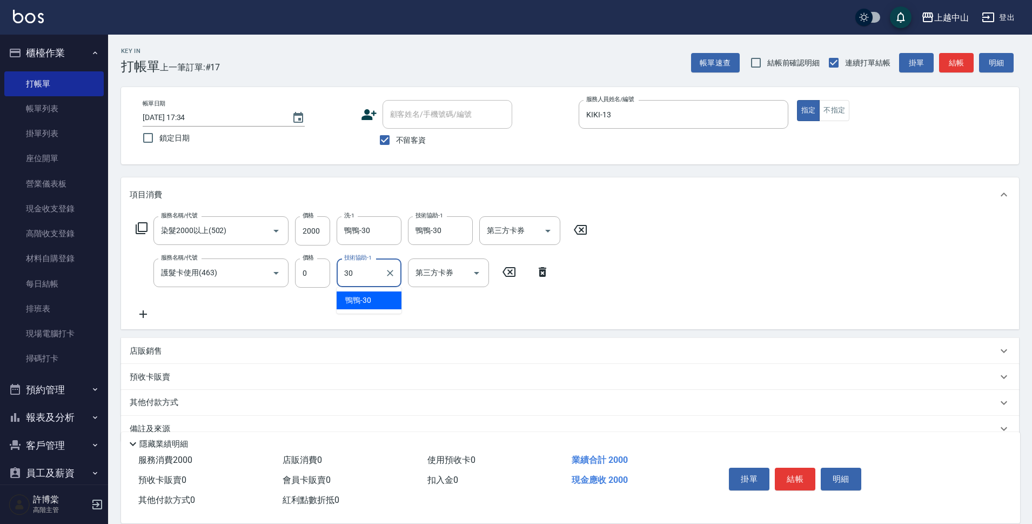
type input "鴨鴨-30"
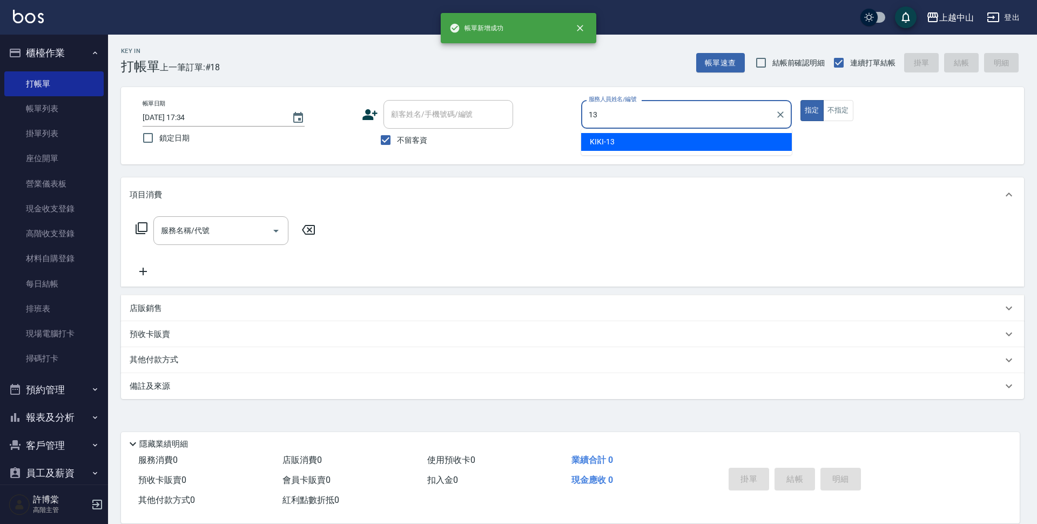
type input "KIKI-13"
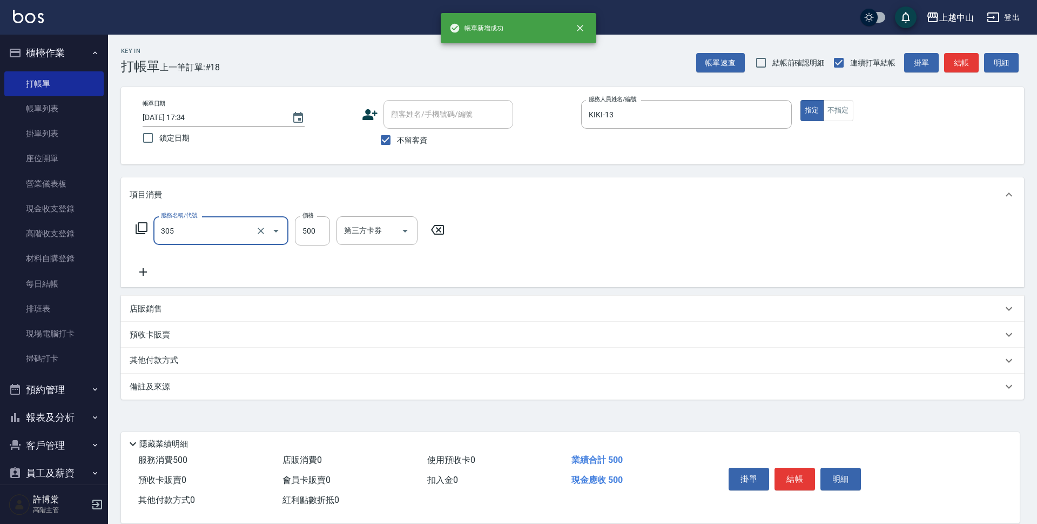
type input "剪髮(305)"
type input "500"
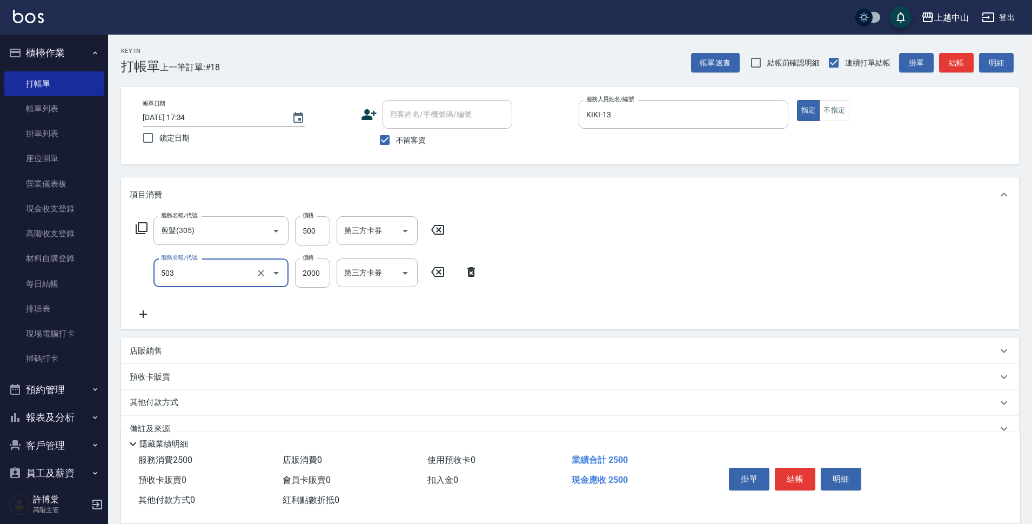
type input "染髮2000以下(503)"
type input "1000"
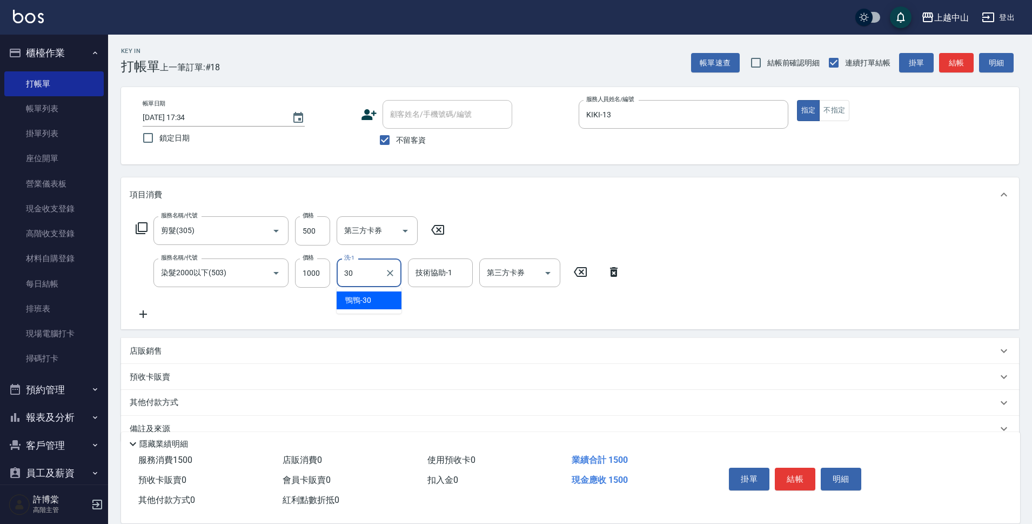
type input "鴨鴨-30"
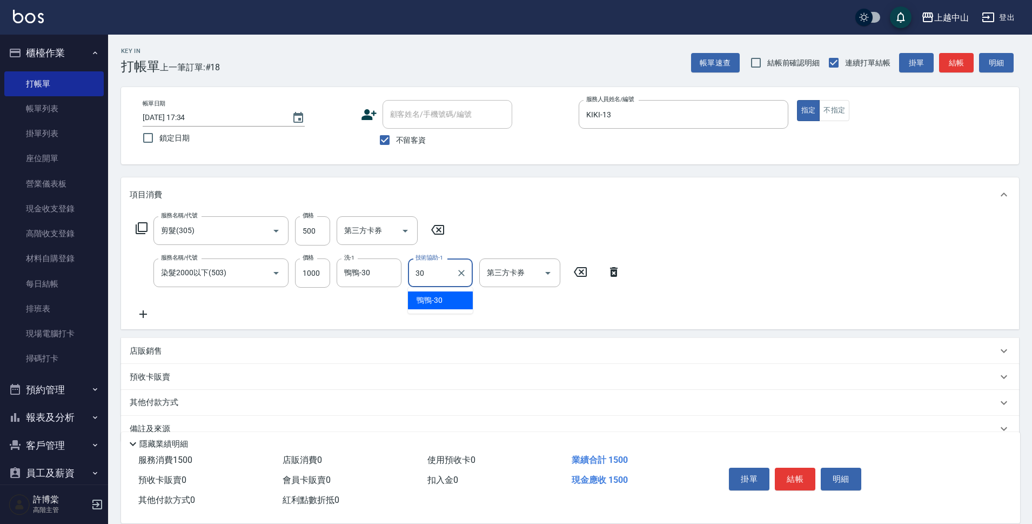
type input "鴨鴨-30"
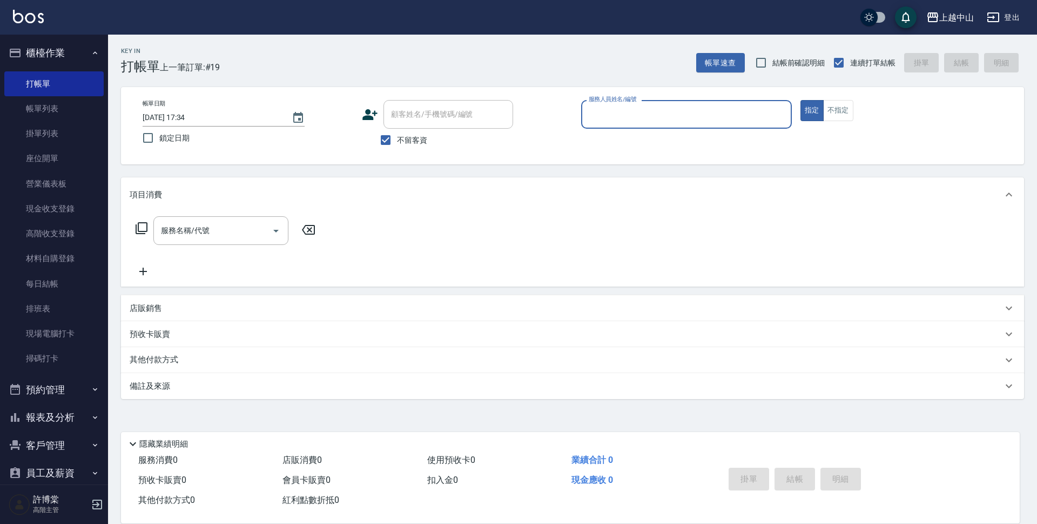
click at [97, 51] on button "櫃檯作業" at bounding box center [53, 53] width 99 height 28
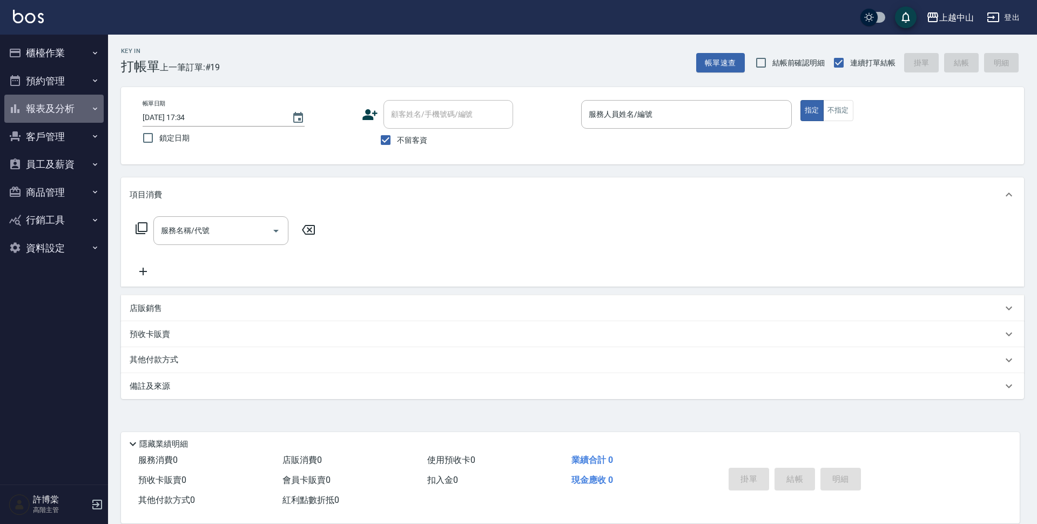
click at [61, 111] on button "報表及分析" at bounding box center [53, 109] width 99 height 28
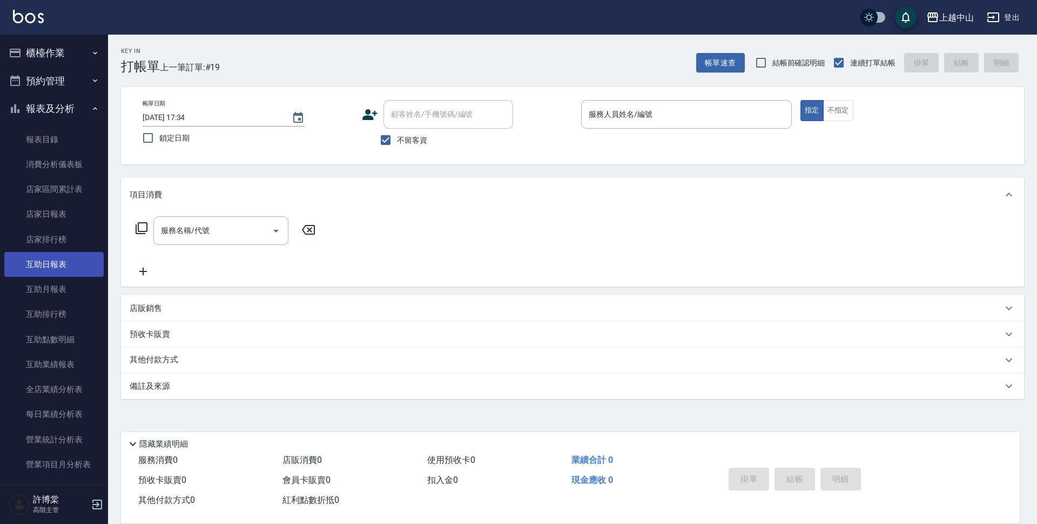
click at [74, 269] on link "互助日報表" at bounding box center [53, 264] width 99 height 25
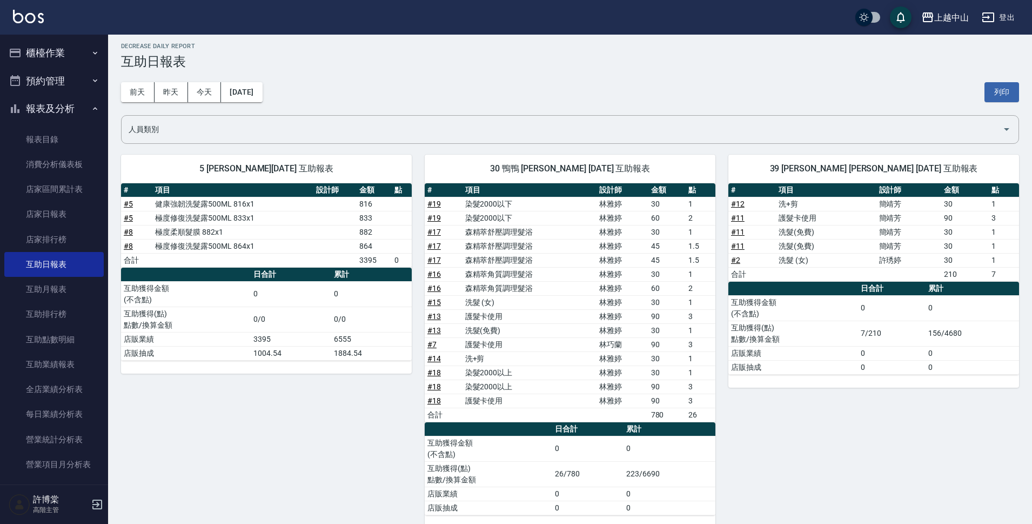
scroll to position [22, 0]
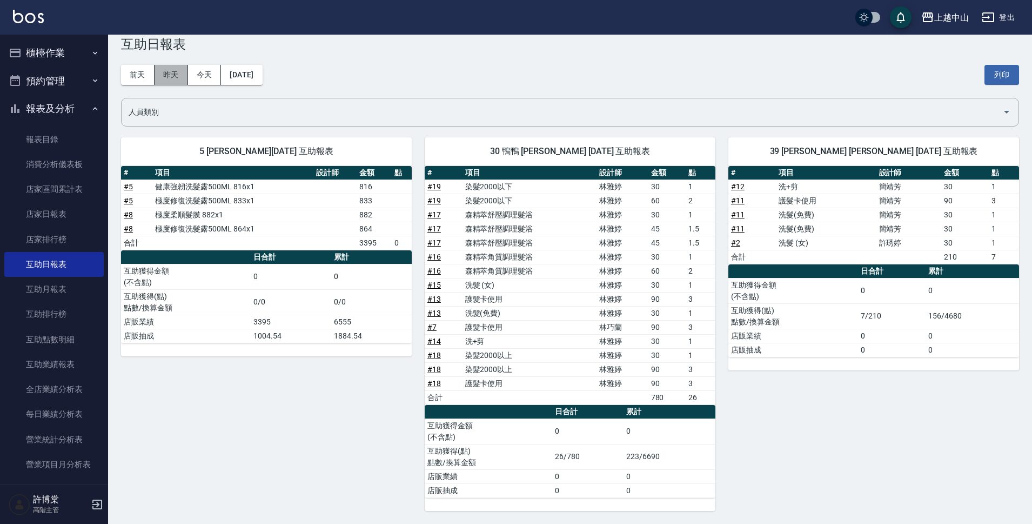
click at [176, 79] on button "昨天" at bounding box center [171, 75] width 33 height 20
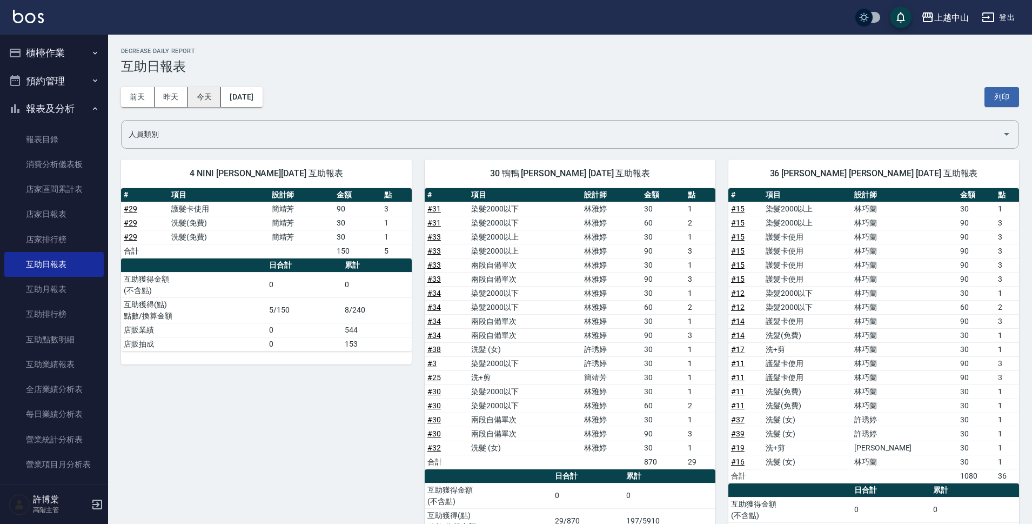
click at [210, 96] on button "今天" at bounding box center [204, 97] width 33 height 20
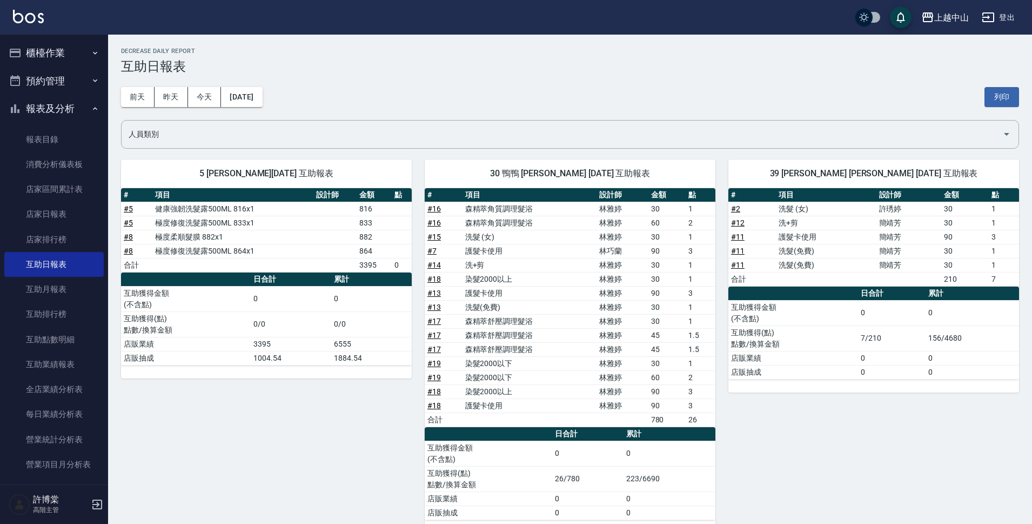
scroll to position [22, 0]
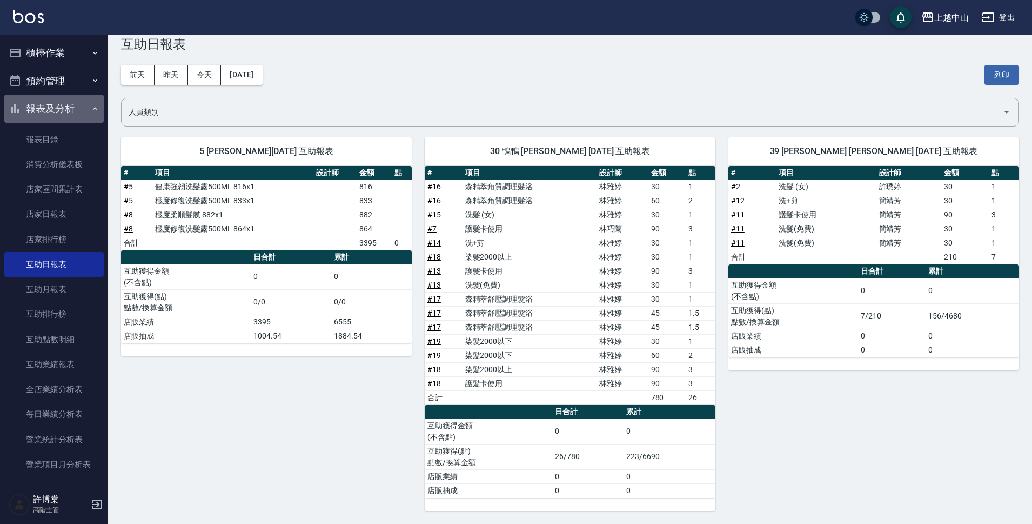
click at [73, 109] on button "報表及分析" at bounding box center [53, 109] width 99 height 28
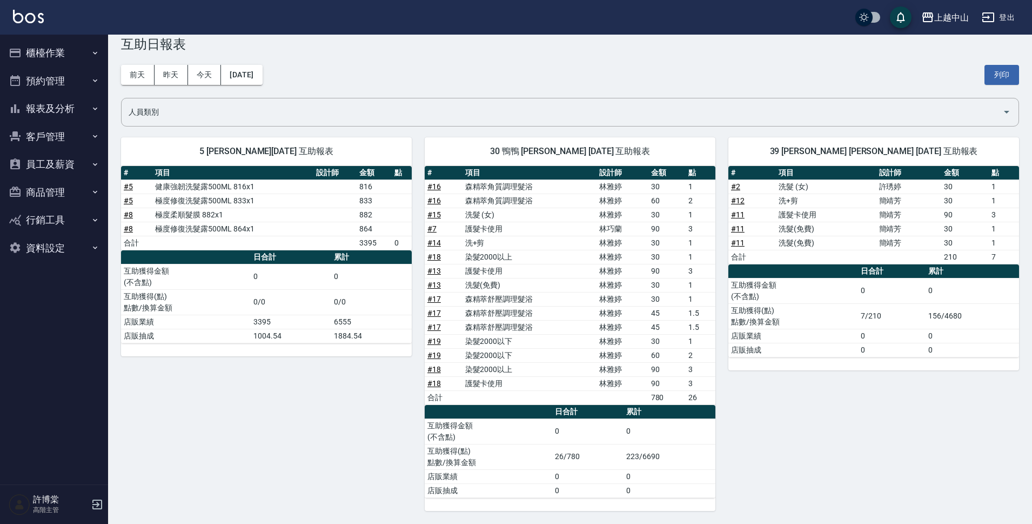
click at [57, 54] on button "櫃檯作業" at bounding box center [53, 53] width 99 height 28
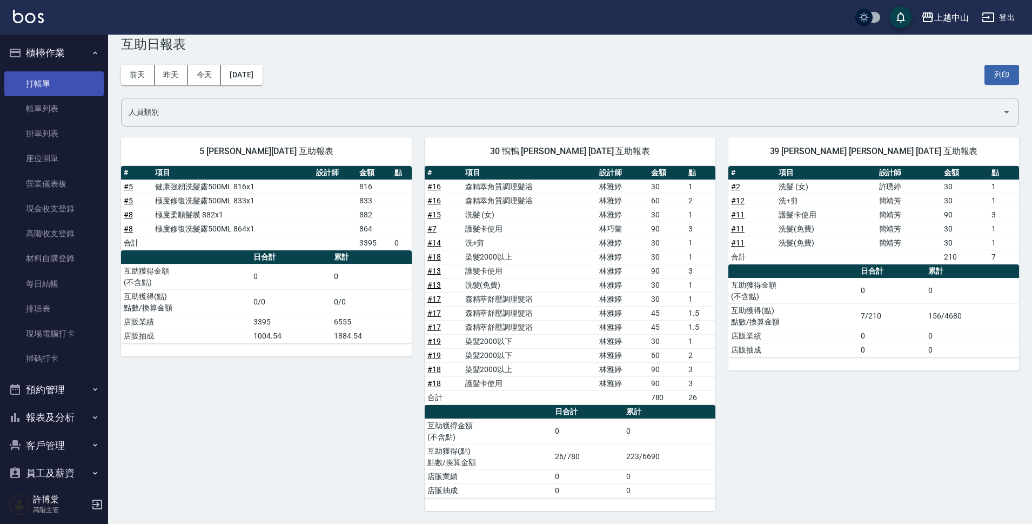
click at [59, 83] on link "打帳單" at bounding box center [53, 83] width 99 height 25
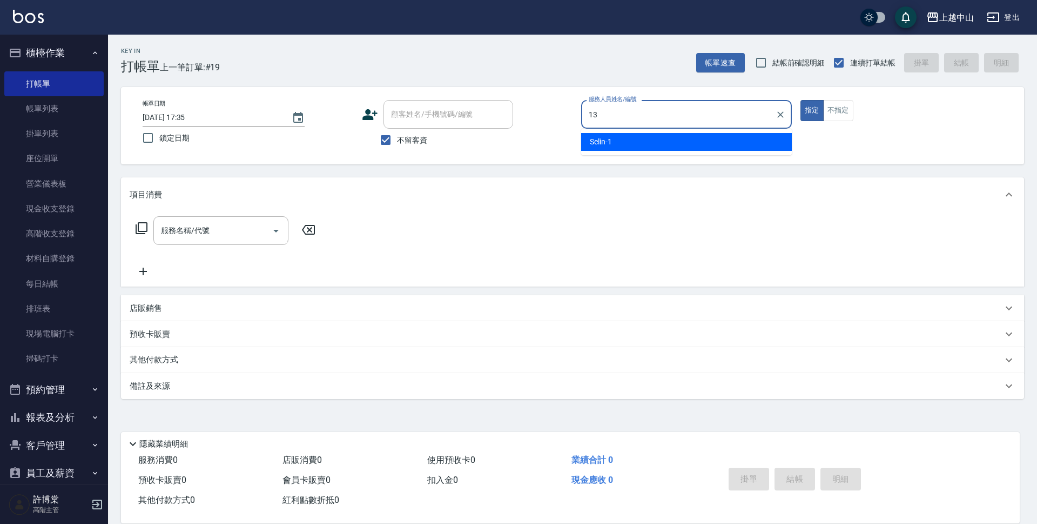
type input "KIKI-13"
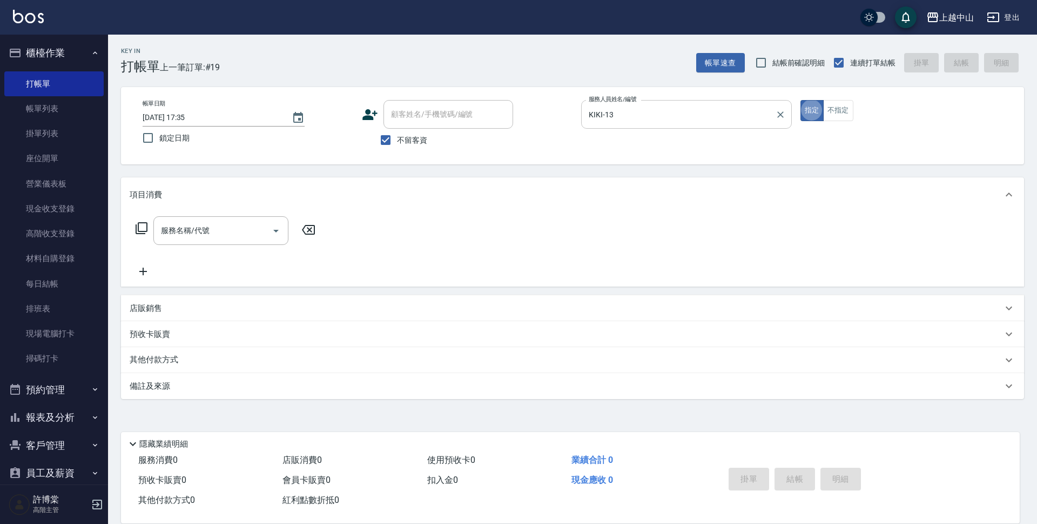
type button "true"
type input "頭皮系列消卡949(103)"
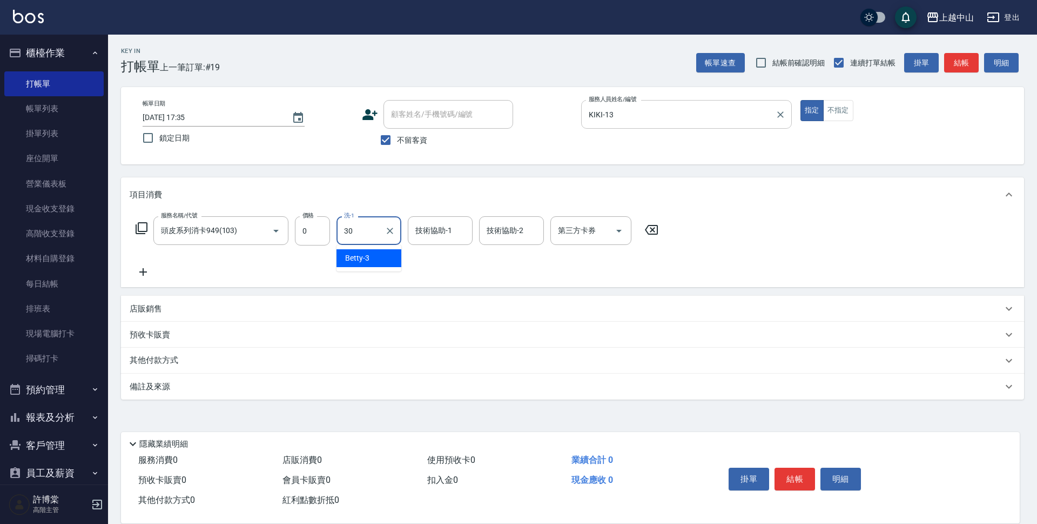
type input "鴨鴨-30"
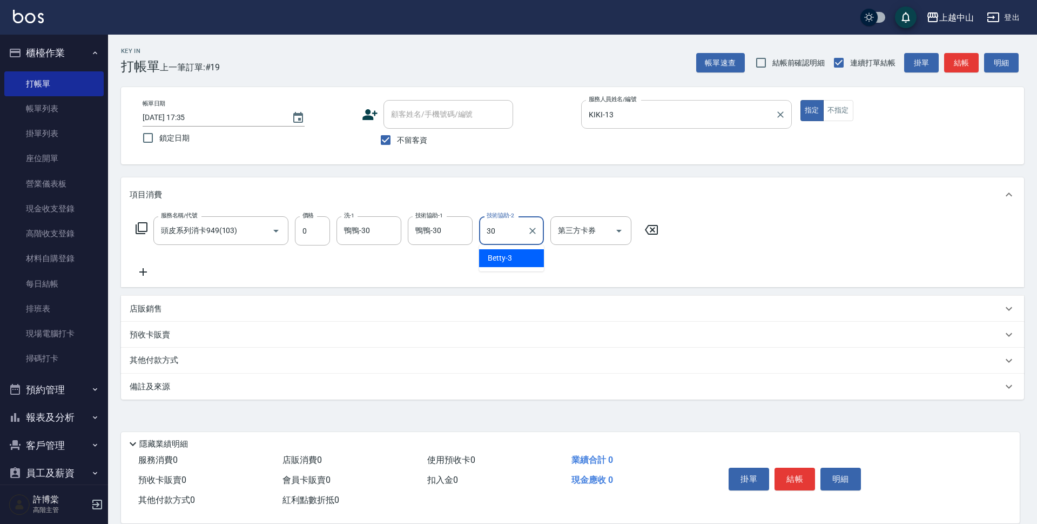
type input "鴨鴨-30"
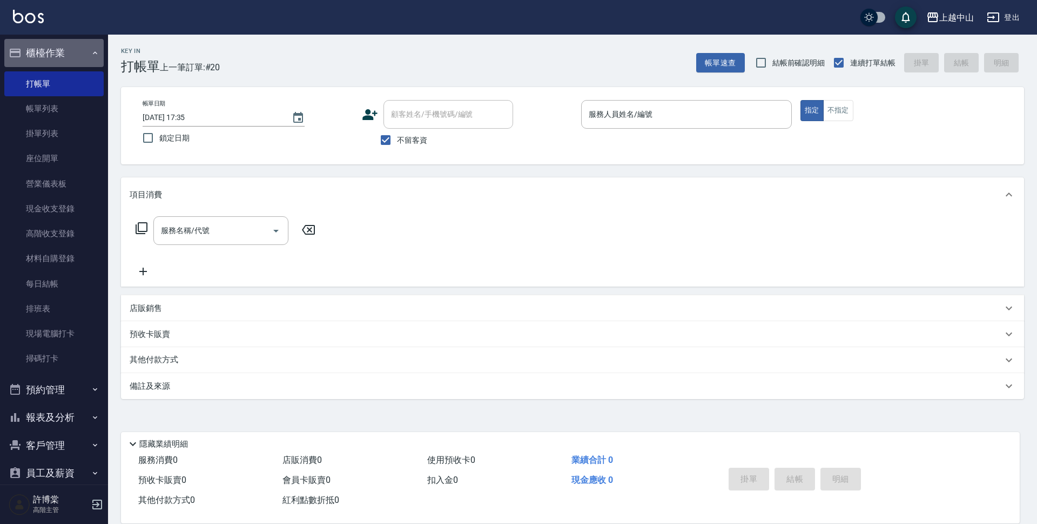
click at [96, 55] on button "櫃檯作業" at bounding box center [53, 53] width 99 height 28
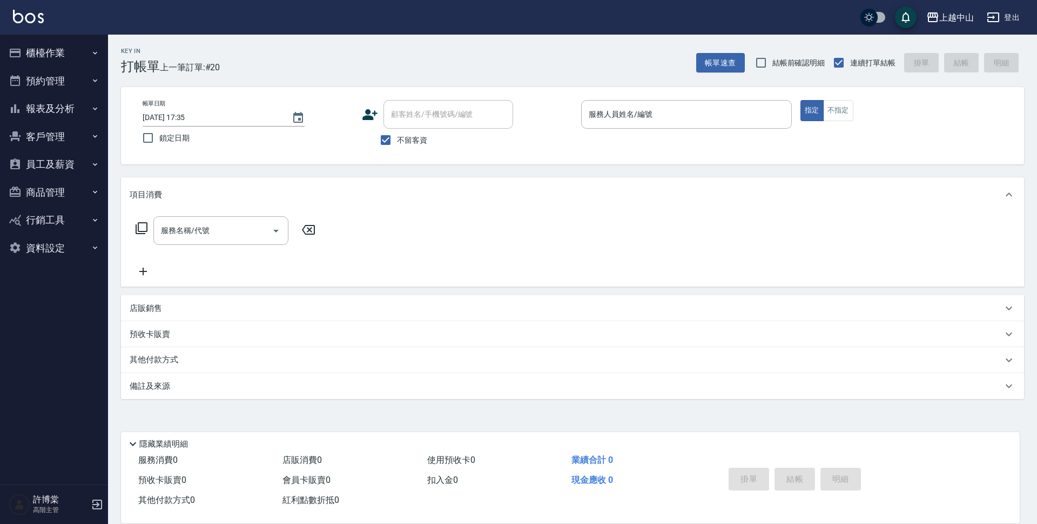
click at [84, 110] on button "報表及分析" at bounding box center [53, 109] width 99 height 28
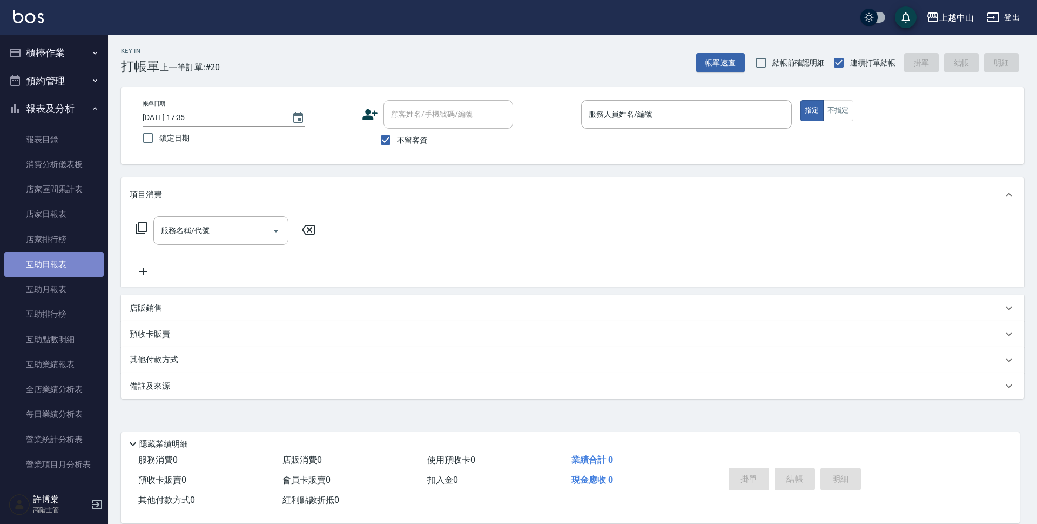
click at [76, 262] on link "互助日報表" at bounding box center [53, 264] width 99 height 25
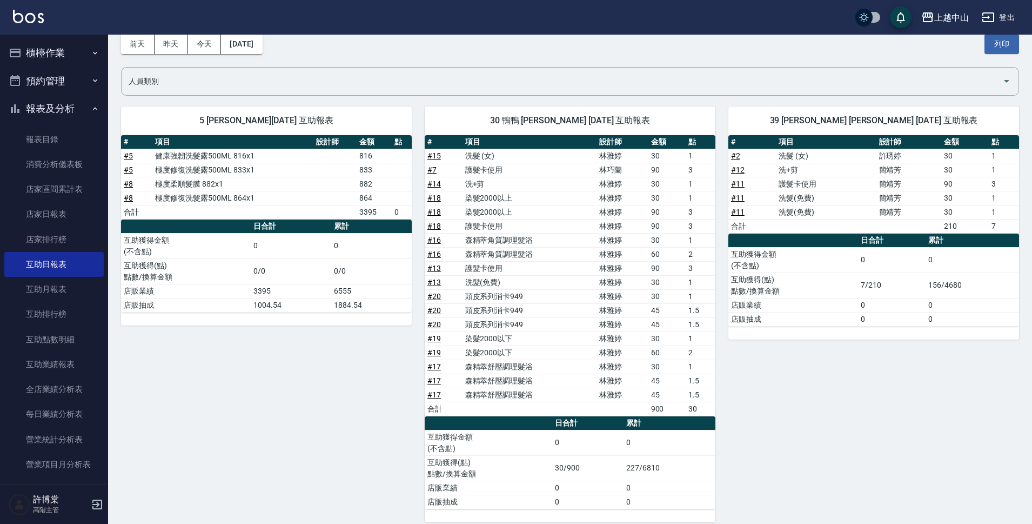
scroll to position [64, 0]
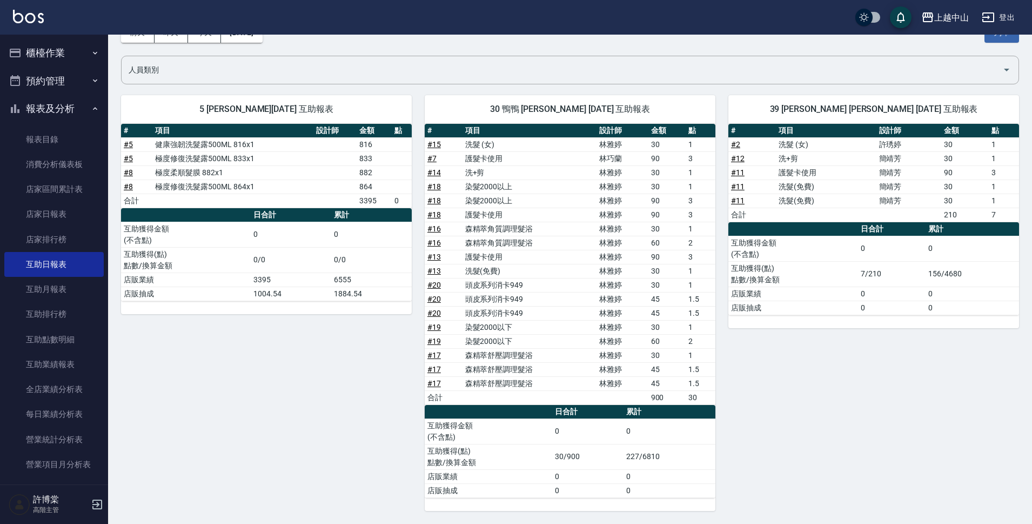
click at [58, 55] on button "櫃檯作業" at bounding box center [53, 53] width 99 height 28
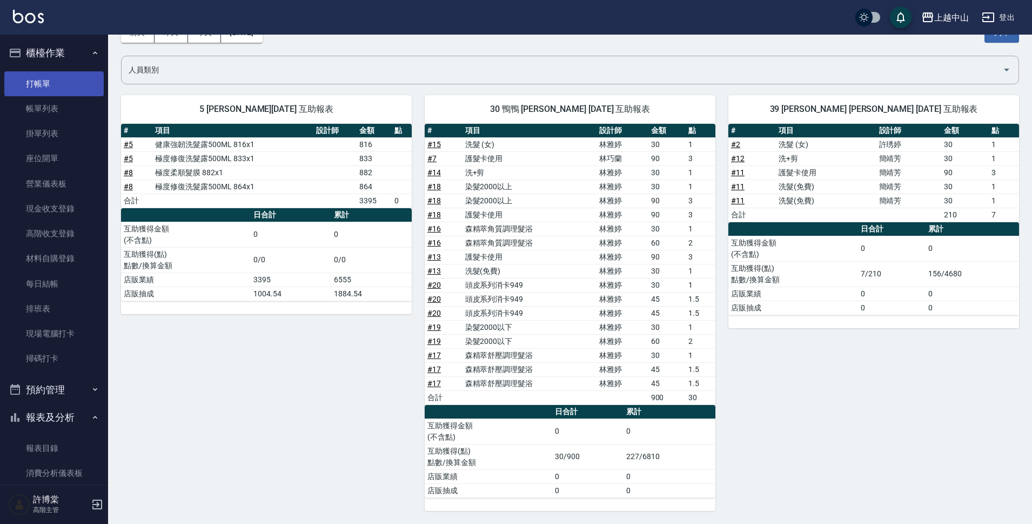
click at [53, 89] on link "打帳單" at bounding box center [53, 83] width 99 height 25
